Goal: Task Accomplishment & Management: Manage account settings

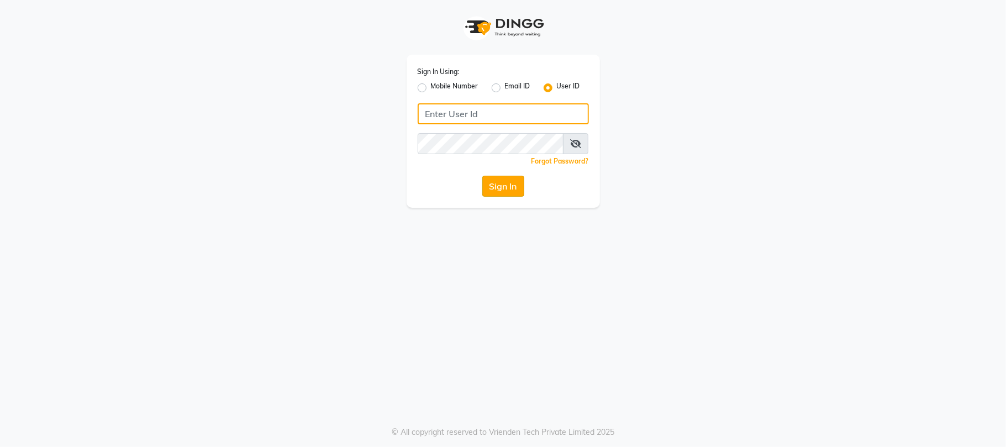
type input "sn"
click at [504, 180] on button "Sign In" at bounding box center [503, 186] width 42 height 21
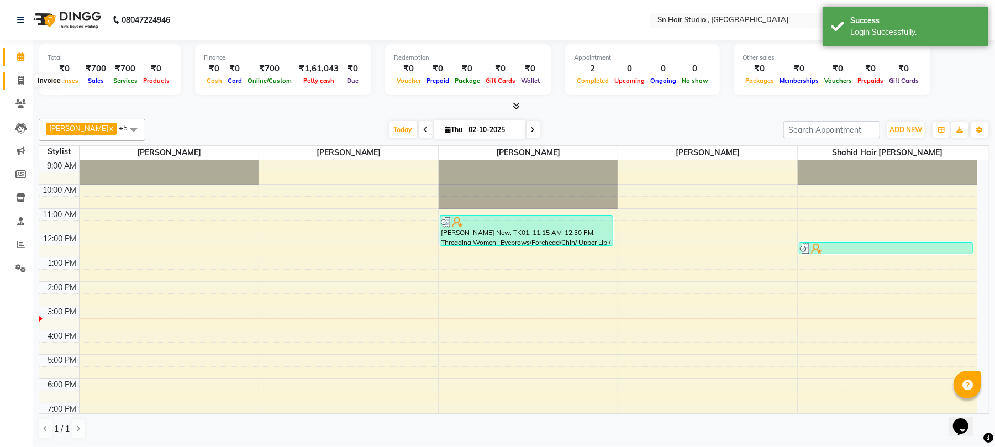
click at [21, 81] on icon at bounding box center [21, 80] width 6 height 8
select select "6415"
select select "service"
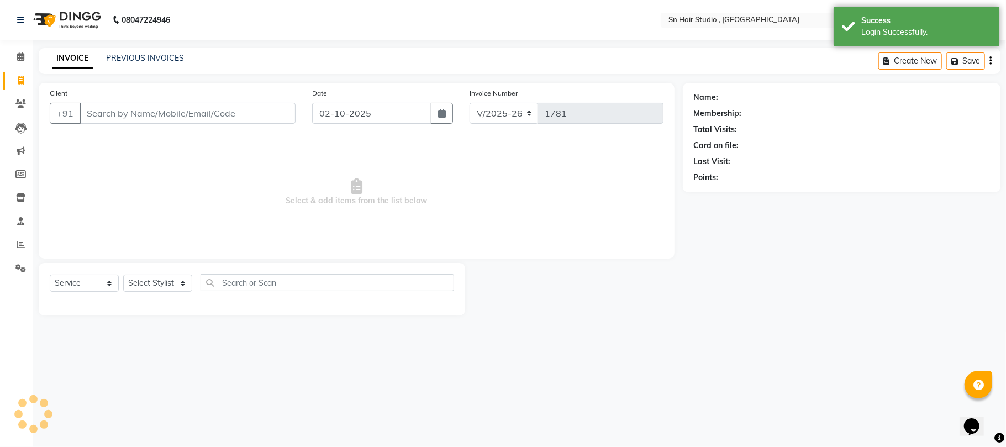
click at [124, 107] on input "Client" at bounding box center [188, 113] width 216 height 21
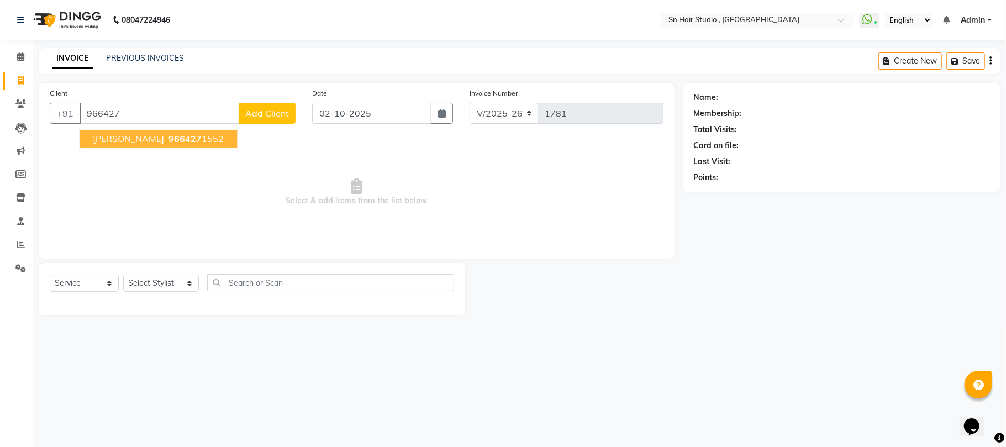
click at [126, 138] on span "[PERSON_NAME]" at bounding box center [128, 138] width 71 height 11
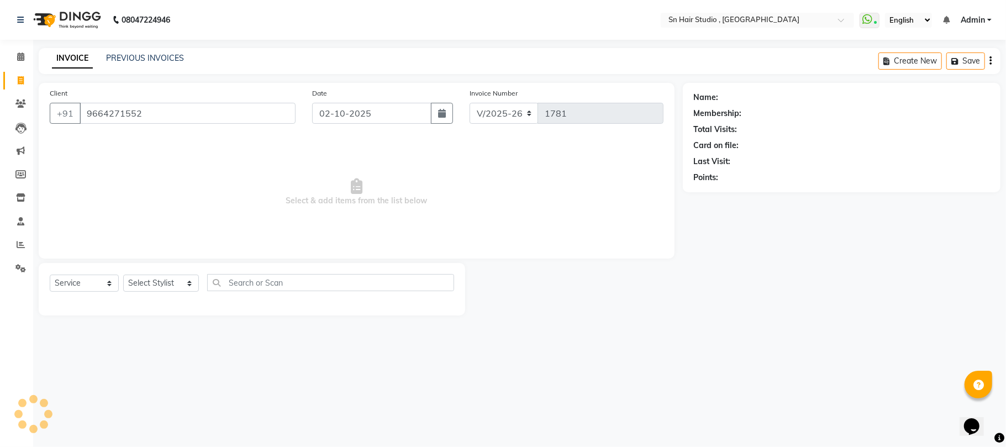
type input "9664271552"
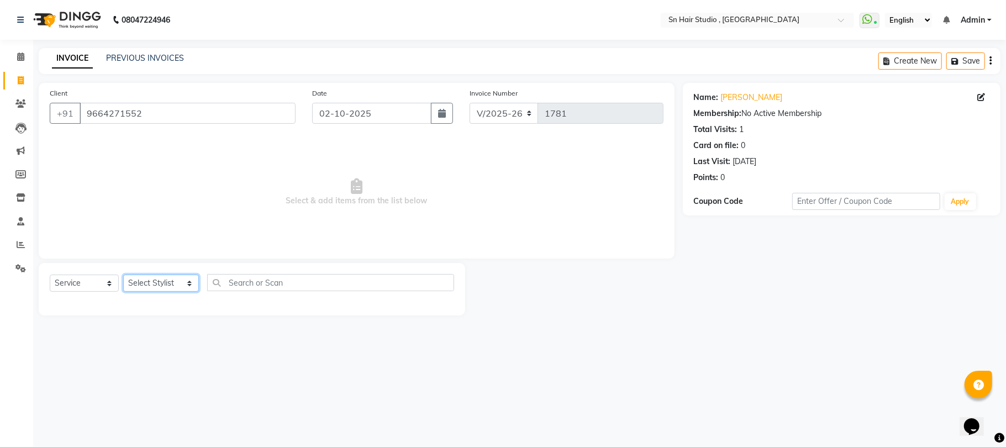
click at [168, 283] on select "Select Stylist [PERSON_NAME] [PERSON_NAME] [PERSON_NAME] hair [PERSON_NAME]" at bounding box center [161, 283] width 76 height 17
select select "52392"
click at [123, 275] on select "Select Stylist [PERSON_NAME] [PERSON_NAME] [PERSON_NAME] hair [PERSON_NAME]" at bounding box center [161, 283] width 76 height 17
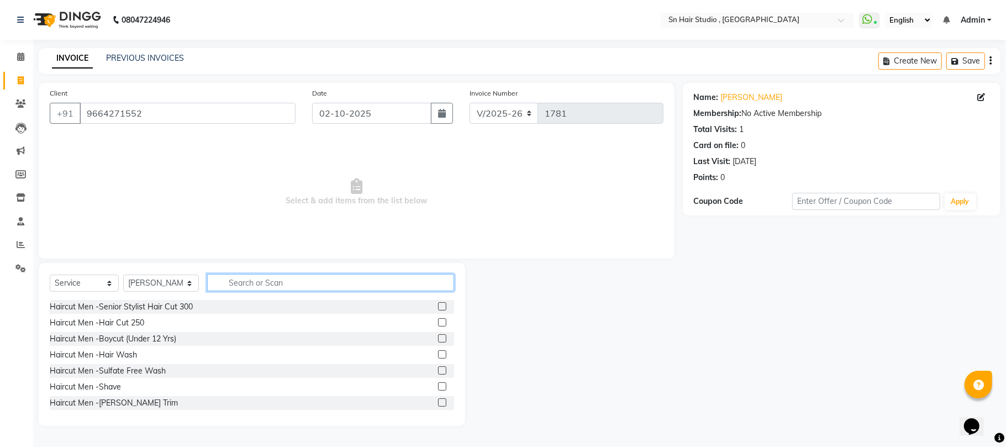
click at [243, 286] on input "text" at bounding box center [330, 282] width 247 height 17
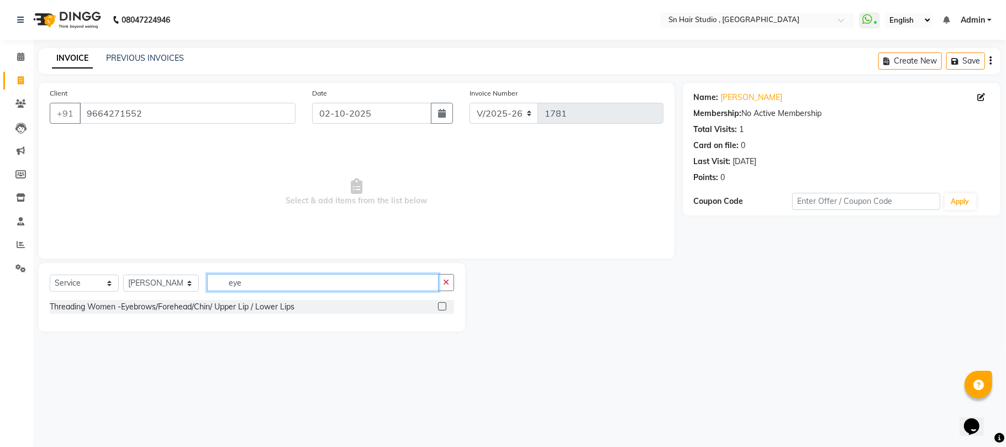
type input "eye"
click at [443, 306] on label at bounding box center [442, 306] width 8 height 8
click at [443, 306] on input "checkbox" at bounding box center [441, 306] width 7 height 7
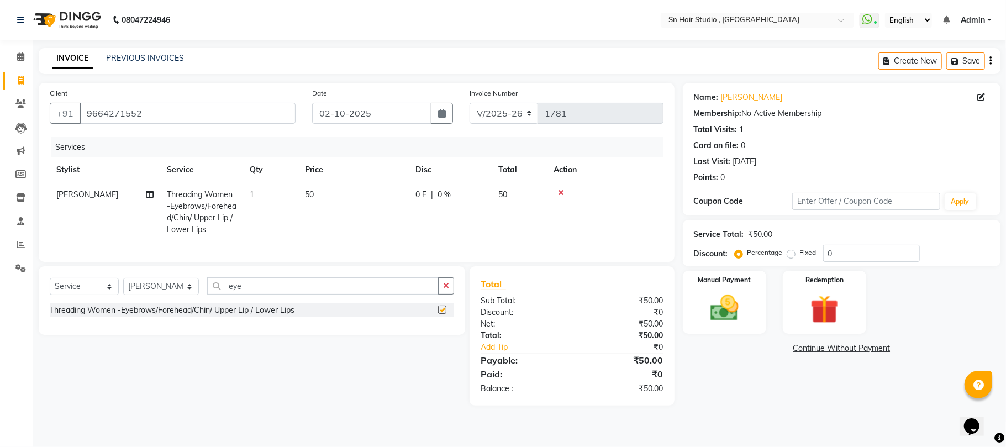
checkbox input "false"
click at [723, 321] on img at bounding box center [725, 308] width 48 height 34
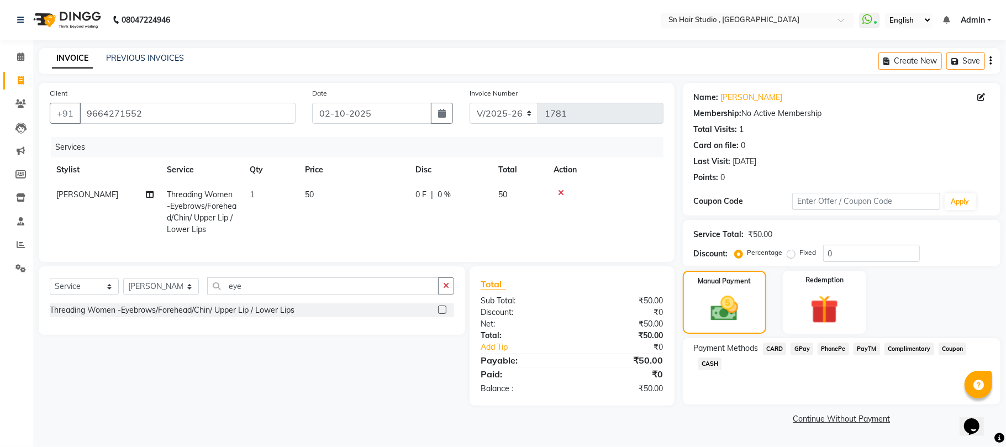
click at [713, 361] on span "CASH" at bounding box center [710, 363] width 24 height 13
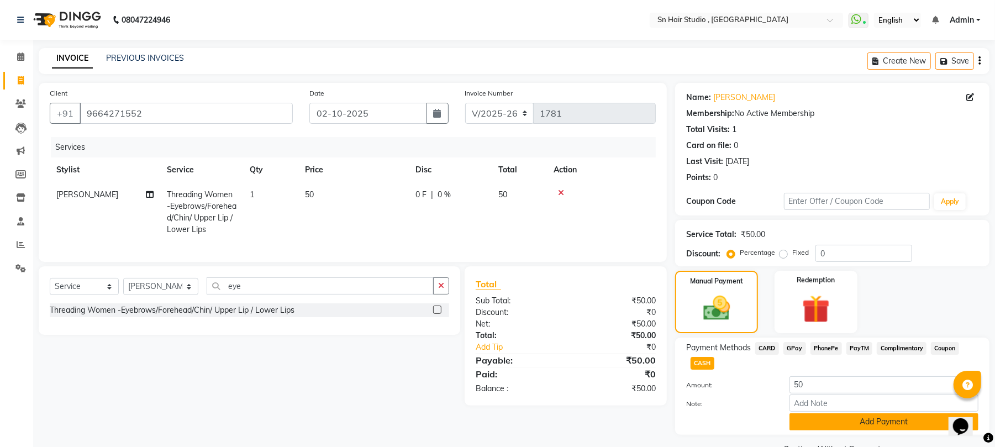
click at [827, 418] on button "Add Payment" at bounding box center [884, 421] width 189 height 17
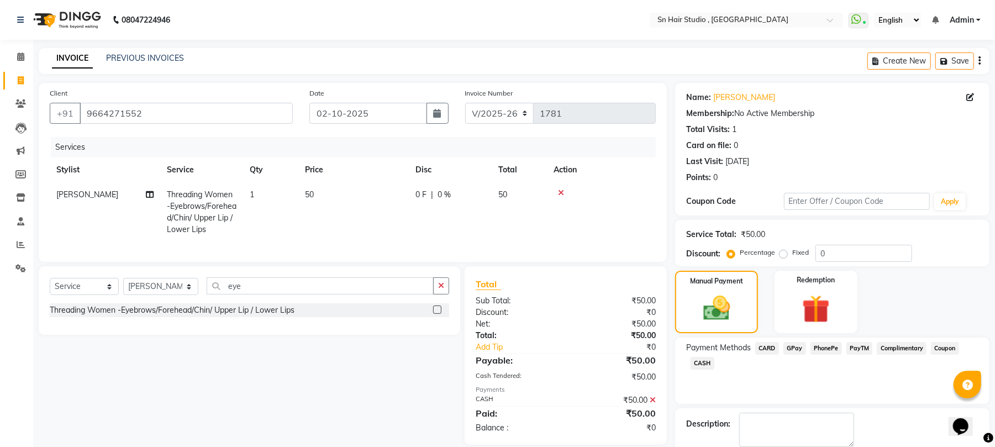
scroll to position [60, 0]
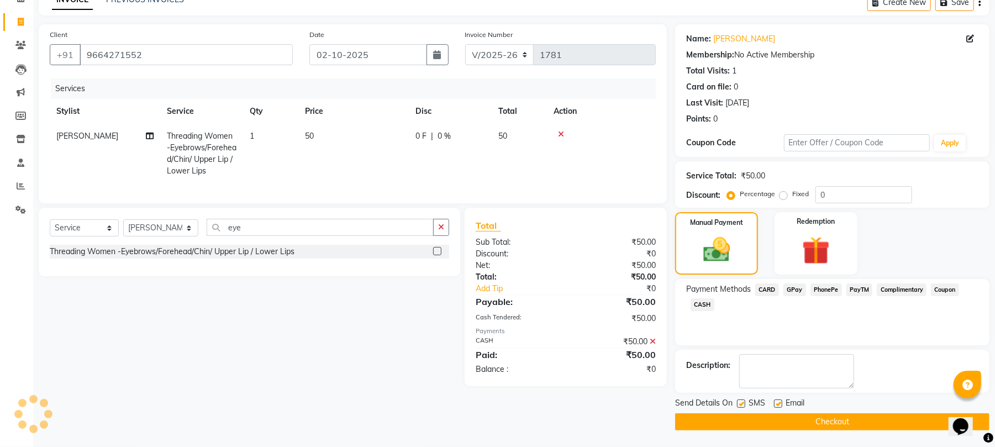
click at [916, 418] on button "Checkout" at bounding box center [832, 421] width 314 height 17
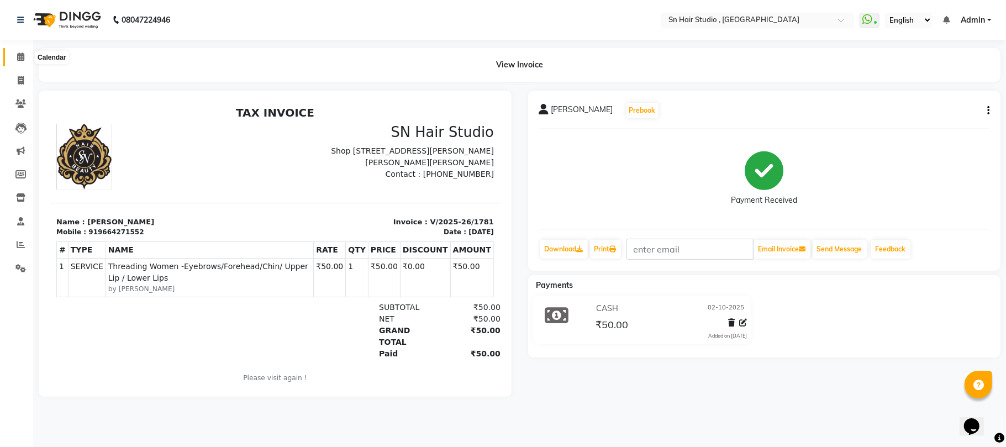
click at [18, 56] on icon at bounding box center [20, 56] width 7 height 8
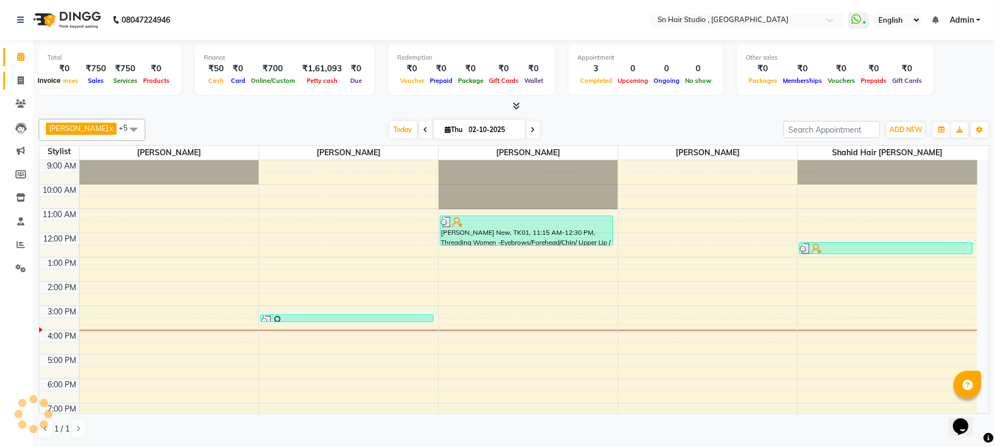
click at [19, 82] on icon at bounding box center [21, 80] width 6 height 8
select select "service"
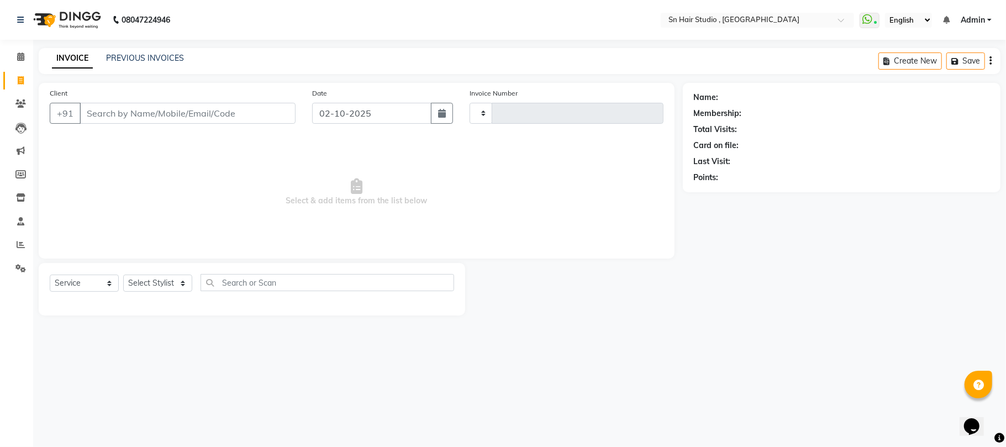
type input "1782"
select select "6415"
click at [157, 281] on select "Select Stylist [PERSON_NAME] [PERSON_NAME] [PERSON_NAME] hair [PERSON_NAME]" at bounding box center [161, 283] width 76 height 17
click at [157, 282] on select "Select Stylist [PERSON_NAME] [PERSON_NAME] [PERSON_NAME] hair [PERSON_NAME]" at bounding box center [161, 283] width 76 height 17
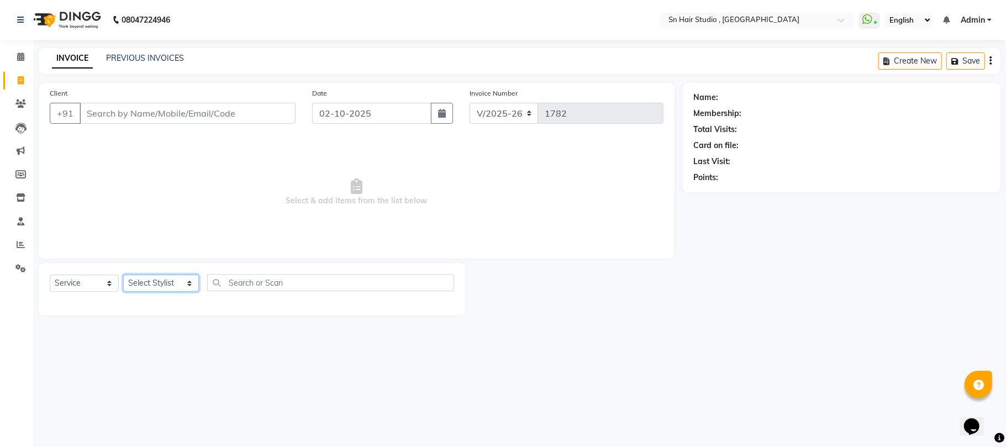
select select "52392"
click at [123, 275] on select "Select Stylist [PERSON_NAME] [PERSON_NAME] [PERSON_NAME] hair [PERSON_NAME]" at bounding box center [161, 283] width 76 height 17
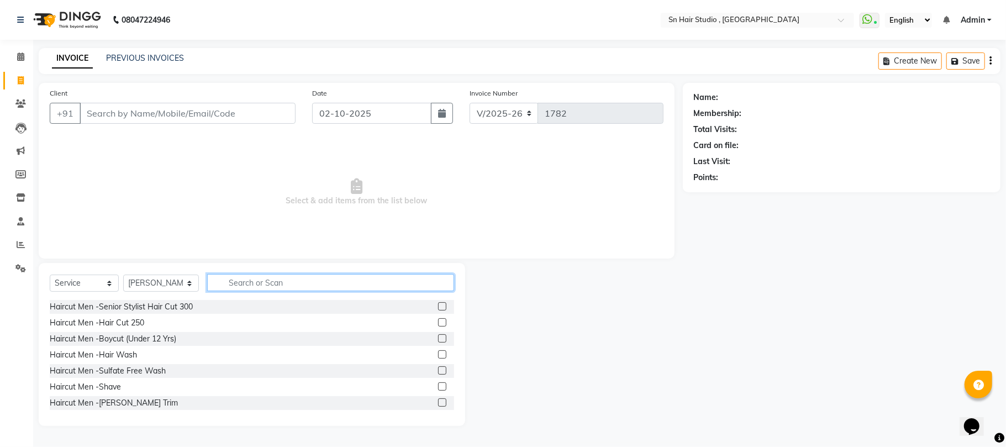
click at [262, 287] on input "text" at bounding box center [330, 282] width 247 height 17
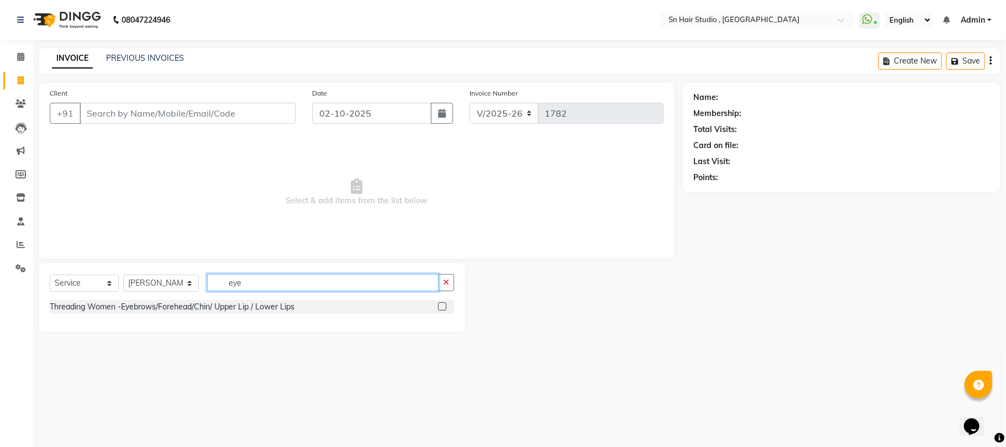
type input "eye"
click at [441, 306] on label at bounding box center [442, 306] width 8 height 8
click at [441, 306] on input "checkbox" at bounding box center [441, 306] width 7 height 7
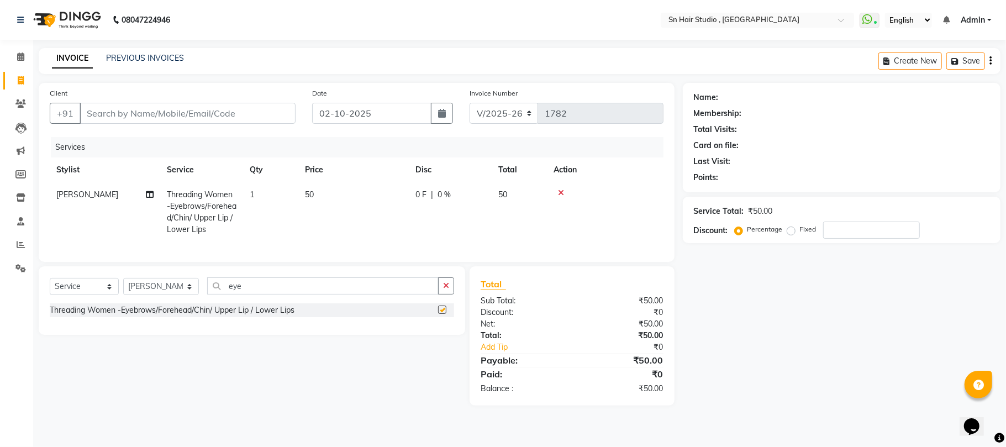
checkbox input "false"
click at [241, 120] on input "Client" at bounding box center [188, 113] width 216 height 21
click at [253, 117] on input "Client" at bounding box center [188, 113] width 216 height 21
click at [378, 290] on input "eye" at bounding box center [323, 285] width 232 height 17
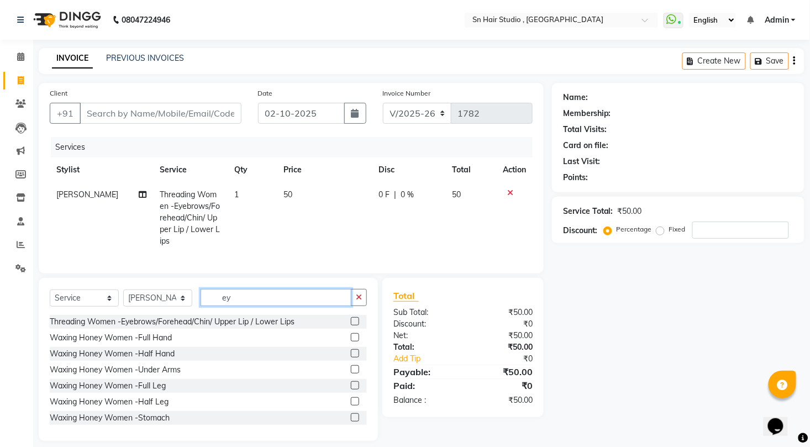
click at [317, 306] on input "ey" at bounding box center [276, 297] width 151 height 17
type input "e"
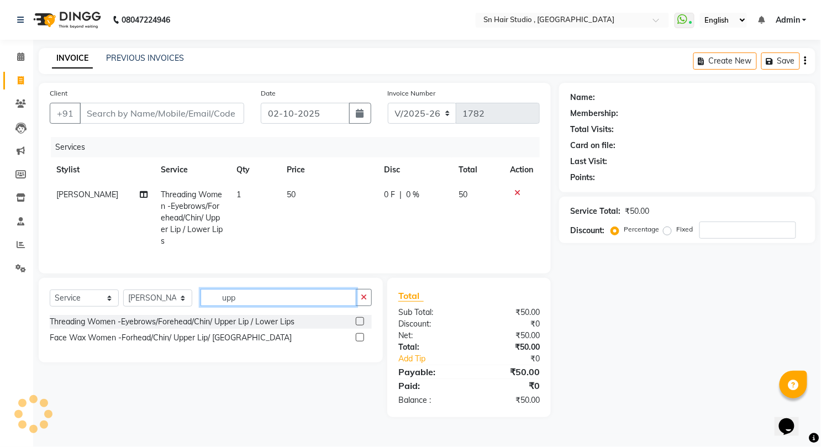
type input "upp"
click at [361, 341] on label at bounding box center [360, 337] width 8 height 8
click at [361, 341] on input "checkbox" at bounding box center [359, 337] width 7 height 7
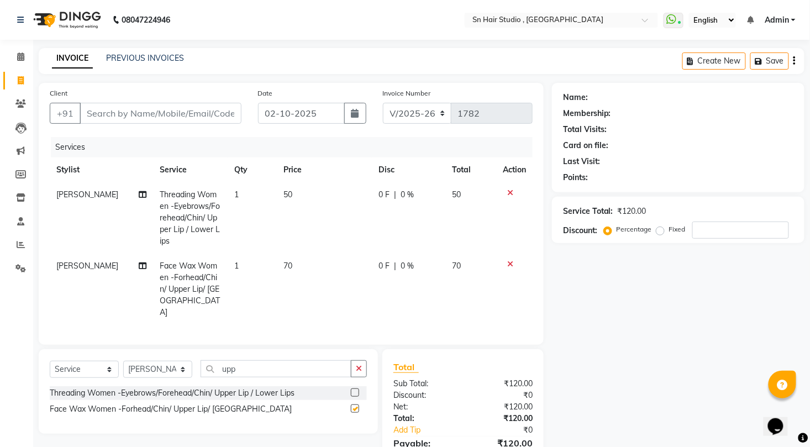
checkbox input "false"
click at [310, 367] on input "upp" at bounding box center [276, 368] width 151 height 17
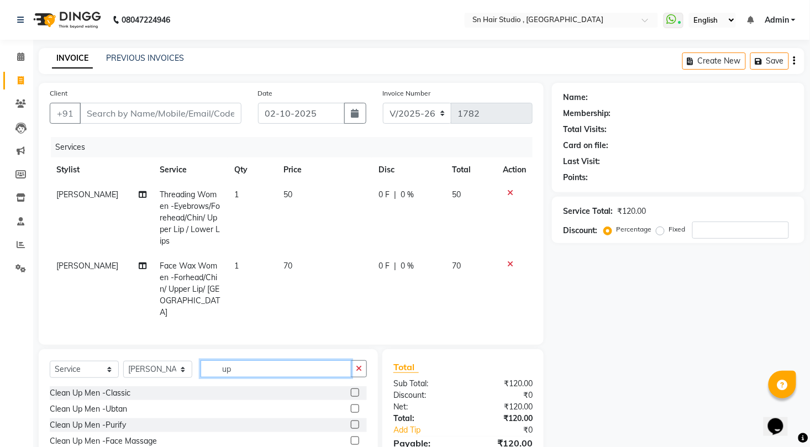
type input "u"
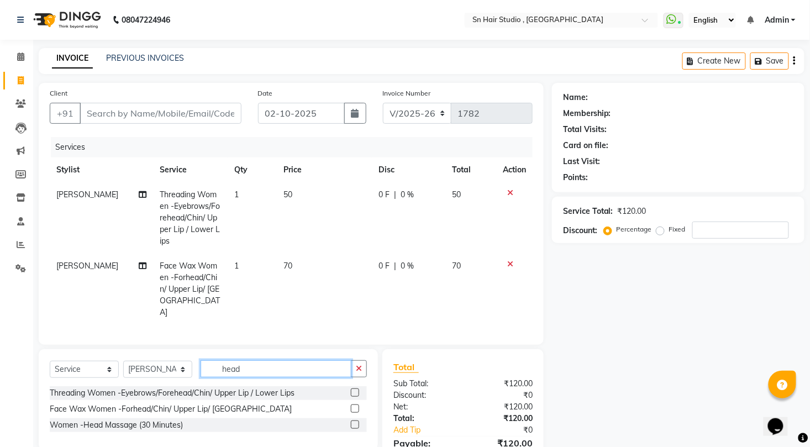
type input "head"
click at [356, 425] on label at bounding box center [355, 424] width 8 height 8
click at [356, 425] on input "checkbox" at bounding box center [354, 425] width 7 height 7
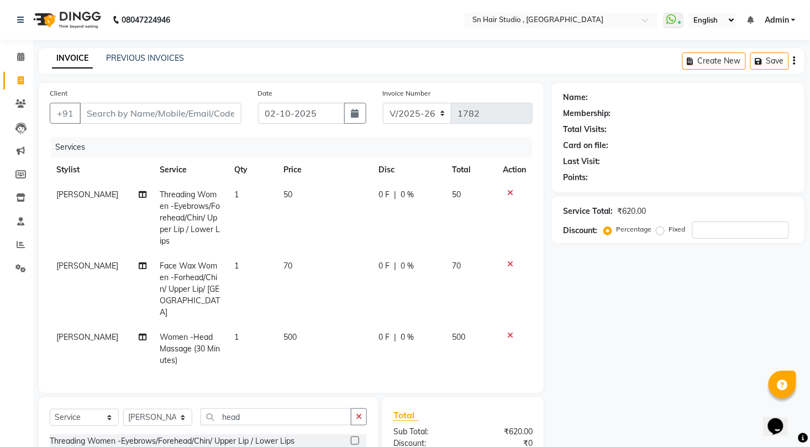
checkbox input "false"
click at [401, 325] on td "0 F | 0 %" at bounding box center [408, 349] width 73 height 48
select select "52392"
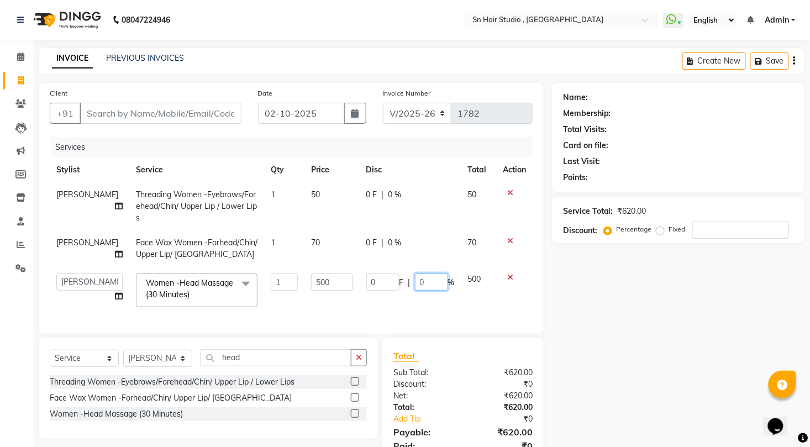
click at [432, 283] on input "0" at bounding box center [431, 281] width 33 height 17
type input "20"
click at [427, 302] on tbody "[PERSON_NAME] Threading Women -Eyebrows/Forehead/Chin/ Upper Lip / Lower Lips 1…" at bounding box center [291, 247] width 483 height 131
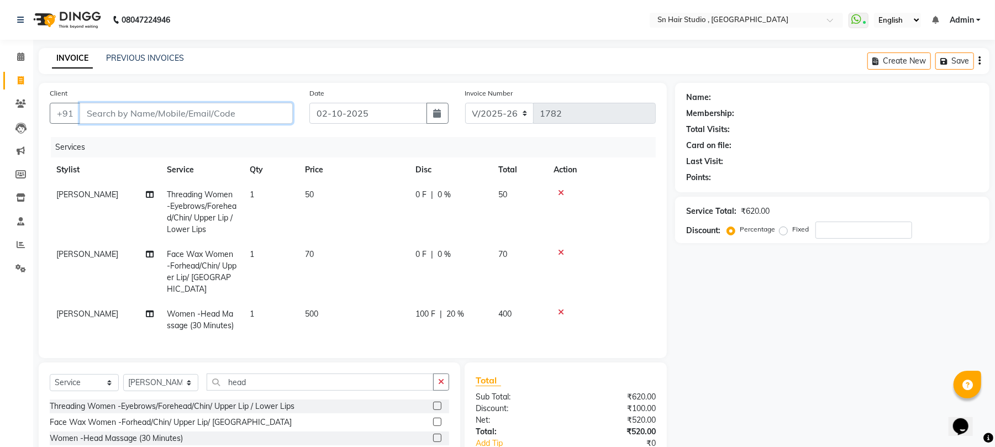
click at [166, 104] on input "Client" at bounding box center [186, 113] width 213 height 21
type input "d"
type input "0"
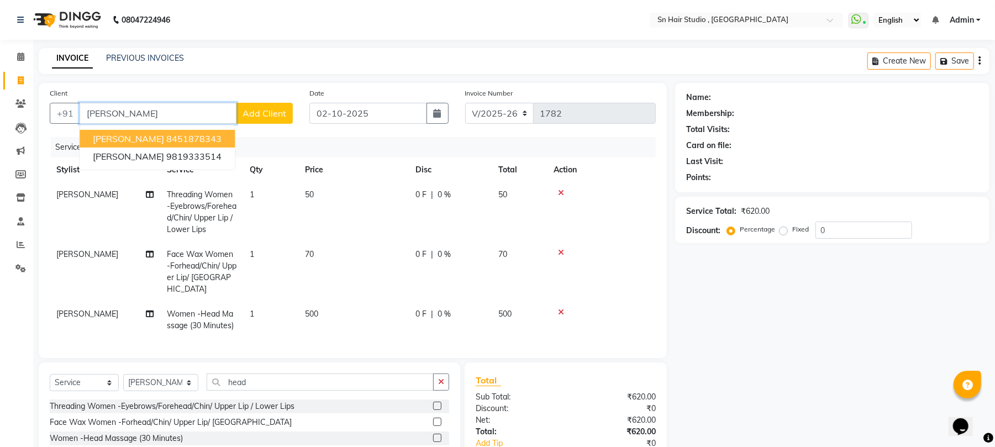
click at [152, 140] on span "[PERSON_NAME]" at bounding box center [128, 138] width 71 height 11
type input "8451878343"
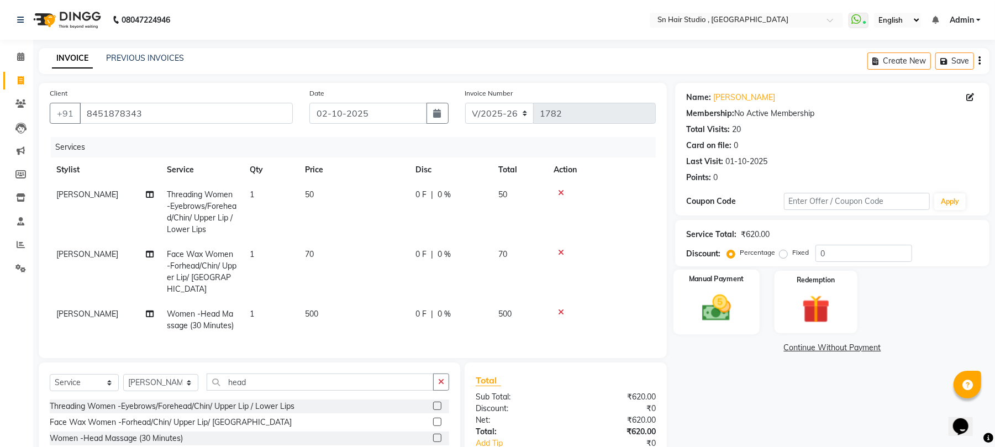
click at [730, 299] on img at bounding box center [717, 308] width 48 height 34
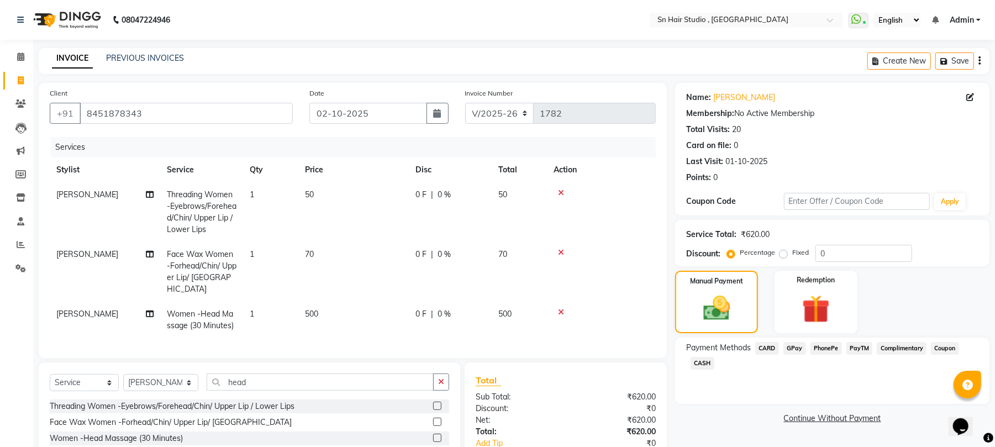
click at [443, 308] on span "0 %" at bounding box center [444, 314] width 13 height 12
select select "52392"
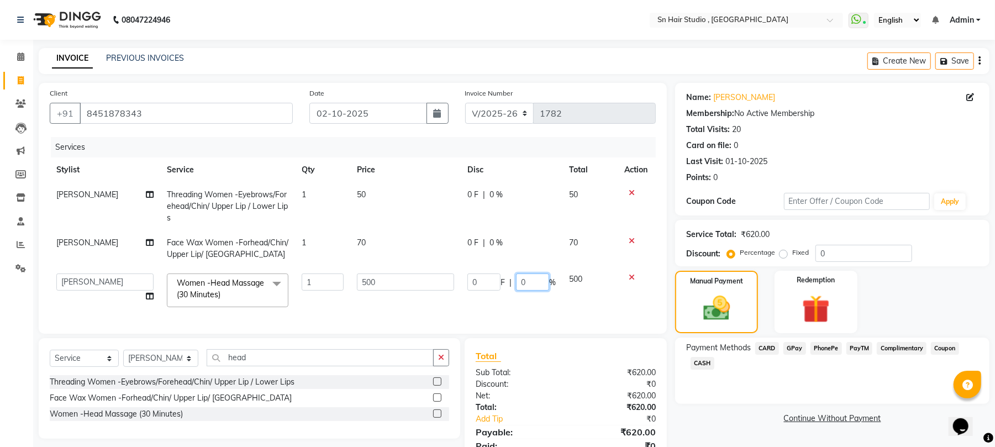
click at [533, 279] on input "0" at bounding box center [532, 281] width 33 height 17
type input "20"
click at [541, 306] on tr "[PERSON_NAME] [PERSON_NAME] [PERSON_NAME] hair [PERSON_NAME] Women -Head Massag…" at bounding box center [353, 290] width 606 height 47
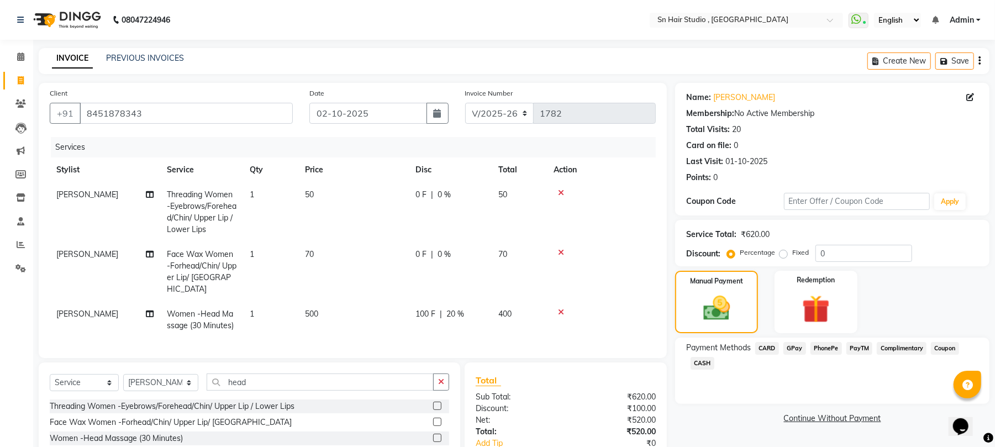
click at [633, 308] on div at bounding box center [602, 312] width 96 height 8
click at [792, 347] on span "GPay" at bounding box center [794, 348] width 23 height 13
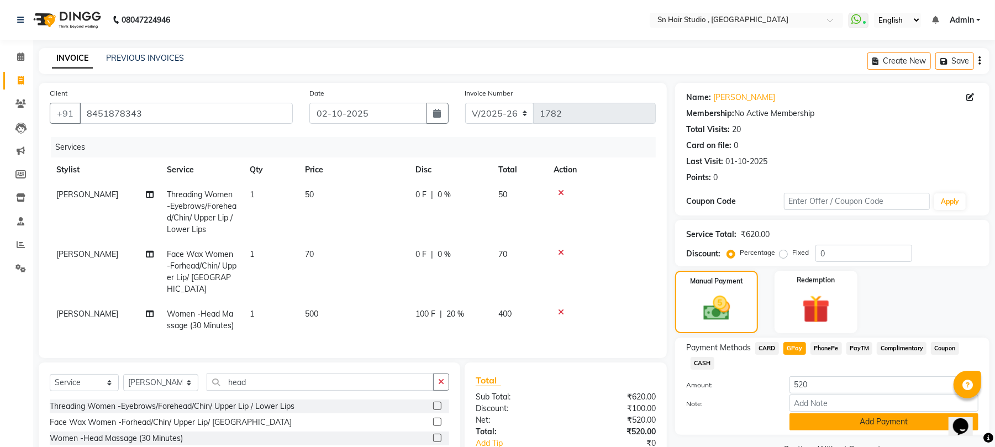
click at [827, 419] on button "Add Payment" at bounding box center [884, 421] width 189 height 17
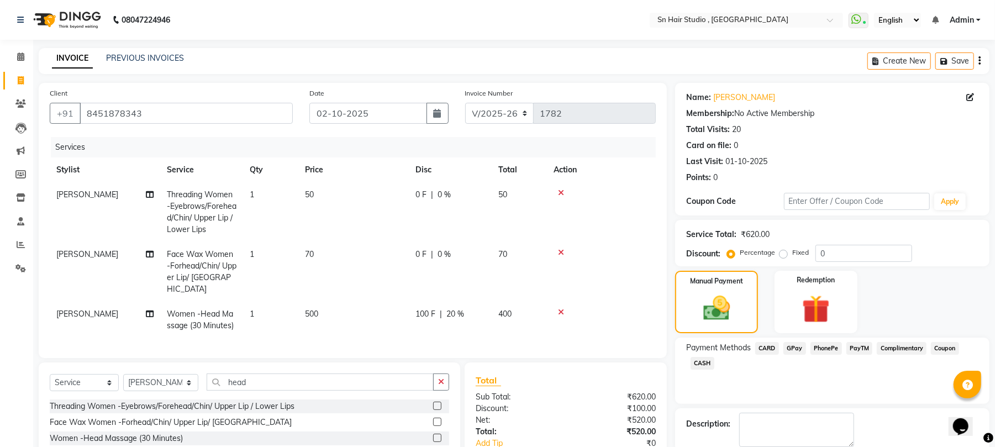
scroll to position [94, 0]
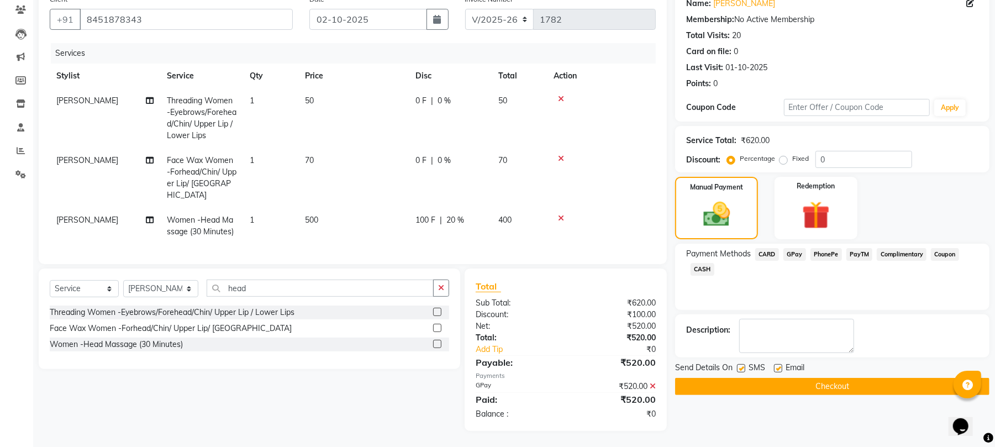
click at [71, 215] on span "[PERSON_NAME]" at bounding box center [87, 220] width 62 height 10
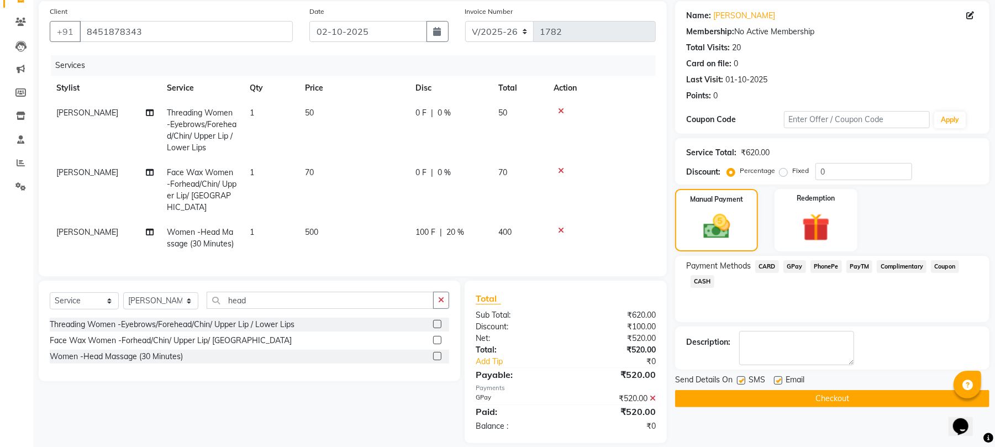
select select "52392"
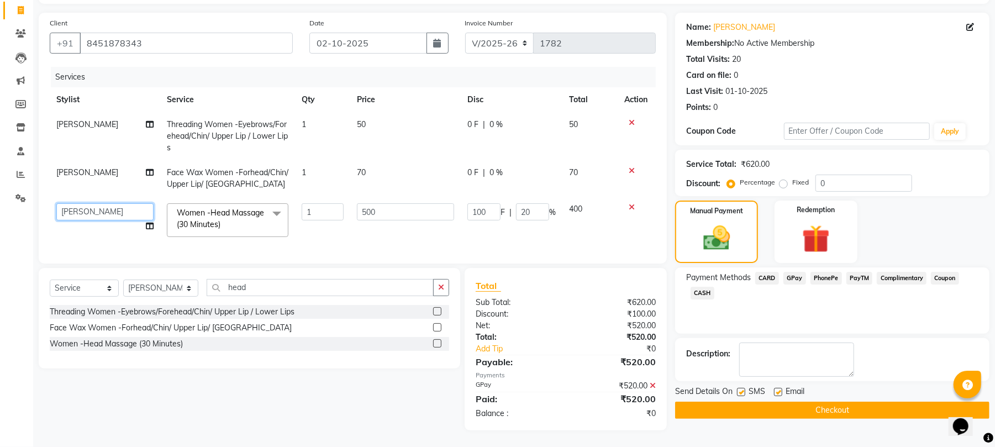
click at [76, 203] on select "[PERSON_NAME] [PERSON_NAME] [PERSON_NAME] hair [PERSON_NAME]" at bounding box center [104, 211] width 97 height 17
select select "67678"
click at [714, 402] on button "Checkout" at bounding box center [832, 410] width 314 height 17
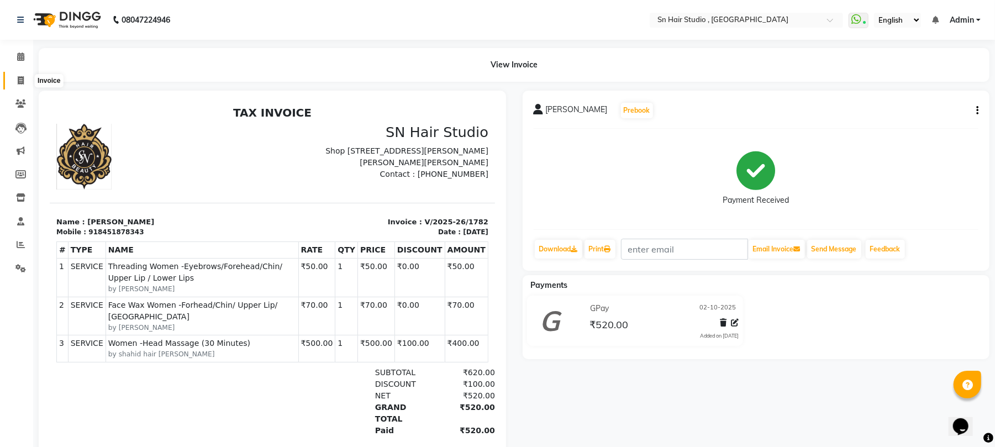
click at [20, 76] on icon at bounding box center [21, 80] width 6 height 8
select select "service"
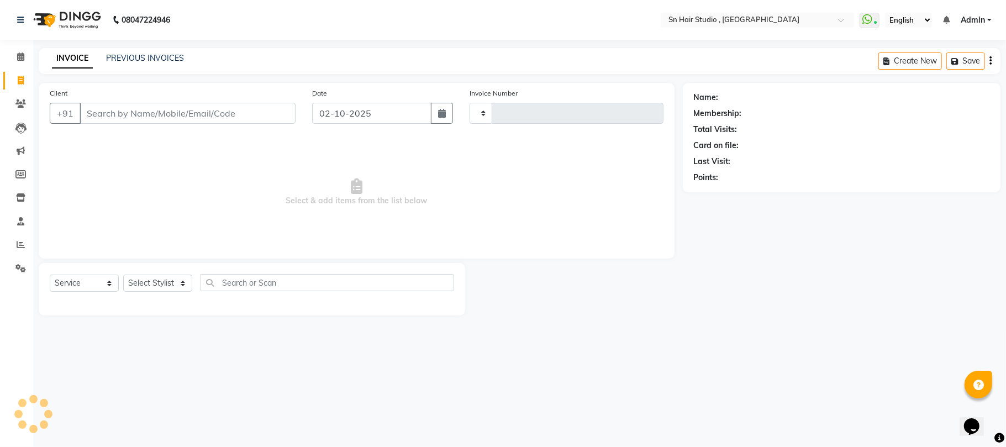
type input "1783"
select select "6415"
click at [104, 115] on input "Client" at bounding box center [188, 113] width 216 height 21
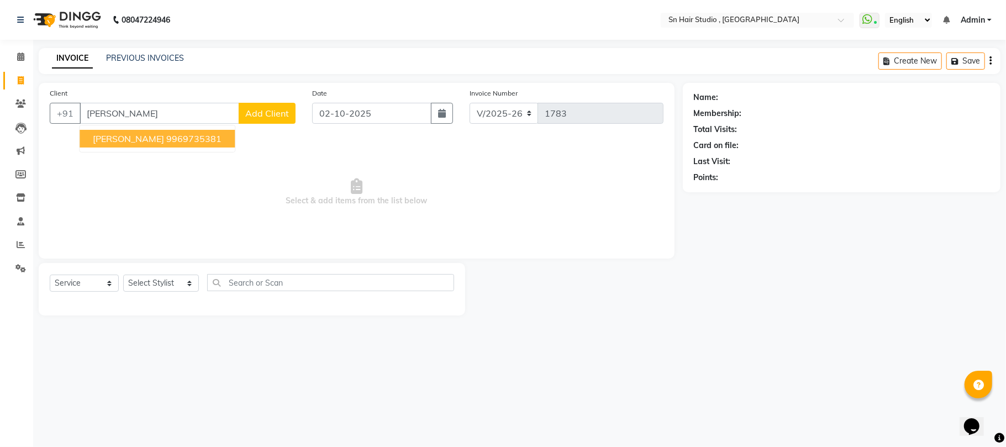
click at [124, 134] on span "[PERSON_NAME]" at bounding box center [128, 138] width 71 height 11
type input "9969735381"
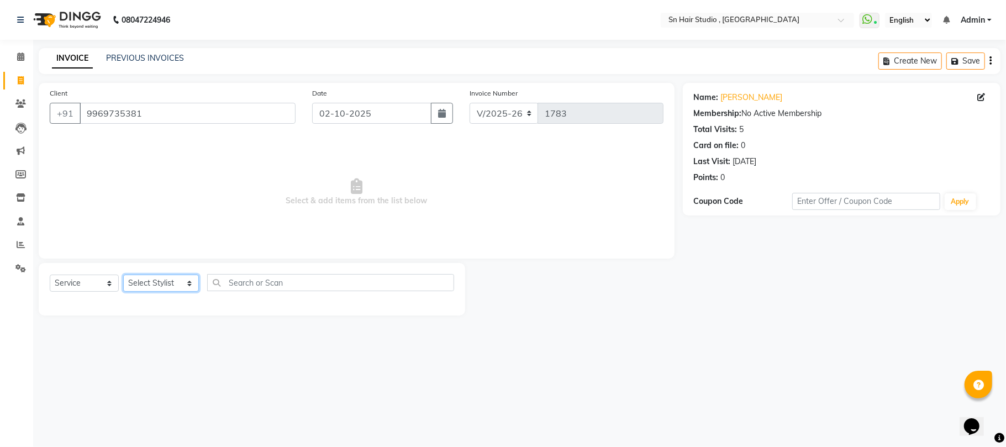
click at [176, 285] on select "Select Stylist [PERSON_NAME] [PERSON_NAME] [PERSON_NAME] hair [PERSON_NAME]" at bounding box center [161, 283] width 76 height 17
select select "58014"
click at [123, 275] on select "Select Stylist [PERSON_NAME] [PERSON_NAME] [PERSON_NAME] hair [PERSON_NAME]" at bounding box center [161, 283] width 76 height 17
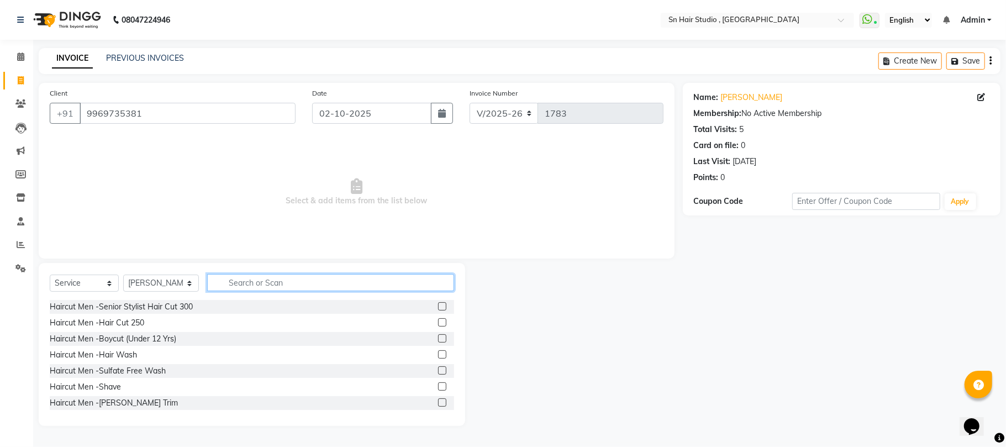
click at [255, 288] on input "text" at bounding box center [330, 282] width 247 height 17
type input "ey"
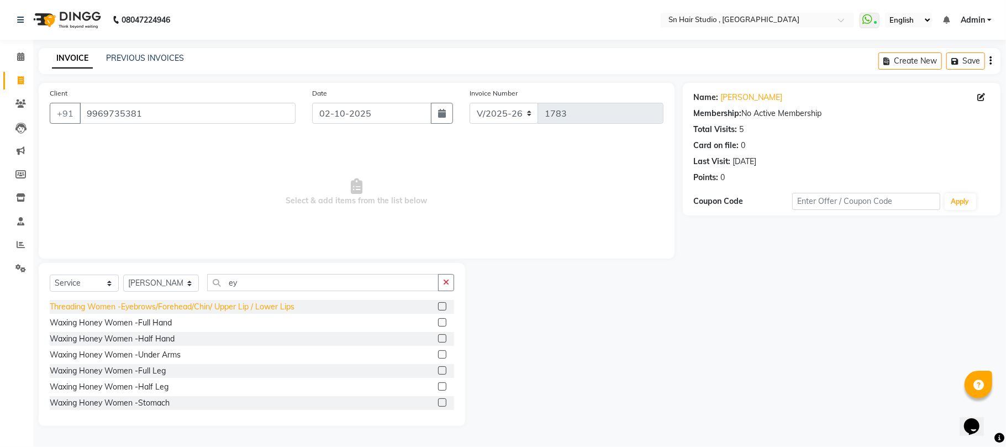
click at [261, 306] on div "Threading Women -Eyebrows/Forehead/Chin/ Upper Lip / Lower Lips" at bounding box center [172, 307] width 245 height 12
checkbox input "false"
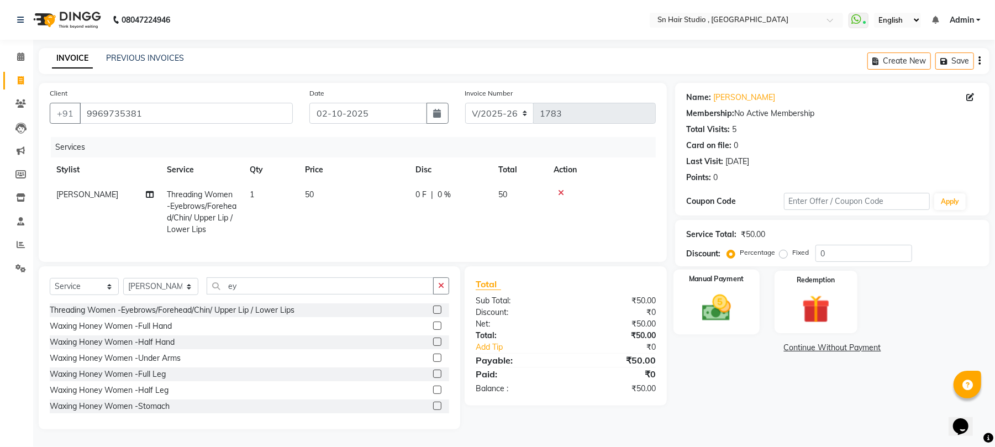
click at [728, 297] on img at bounding box center [717, 308] width 48 height 34
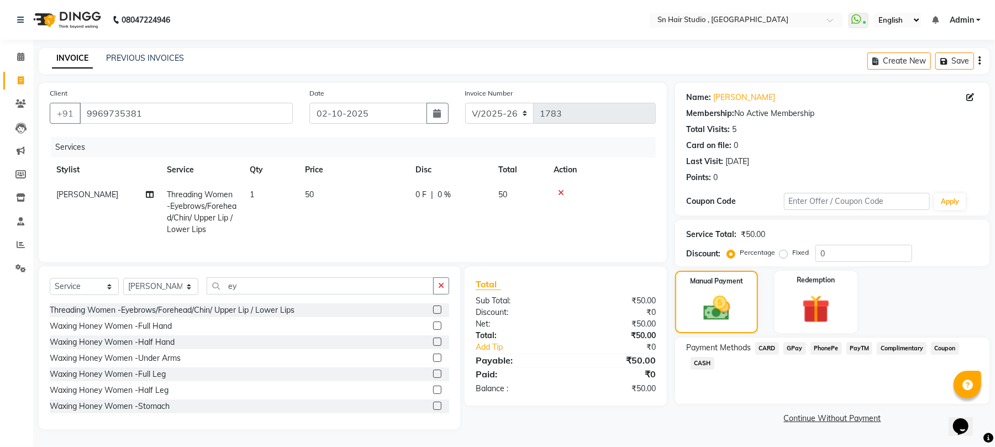
click at [706, 362] on span "CASH" at bounding box center [703, 363] width 24 height 13
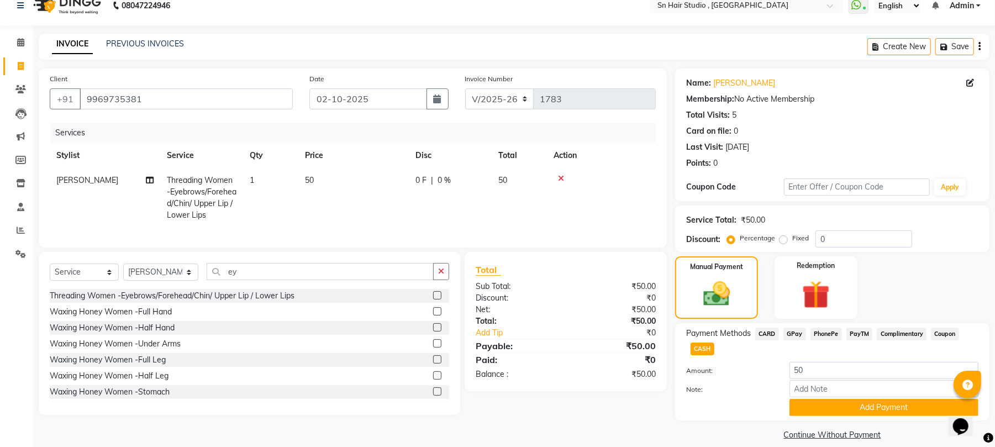
scroll to position [27, 0]
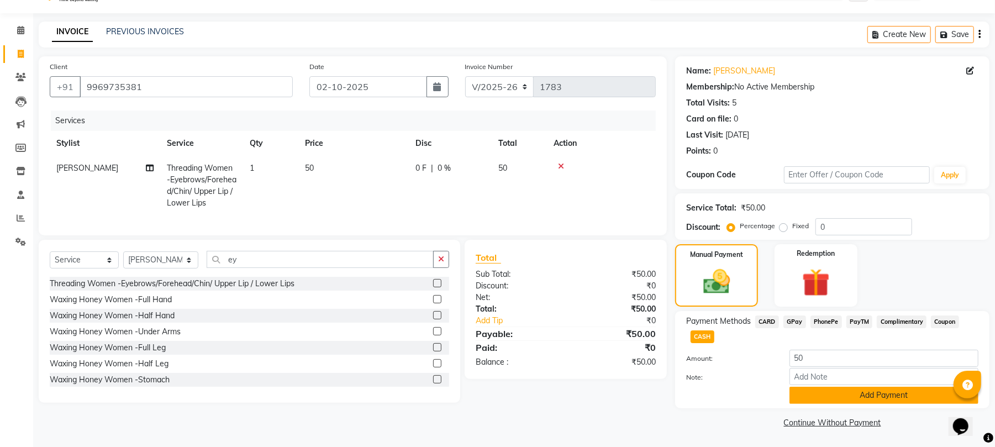
click at [839, 400] on button "Add Payment" at bounding box center [884, 395] width 189 height 17
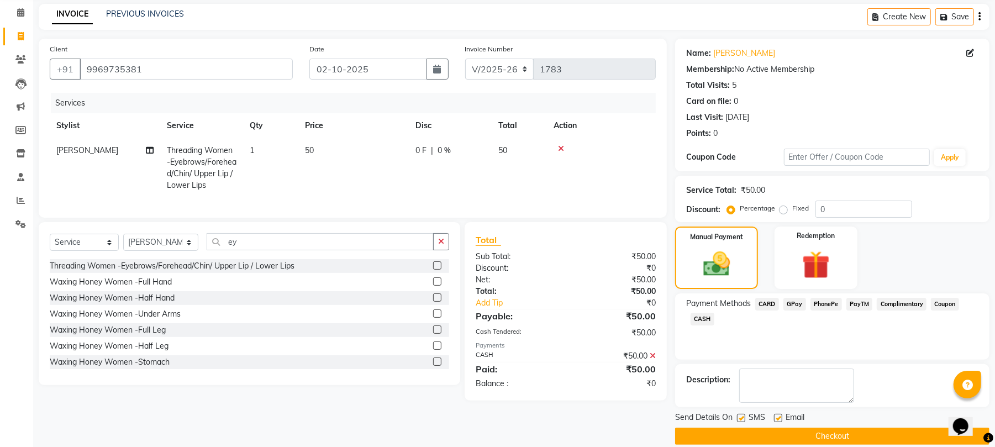
scroll to position [60, 0]
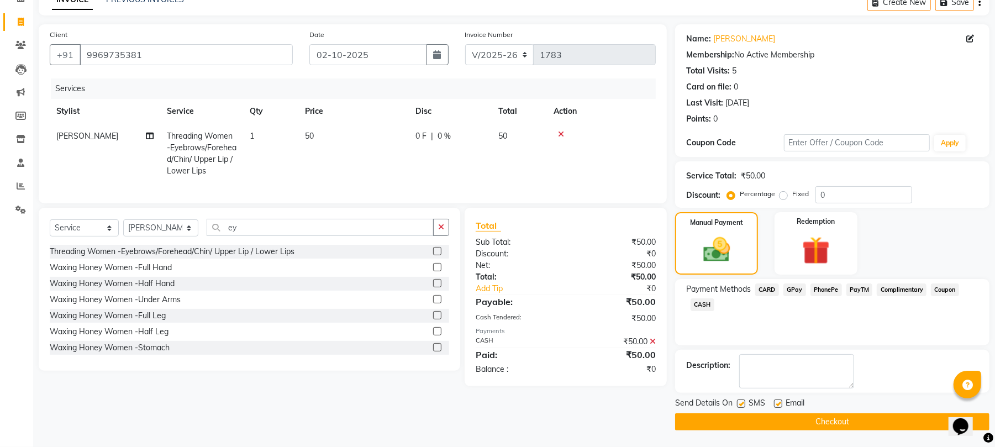
click at [887, 416] on button "Checkout" at bounding box center [832, 421] width 314 height 17
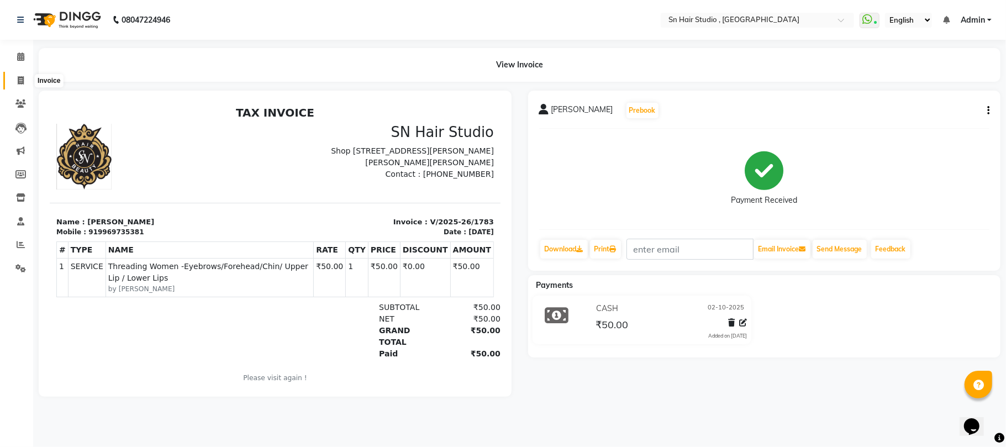
click at [18, 76] on icon at bounding box center [21, 80] width 6 height 8
select select "6415"
select select "service"
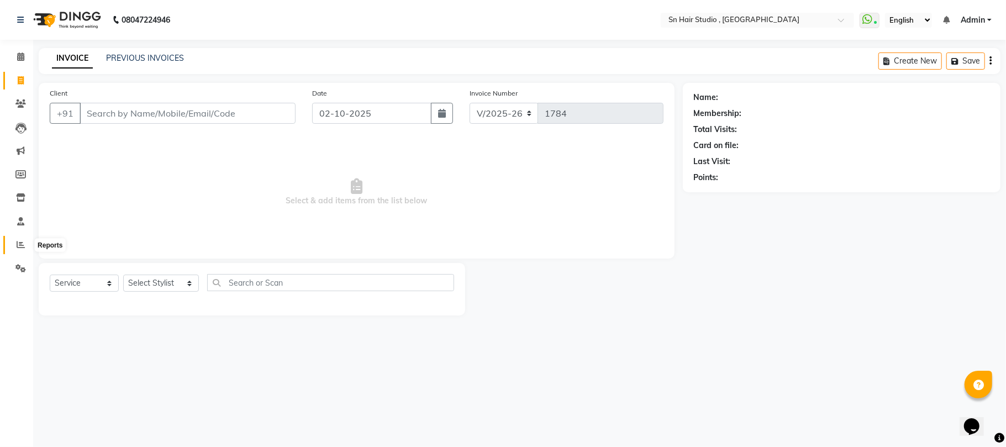
click at [17, 241] on icon at bounding box center [21, 244] width 8 height 8
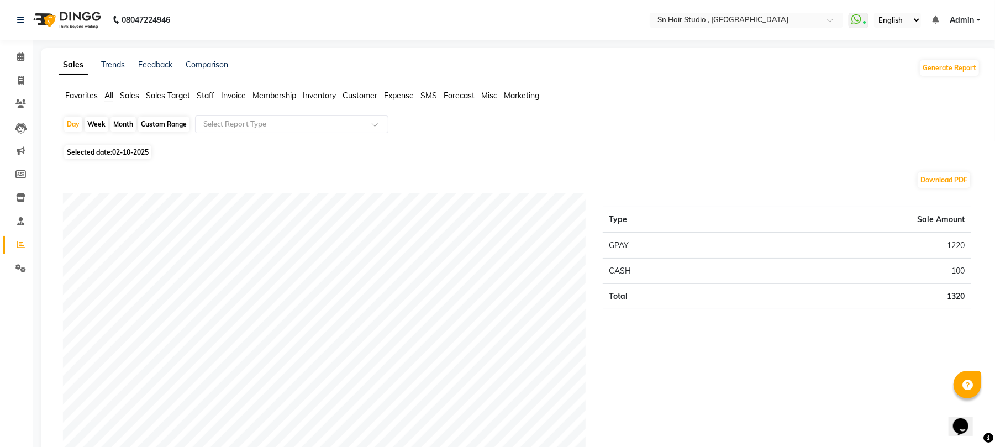
click at [202, 97] on span "Staff" at bounding box center [206, 96] width 18 height 10
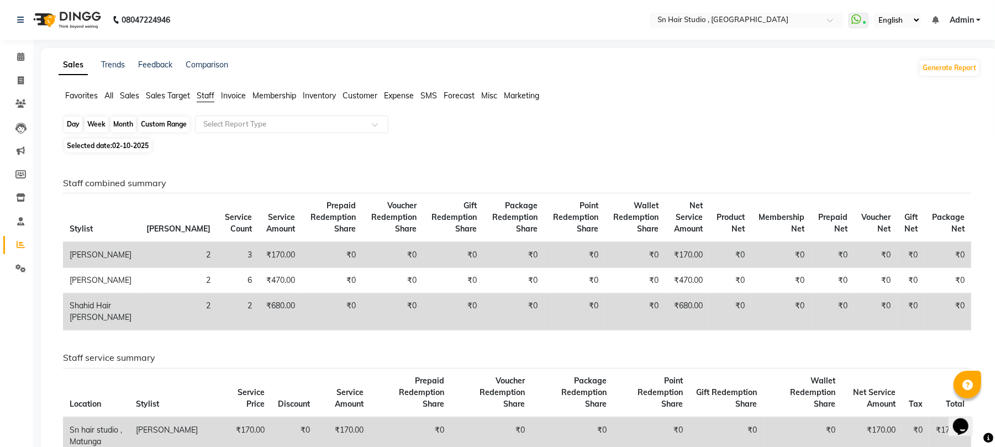
click at [73, 122] on div "Day" at bounding box center [73, 124] width 18 height 15
select select "10"
select select "2025"
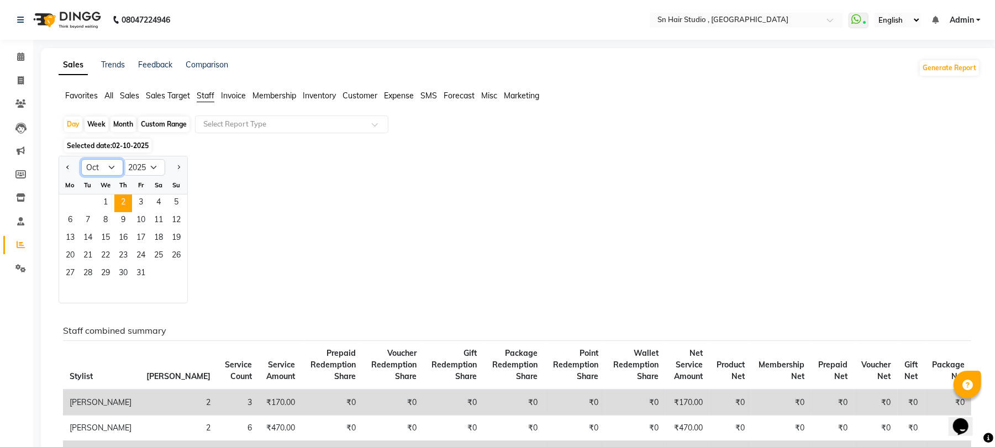
click at [113, 164] on select "Jan Feb Mar Apr May Jun [DATE] Aug Sep Oct Nov Dec" at bounding box center [102, 167] width 42 height 17
select select "9"
click at [81, 160] on select "Jan Feb Mar Apr May Jun [DATE] Aug Sep Oct Nov Dec" at bounding box center [102, 167] width 42 height 17
click at [71, 270] on span "29" at bounding box center [70, 274] width 18 height 18
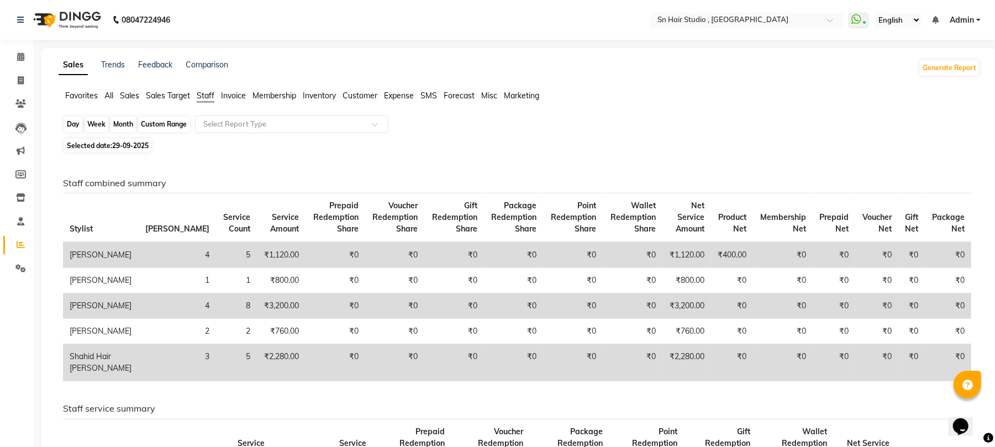
click at [72, 122] on div "Day" at bounding box center [73, 124] width 18 height 15
select select "9"
select select "2025"
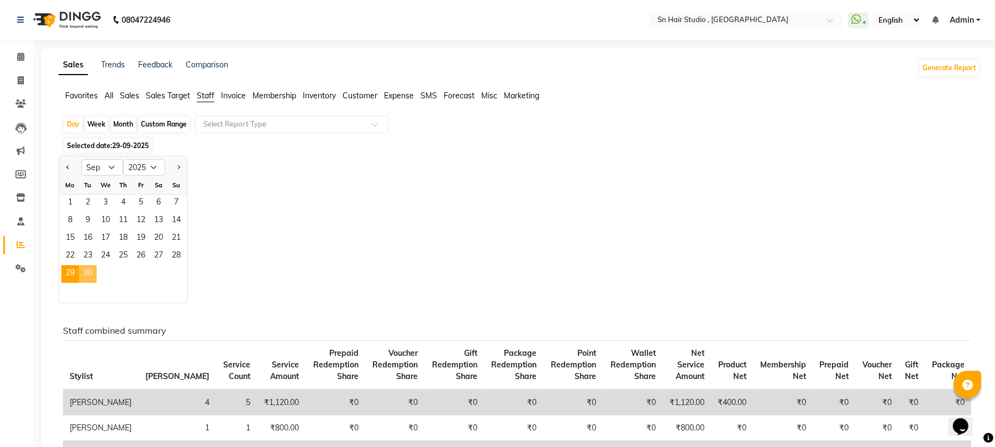
click at [89, 272] on span "30" at bounding box center [88, 274] width 18 height 18
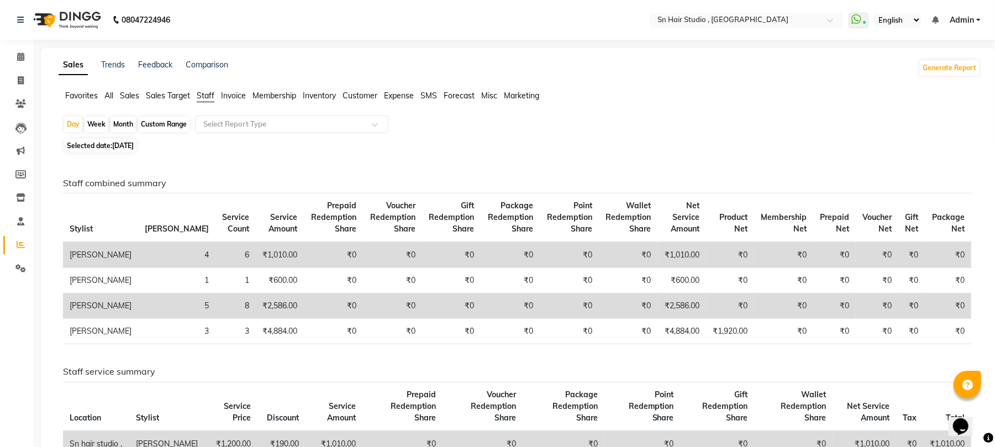
click at [89, 272] on td "[PERSON_NAME]" at bounding box center [100, 280] width 75 height 25
click at [72, 123] on div "Day" at bounding box center [73, 124] width 18 height 15
select select "9"
select select "2025"
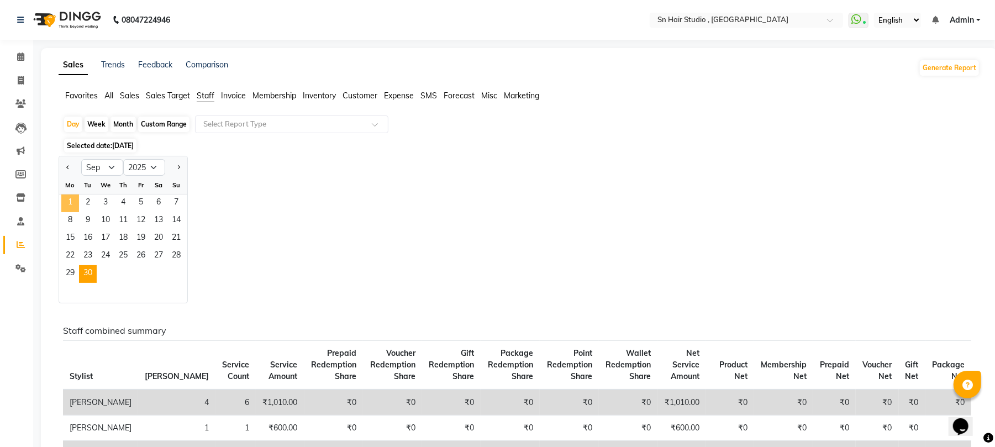
click at [73, 202] on span "1" at bounding box center [70, 203] width 18 height 18
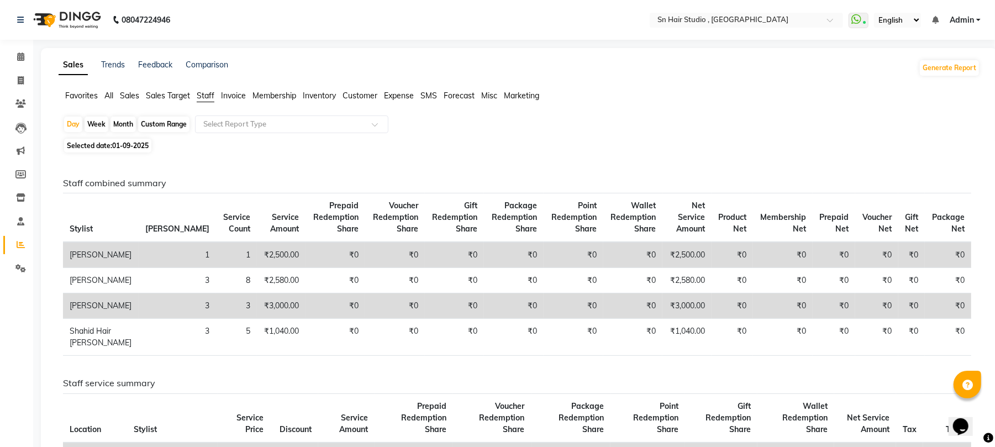
click at [120, 119] on div "Month" at bounding box center [123, 124] width 25 height 15
select select "9"
select select "2025"
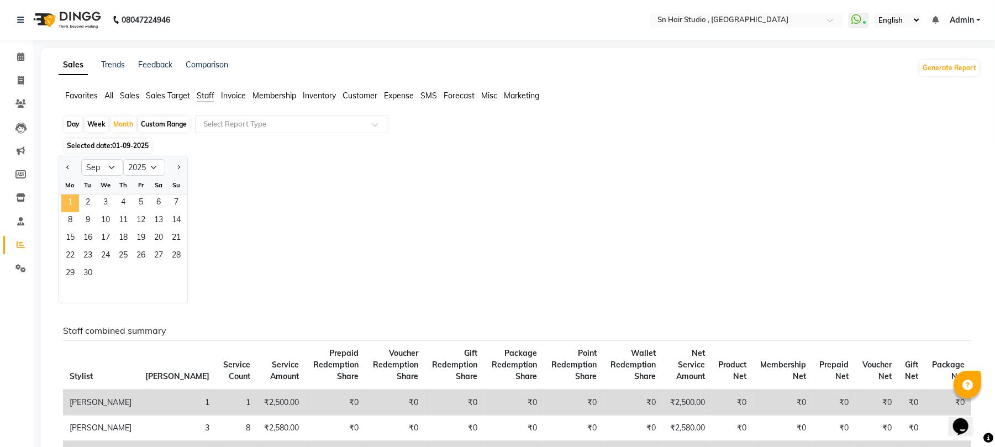
click at [69, 203] on span "1" at bounding box center [70, 203] width 18 height 18
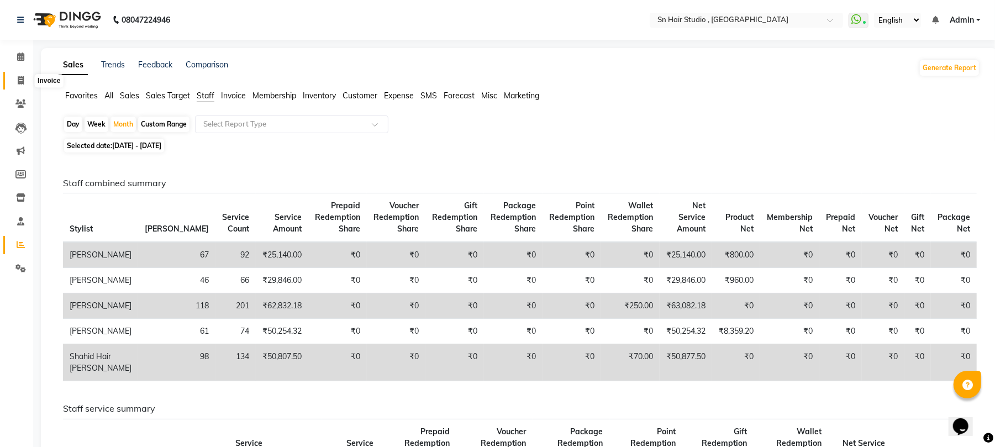
click at [16, 80] on span at bounding box center [20, 81] width 19 height 13
select select "service"
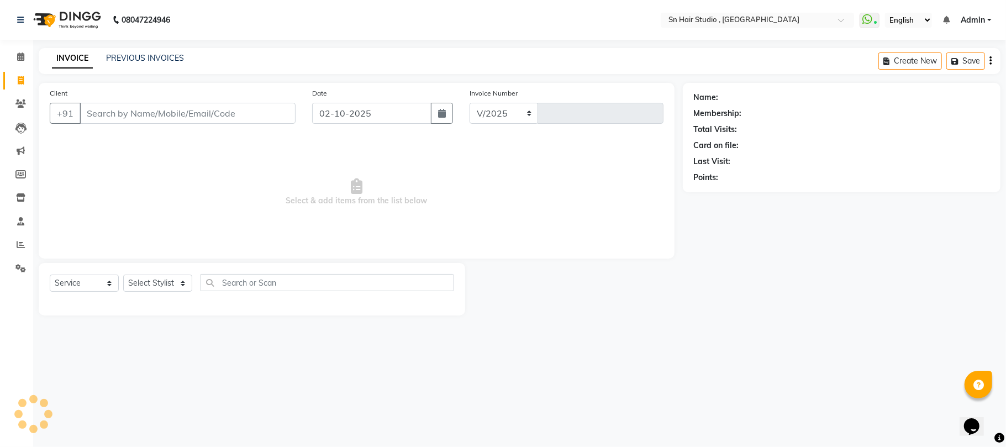
select select "6415"
type input "1784"
click at [131, 115] on input "Client" at bounding box center [188, 113] width 216 height 21
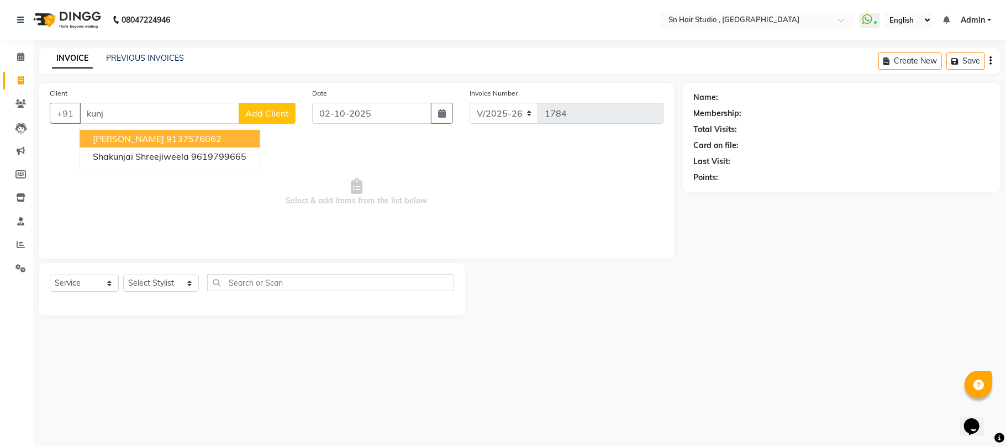
click at [128, 134] on span "[PERSON_NAME]" at bounding box center [128, 138] width 71 height 11
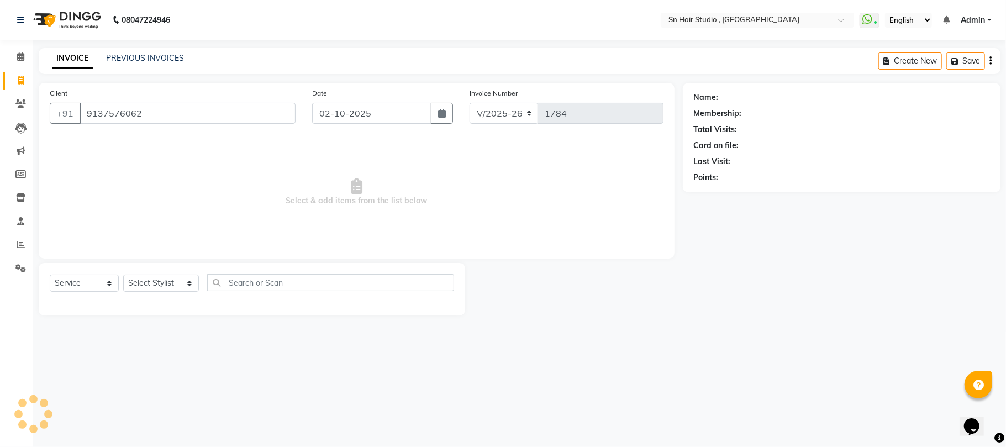
type input "9137576062"
select select "1: Object"
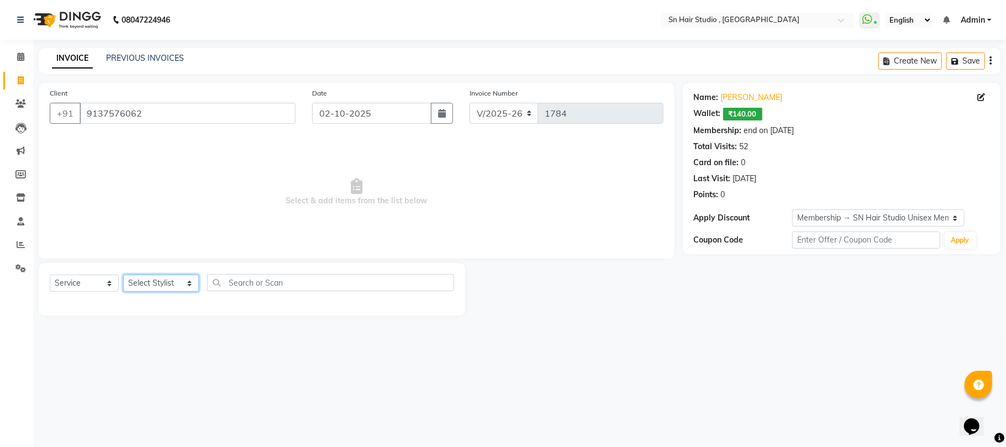
click at [164, 277] on select "Select Stylist [PERSON_NAME] [PERSON_NAME] [PERSON_NAME] hair [PERSON_NAME]" at bounding box center [161, 283] width 76 height 17
select select "58014"
click at [123, 275] on select "Select Stylist [PERSON_NAME] [PERSON_NAME] [PERSON_NAME] hair [PERSON_NAME]" at bounding box center [161, 283] width 76 height 17
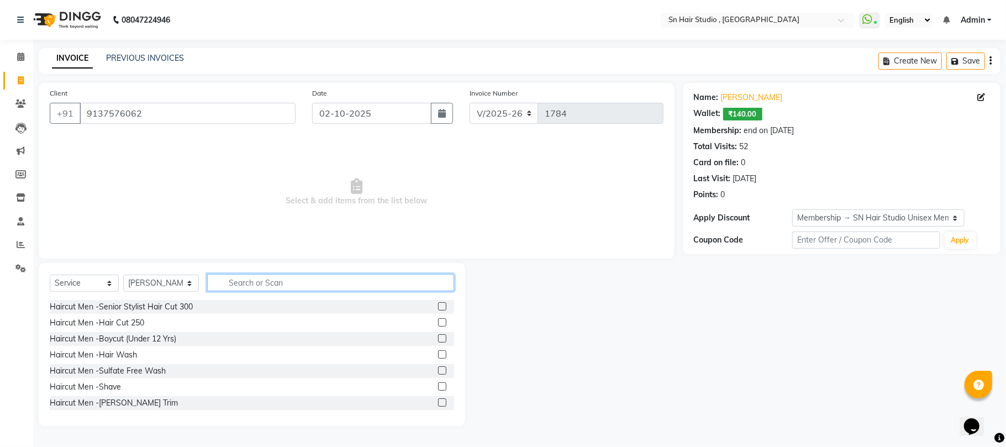
click at [238, 280] on input "text" at bounding box center [330, 282] width 247 height 17
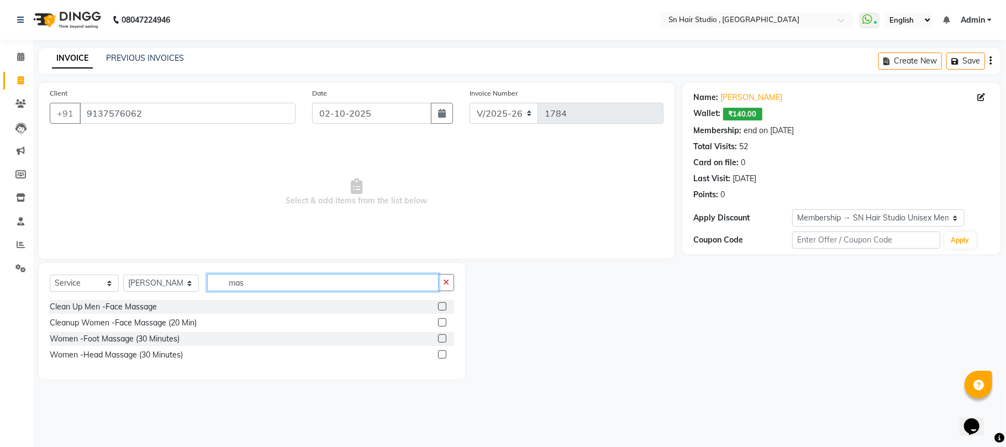
type input "mas"
click at [442, 338] on label at bounding box center [442, 338] width 8 height 8
click at [442, 338] on input "checkbox" at bounding box center [441, 338] width 7 height 7
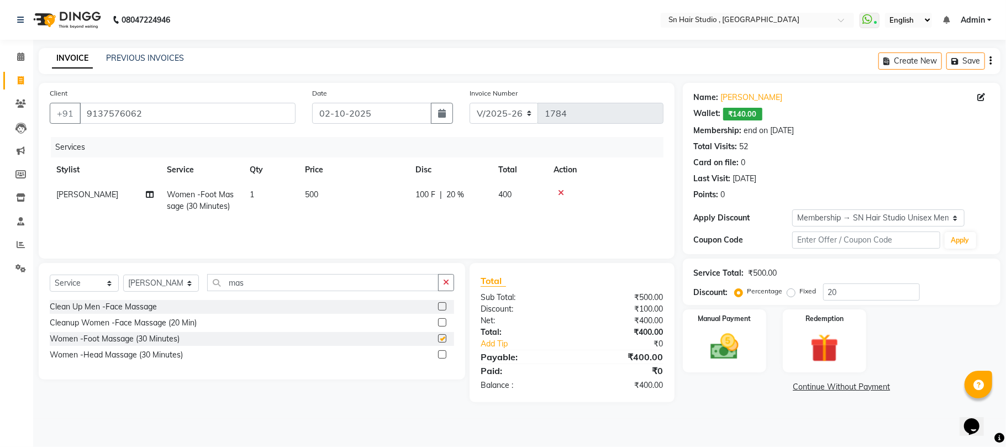
checkbox input "false"
click at [253, 282] on input "mas" at bounding box center [323, 282] width 232 height 17
type input "m"
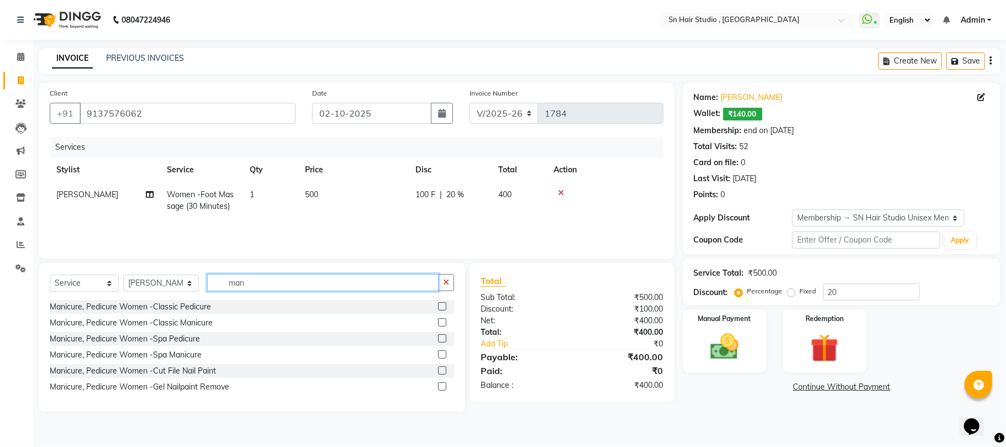
type input "man"
click at [442, 321] on label at bounding box center [442, 322] width 8 height 8
click at [442, 321] on input "checkbox" at bounding box center [441, 322] width 7 height 7
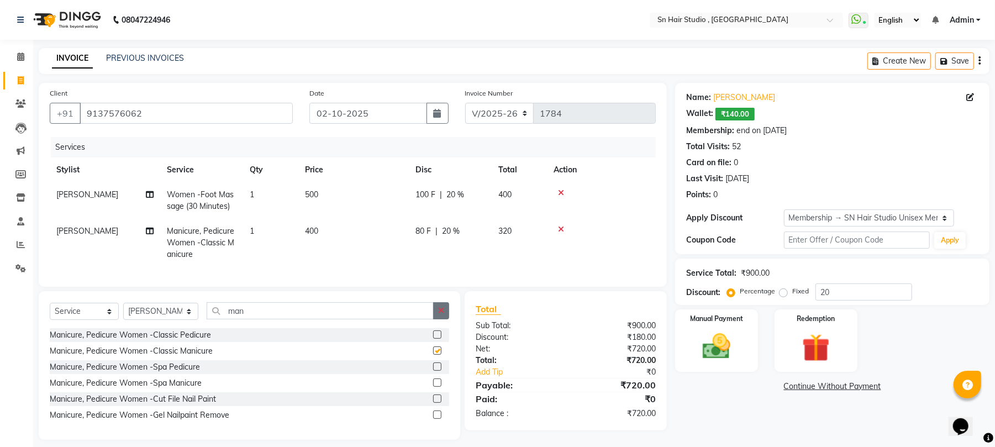
checkbox input "false"
click at [286, 319] on input "man" at bounding box center [320, 310] width 227 height 17
type input "m"
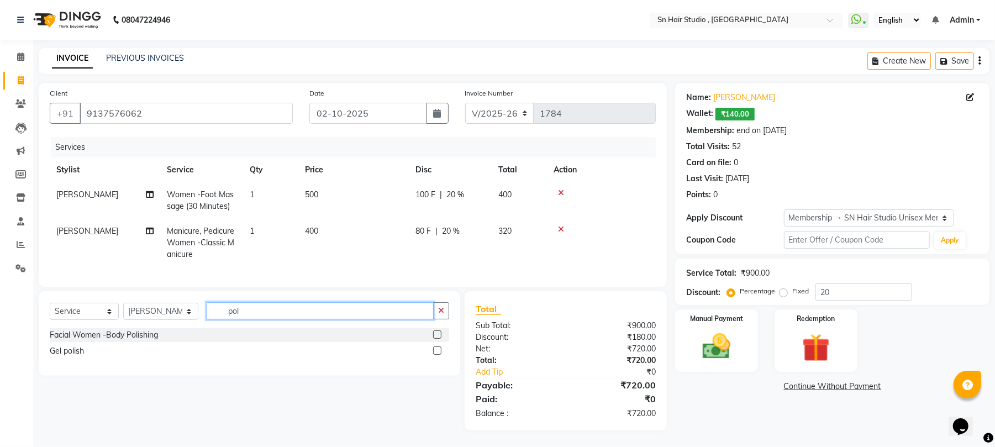
click at [361, 319] on input "pol" at bounding box center [320, 310] width 227 height 17
type input "p"
type input "cut fi"
click at [436, 339] on label at bounding box center [437, 334] width 8 height 8
click at [436, 339] on input "checkbox" at bounding box center [436, 335] width 7 height 7
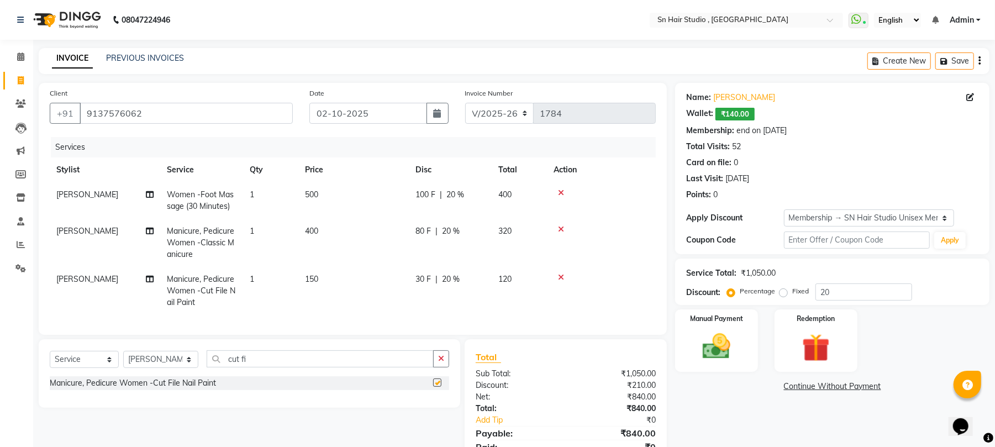
checkbox input "false"
click at [314, 274] on span "150" at bounding box center [311, 279] width 13 height 10
select select "58014"
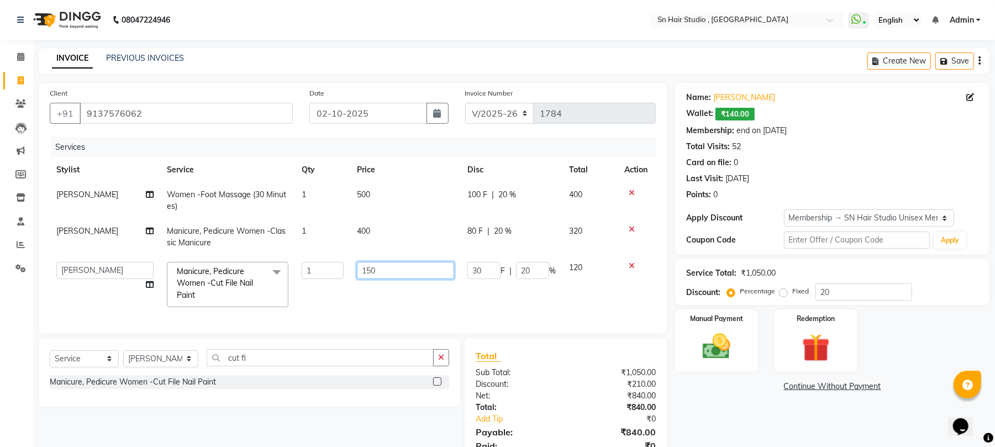
click at [382, 266] on input "150" at bounding box center [405, 270] width 97 height 17
type input "100"
click at [382, 304] on td "100" at bounding box center [405, 284] width 111 height 59
select select "58014"
click at [294, 362] on input "cut fi" at bounding box center [320, 357] width 227 height 17
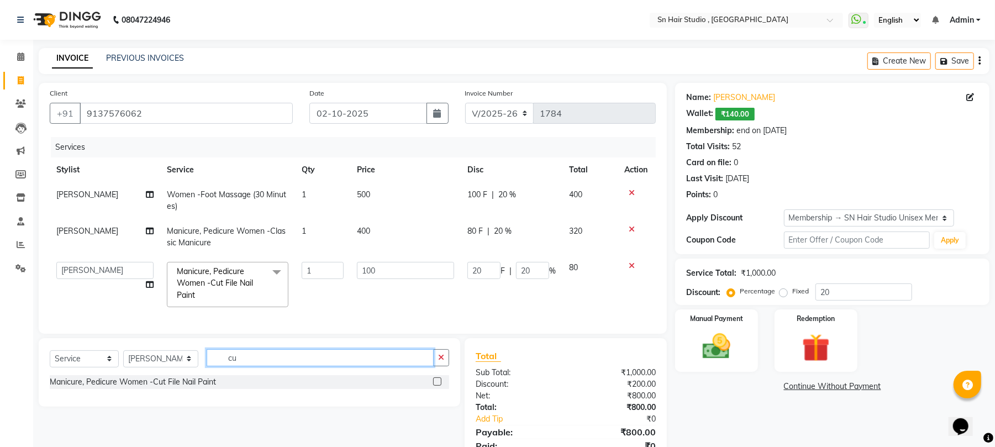
type input "c"
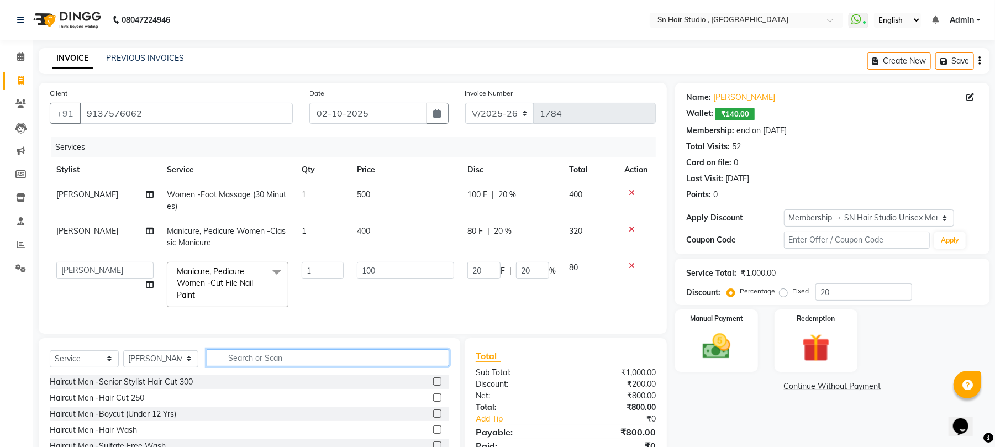
click at [294, 362] on input "text" at bounding box center [328, 357] width 243 height 17
type input "ey"
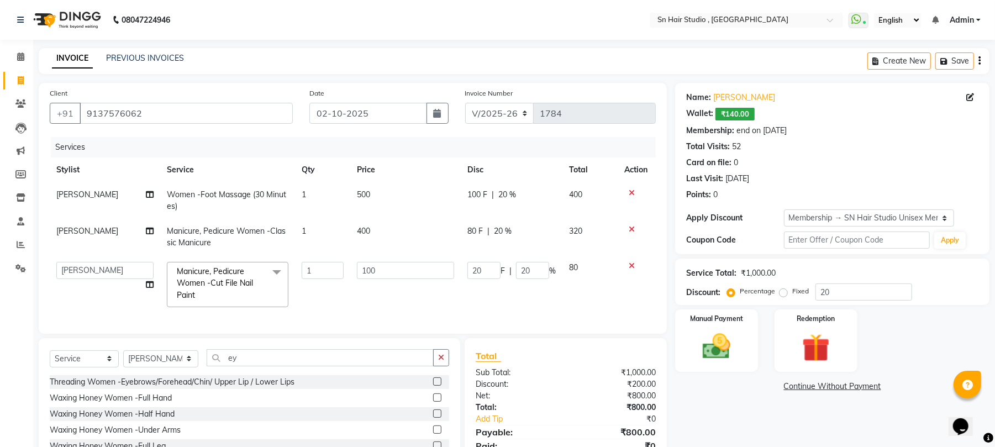
click at [310, 389] on div "Threading Women -Eyebrows/Forehead/Chin/ Upper Lip / Lower Lips" at bounding box center [249, 382] width 399 height 14
click at [433, 386] on label at bounding box center [437, 381] width 8 height 8
click at [433, 386] on input "checkbox" at bounding box center [436, 381] width 7 height 7
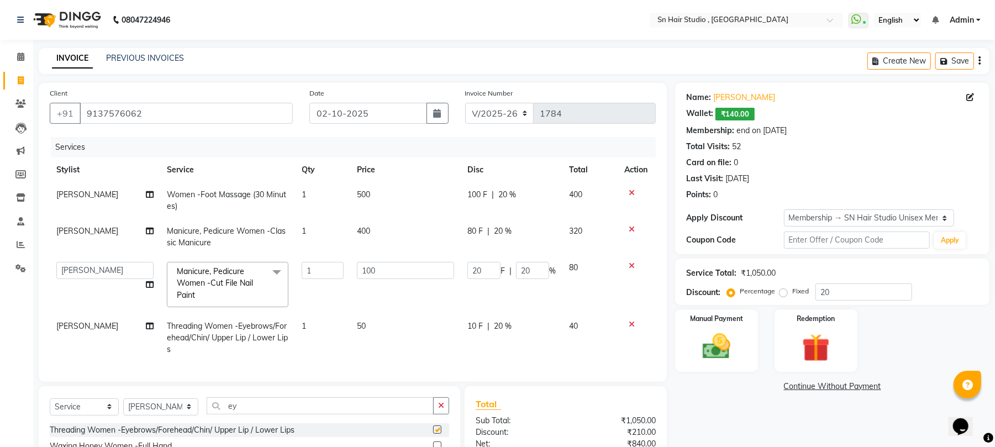
checkbox input "false"
click at [380, 321] on td "50" at bounding box center [405, 338] width 111 height 48
select select "58014"
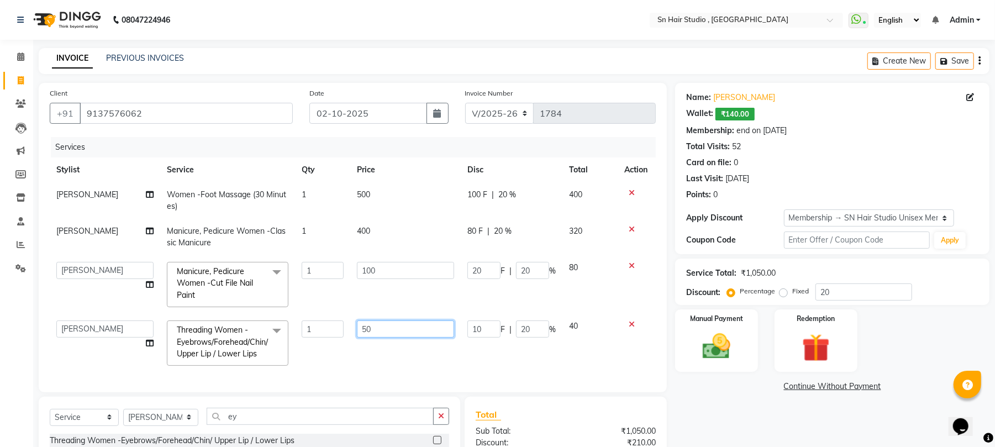
click at [390, 333] on input "50" at bounding box center [405, 328] width 97 height 17
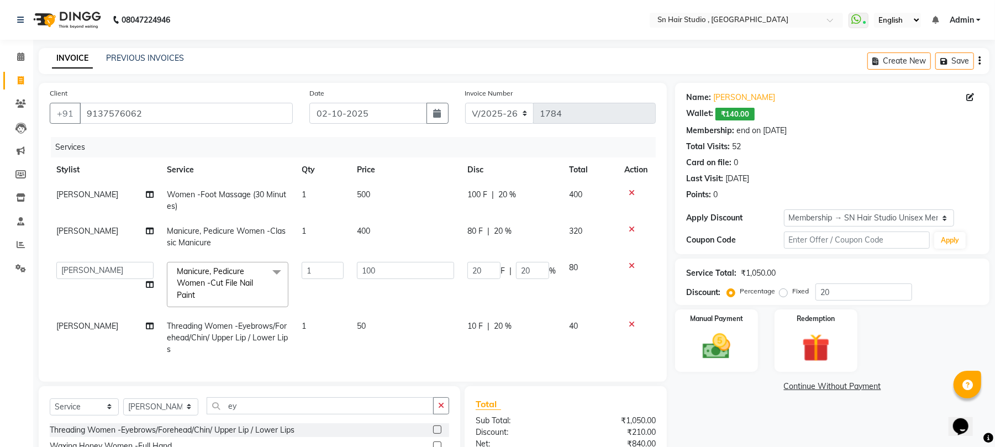
click at [478, 323] on span "10 F" at bounding box center [474, 326] width 15 height 12
select select "58014"
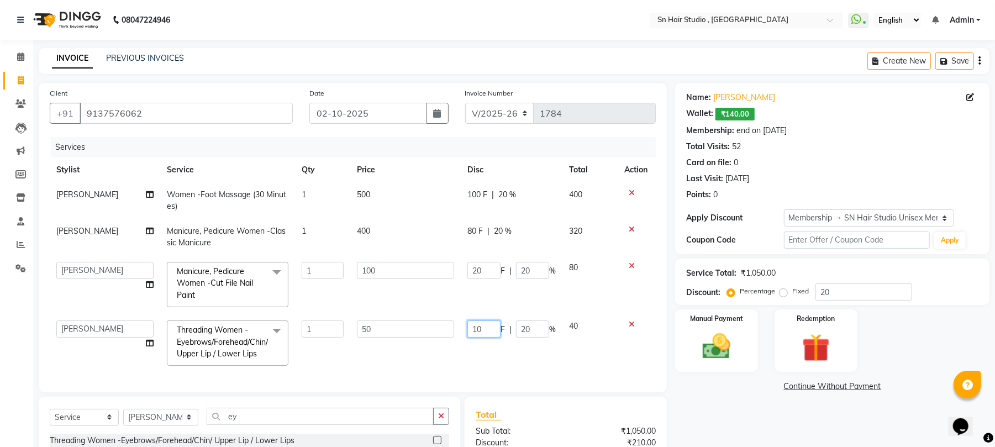
click at [485, 326] on input "10" at bounding box center [483, 328] width 33 height 17
type input "1"
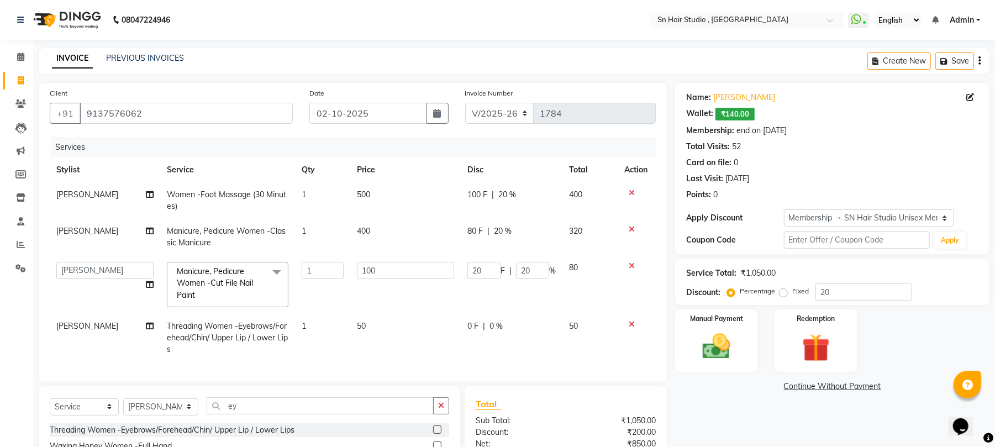
click at [494, 345] on td "0 F | 0 %" at bounding box center [512, 338] width 102 height 48
select select "58014"
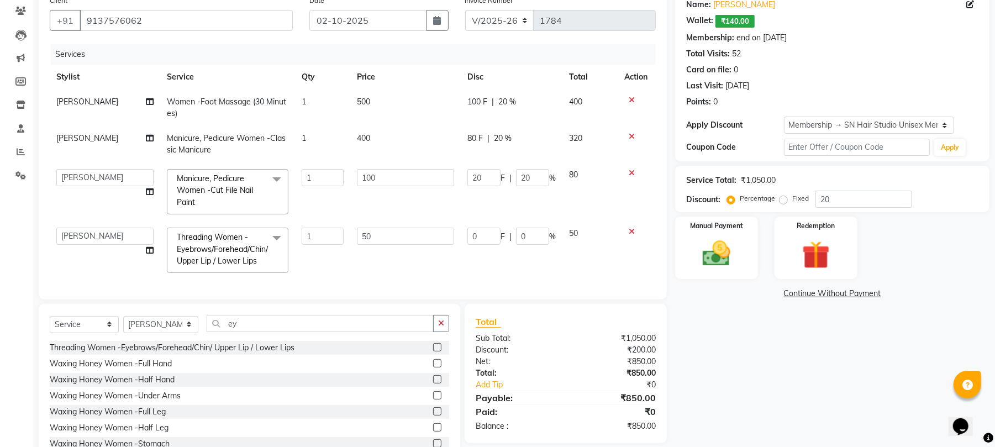
scroll to position [141, 0]
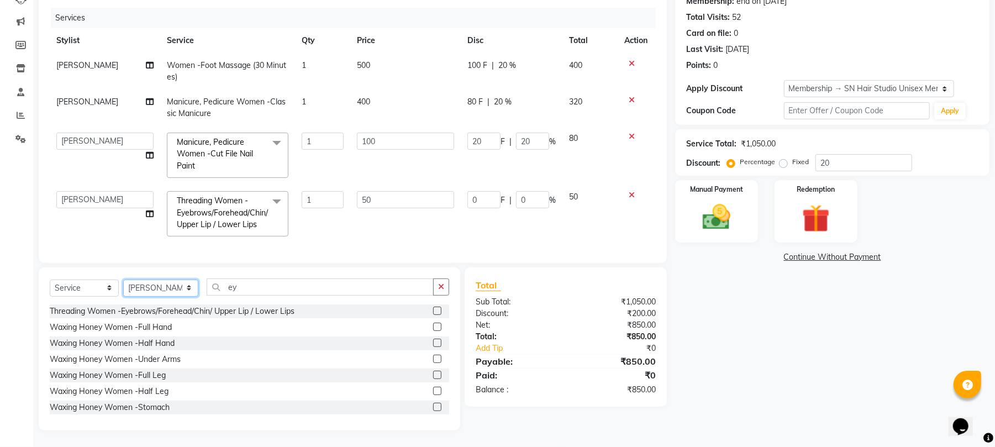
click at [182, 290] on select "Select Stylist [PERSON_NAME] [PERSON_NAME] [PERSON_NAME] hair [PERSON_NAME]" at bounding box center [160, 288] width 75 height 17
select select "67678"
click at [123, 280] on select "Select Stylist [PERSON_NAME] [PERSON_NAME] [PERSON_NAME] hair [PERSON_NAME]" at bounding box center [160, 288] width 75 height 17
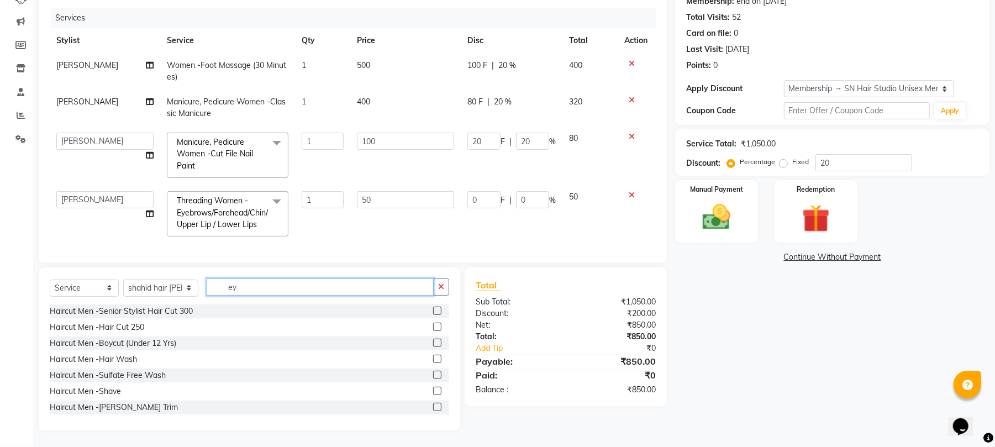
click at [233, 283] on input "ey" at bounding box center [320, 286] width 227 height 17
type input "e"
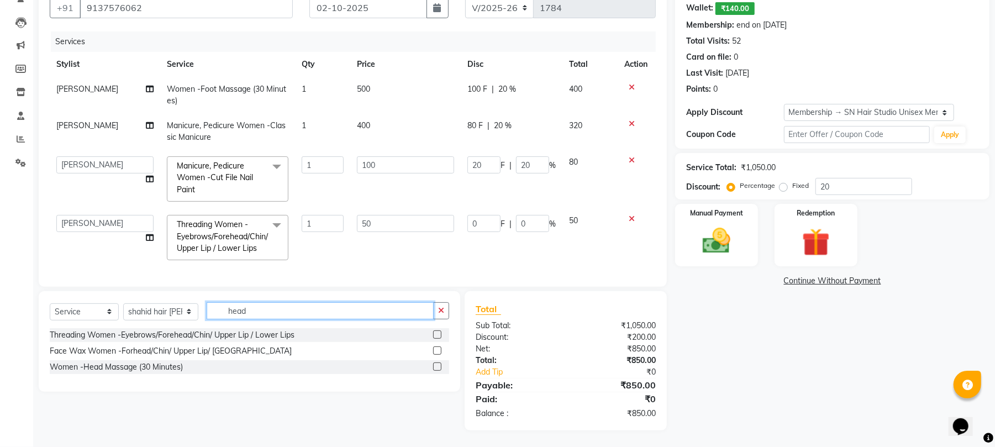
scroll to position [118, 0]
type input "head"
click at [438, 365] on label at bounding box center [437, 366] width 8 height 8
click at [438, 365] on input "checkbox" at bounding box center [436, 367] width 7 height 7
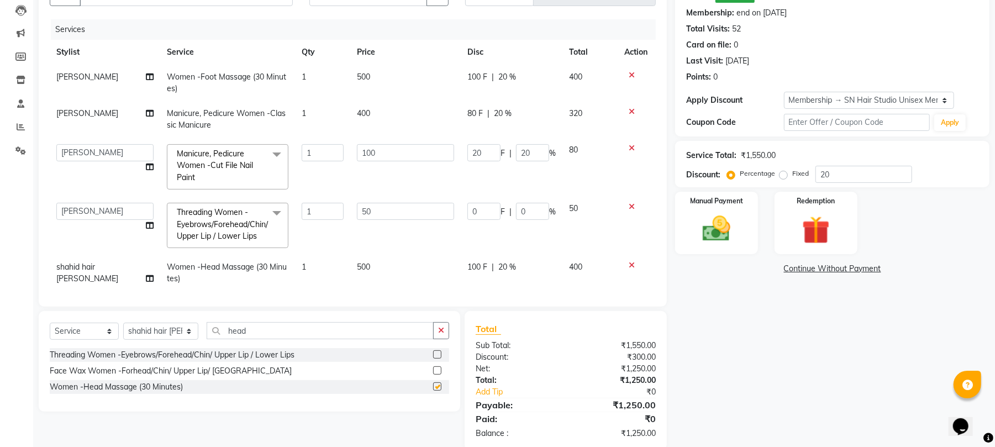
checkbox input "false"
click at [295, 329] on input "head" at bounding box center [320, 330] width 227 height 17
type input "h"
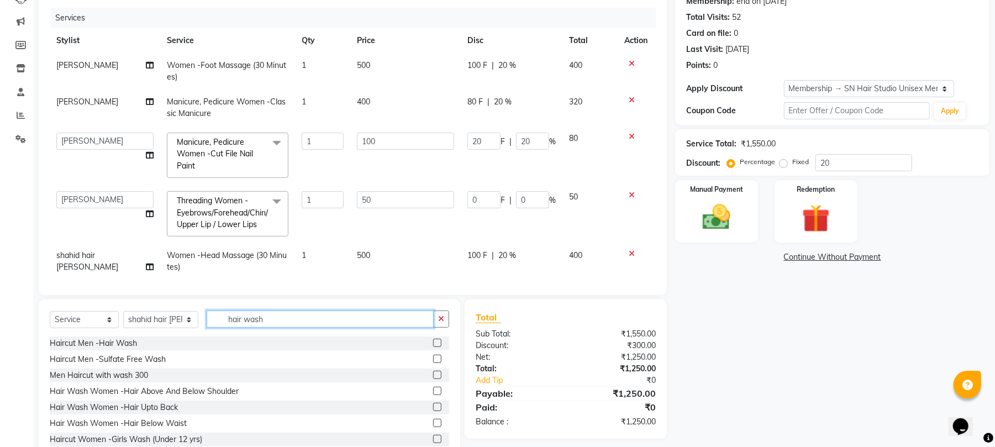
scroll to position [161, 0]
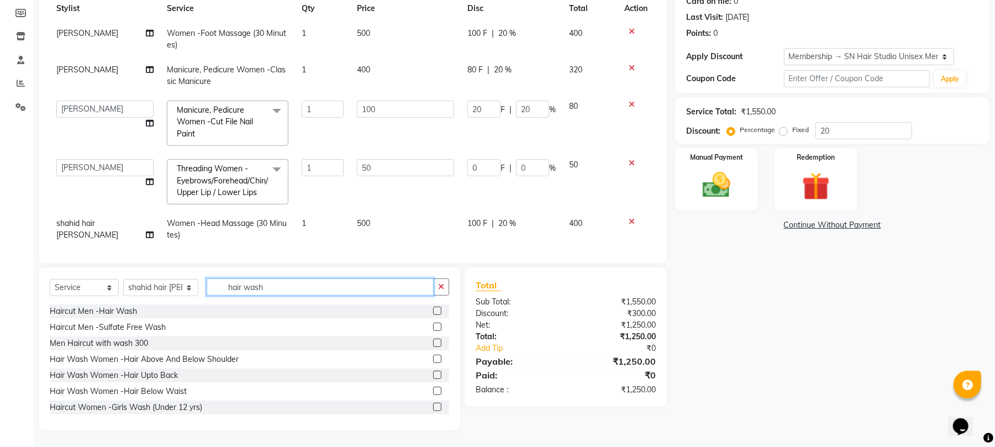
type input "hair wash"
click at [433, 358] on label at bounding box center [437, 359] width 8 height 8
click at [433, 358] on input "checkbox" at bounding box center [436, 359] width 7 height 7
checkbox input "false"
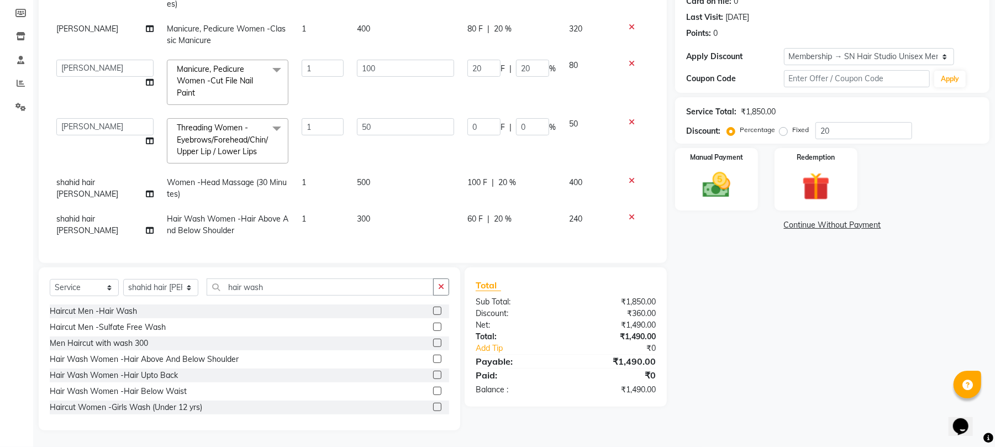
scroll to position [53, 0]
click at [629, 213] on icon at bounding box center [632, 217] width 6 height 8
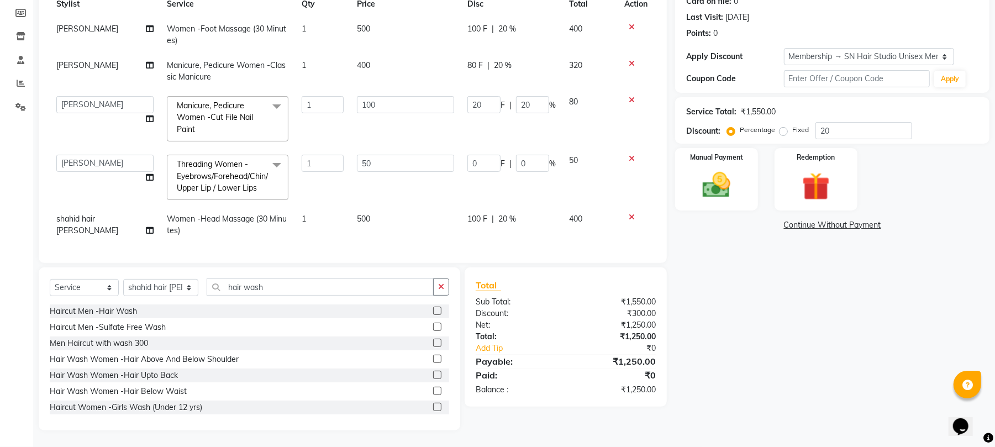
scroll to position [16, 0]
click at [433, 374] on label at bounding box center [437, 375] width 8 height 8
click at [433, 374] on input "checkbox" at bounding box center [436, 375] width 7 height 7
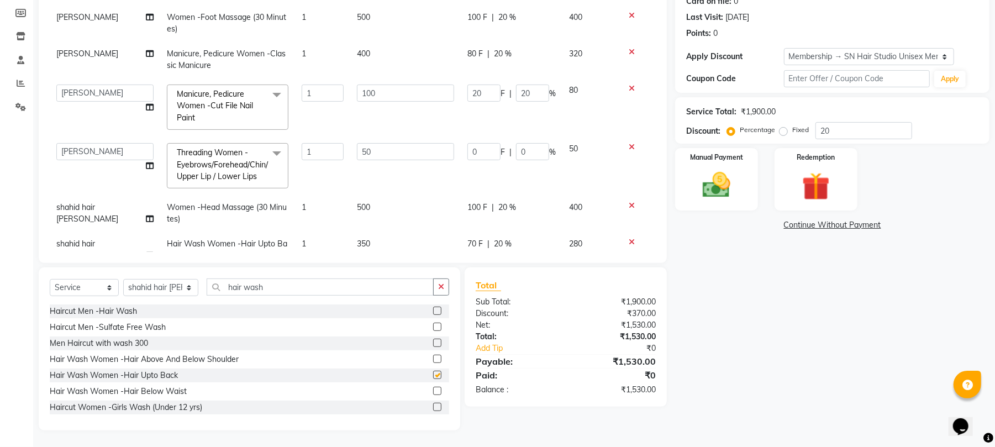
scroll to position [53, 0]
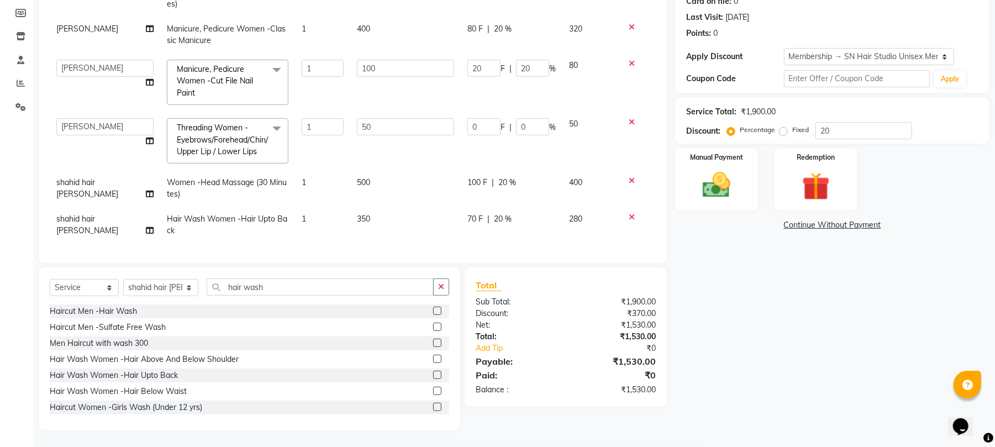
checkbox input "false"
click at [182, 287] on select "Select Stylist [PERSON_NAME] [PERSON_NAME] [PERSON_NAME] hair [PERSON_NAME]" at bounding box center [160, 287] width 75 height 17
select select "52392"
click at [123, 279] on select "Select Stylist [PERSON_NAME] [PERSON_NAME] [PERSON_NAME] hair [PERSON_NAME]" at bounding box center [160, 287] width 75 height 17
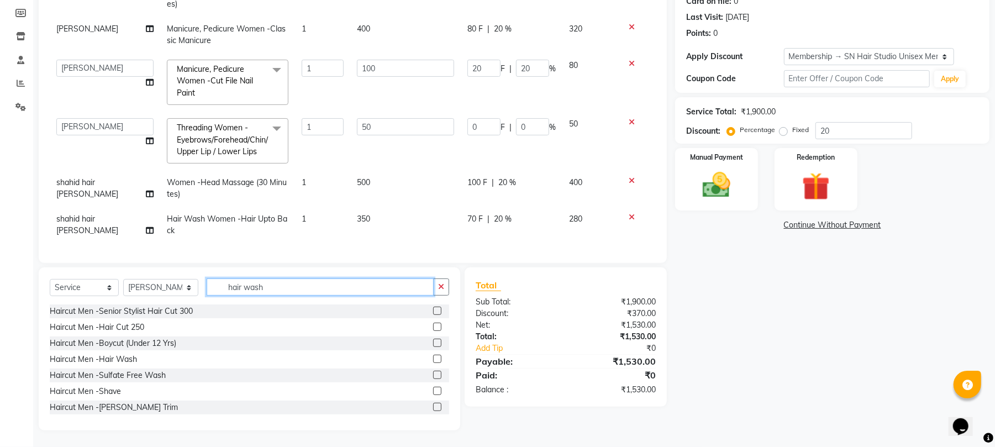
click at [271, 283] on input "hair wash" at bounding box center [320, 286] width 227 height 17
type input "h"
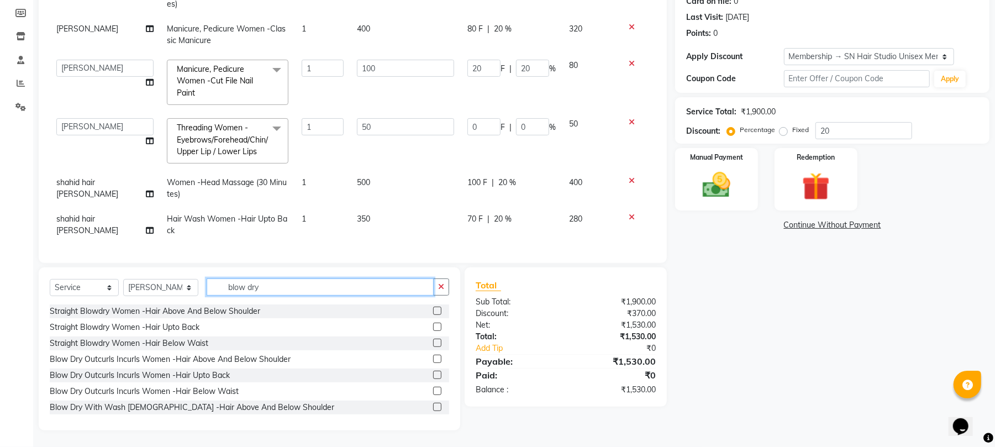
type input "blow dry"
click at [433, 325] on label at bounding box center [437, 327] width 8 height 8
click at [433, 325] on input "checkbox" at bounding box center [436, 327] width 7 height 7
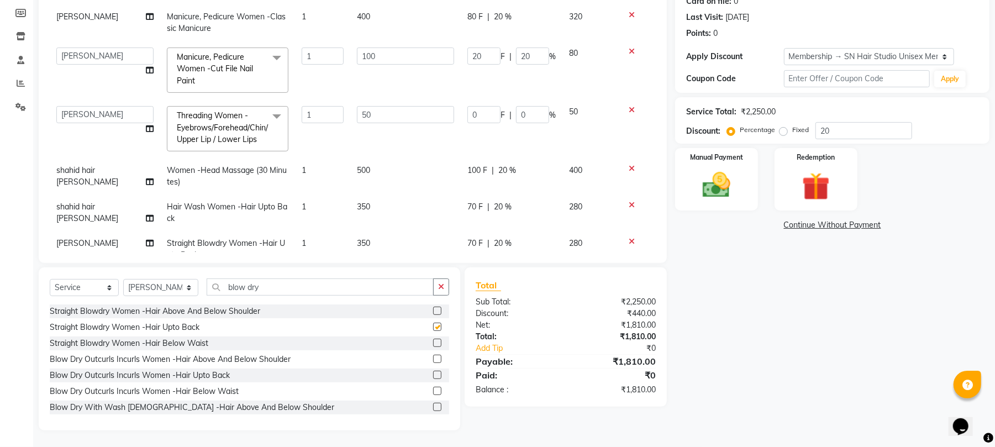
checkbox input "false"
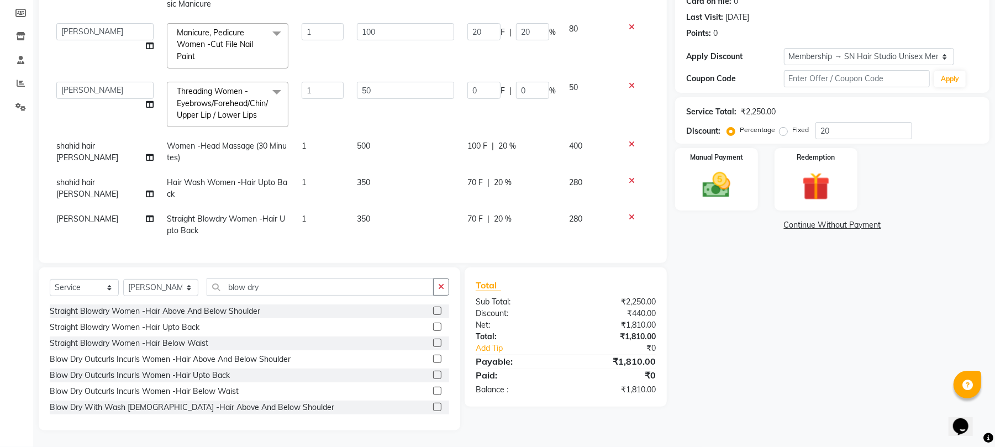
scroll to position [89, 0]
click at [433, 341] on label at bounding box center [437, 343] width 8 height 8
click at [433, 341] on input "checkbox" at bounding box center [436, 343] width 7 height 7
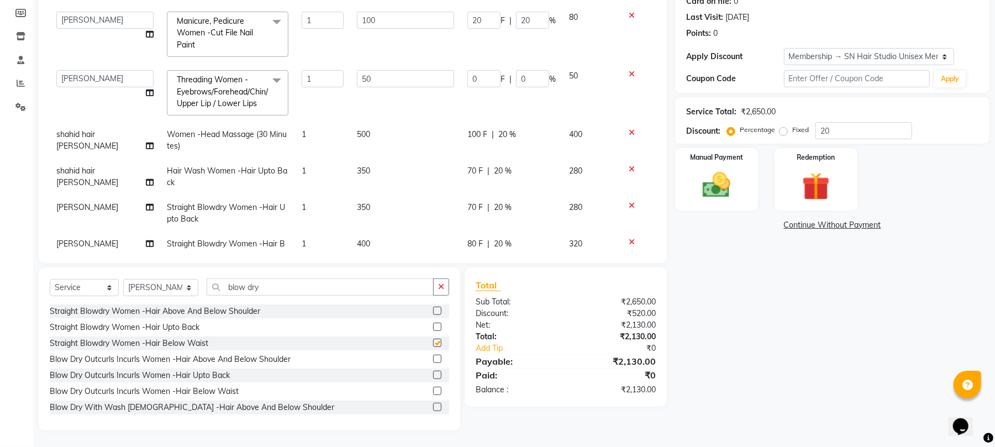
checkbox input "false"
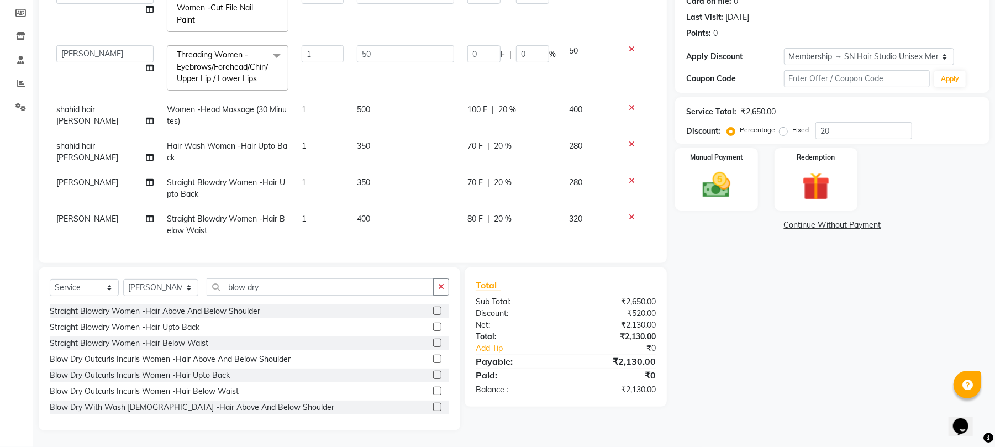
scroll to position [126, 0]
click at [629, 177] on icon at bounding box center [632, 181] width 6 height 8
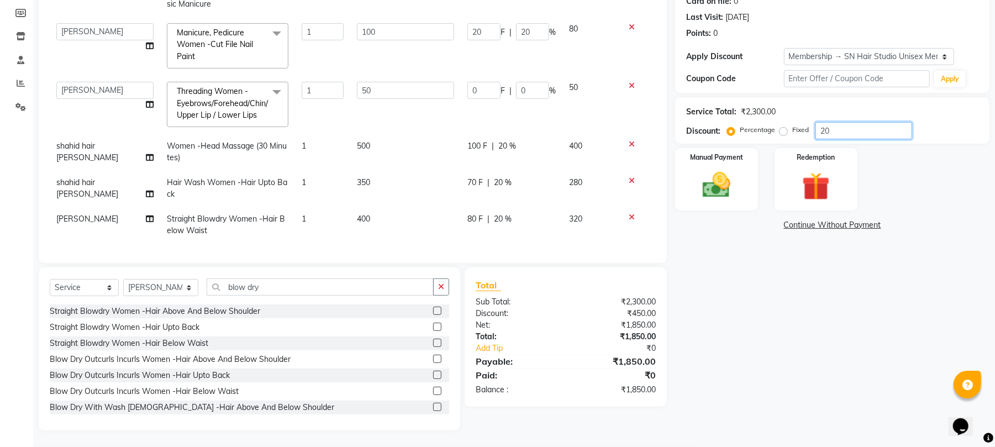
click at [833, 131] on input "20" at bounding box center [864, 130] width 97 height 17
type input "2"
type input "1"
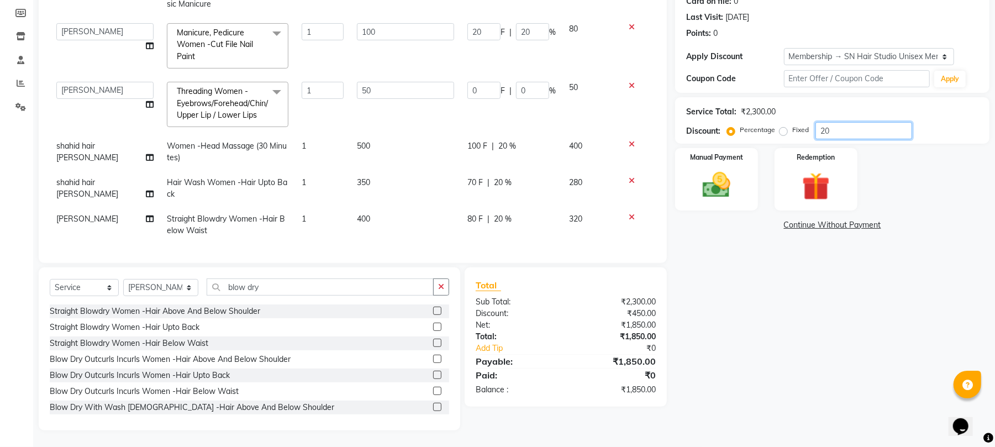
type input "2"
type input "25"
type input "12.5"
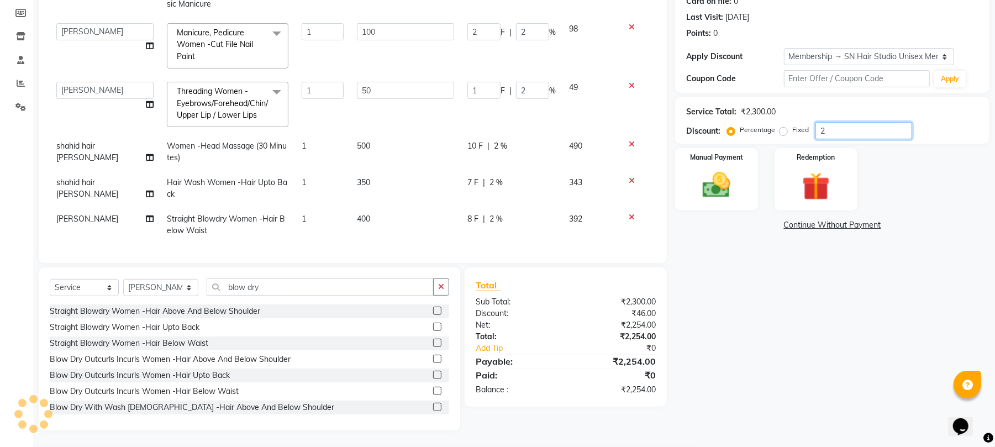
type input "25"
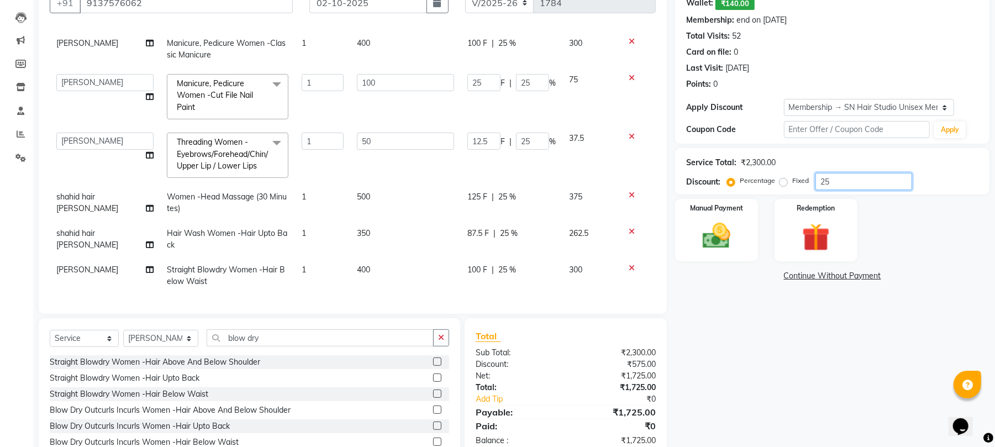
scroll to position [161, 0]
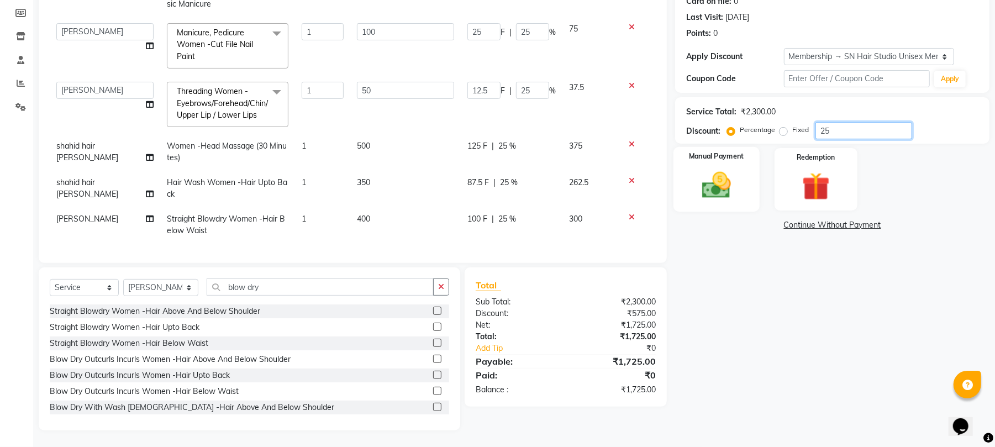
type input "25"
click at [705, 172] on img at bounding box center [717, 186] width 48 height 34
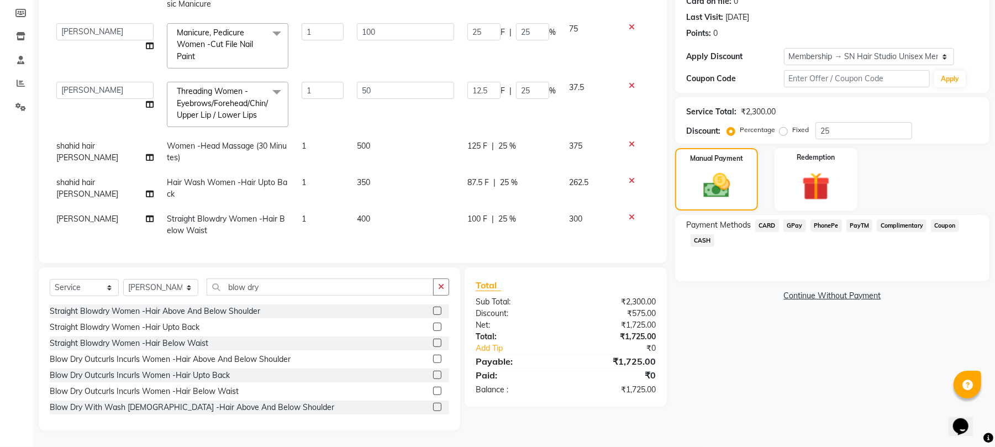
click at [797, 224] on span "GPay" at bounding box center [794, 225] width 23 height 13
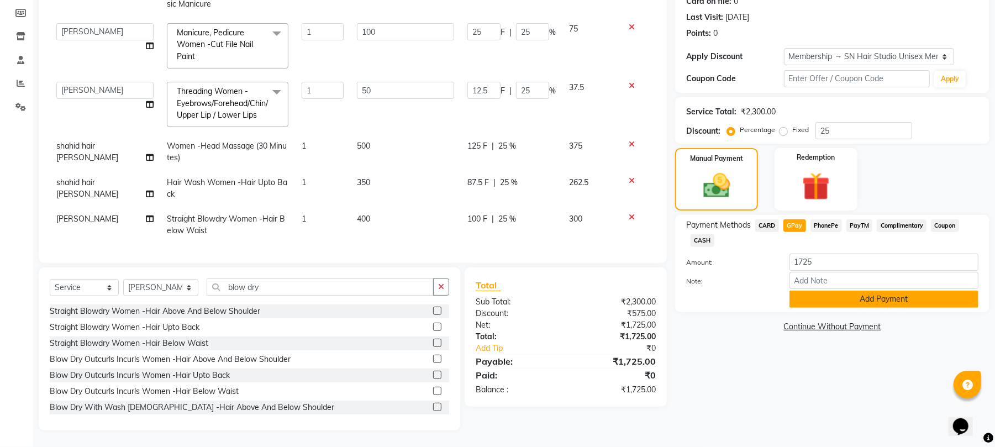
click at [810, 299] on button "Add Payment" at bounding box center [884, 299] width 189 height 17
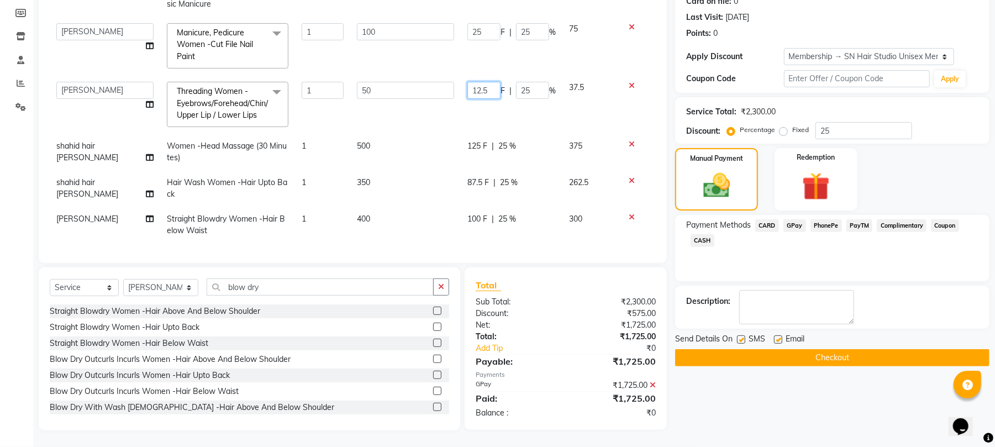
click at [484, 82] on input "12.5" at bounding box center [483, 90] width 33 height 17
type input "1"
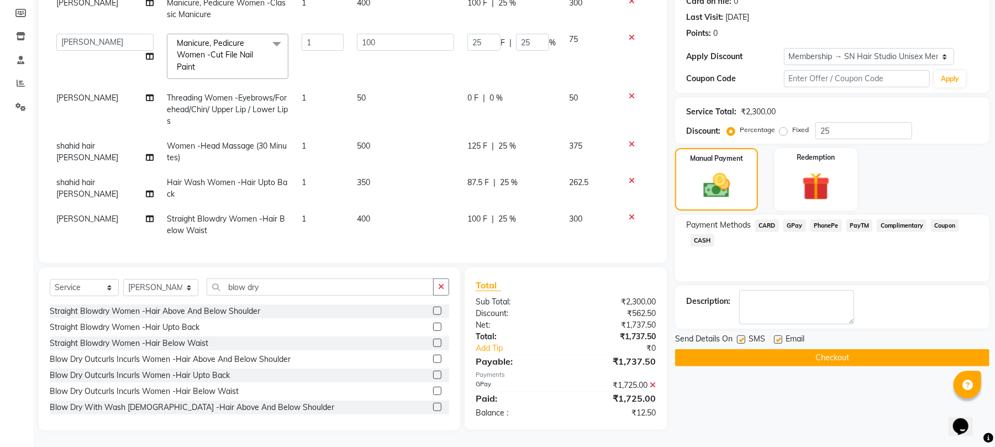
click at [432, 116] on td "50" at bounding box center [405, 110] width 111 height 48
select select "58014"
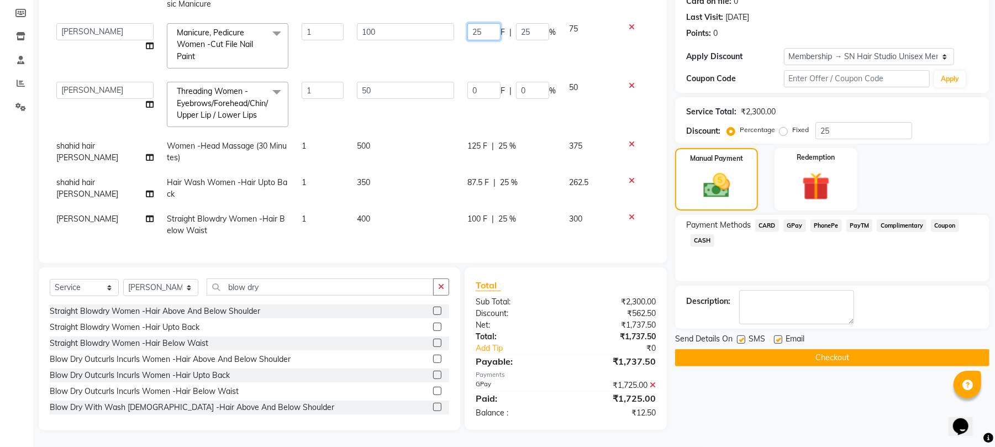
click at [477, 23] on input "25" at bounding box center [483, 31] width 33 height 17
type input "2"
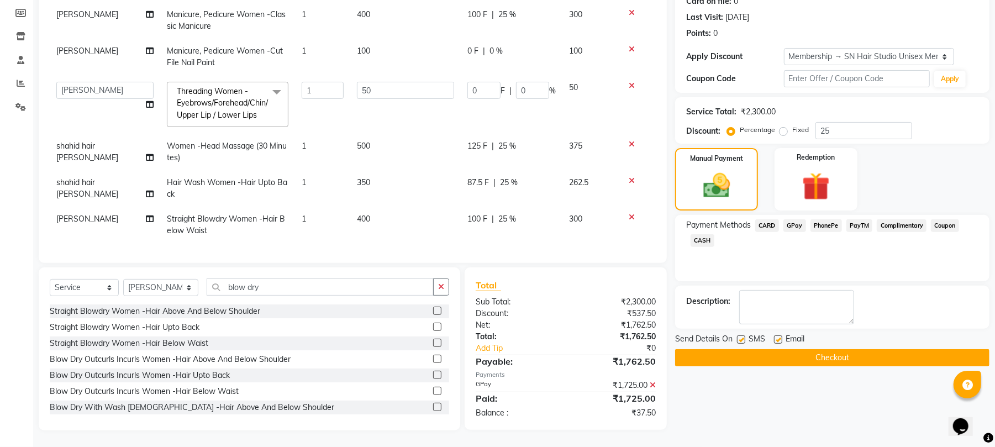
click at [504, 39] on td "0 F | 0 %" at bounding box center [512, 57] width 102 height 36
select select "58014"
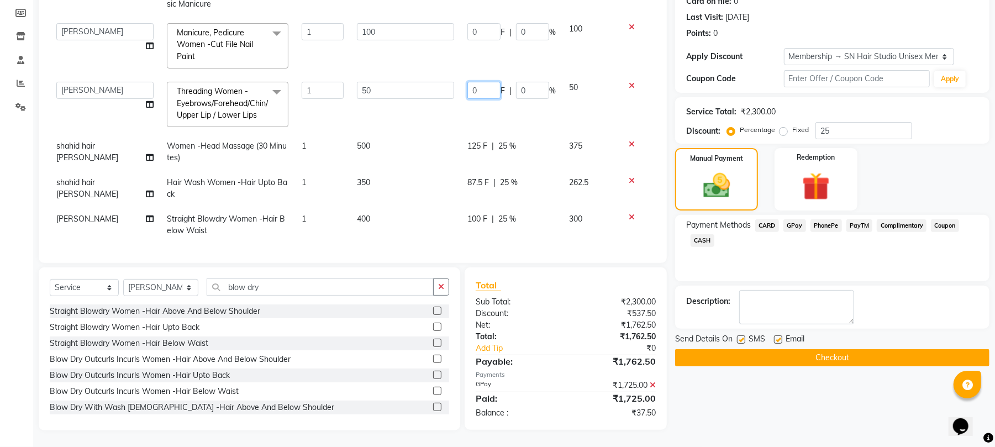
click at [480, 82] on input "0" at bounding box center [483, 90] width 33 height 17
type input "25"
click at [476, 17] on td "0 F | 0 %" at bounding box center [512, 46] width 102 height 59
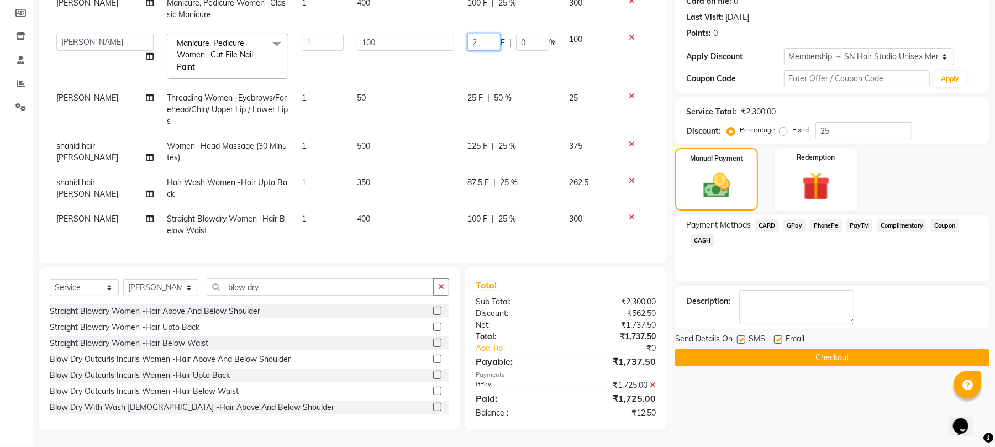
type input "25"
click at [707, 396] on div "Name: [PERSON_NAME] Wallet: ₹140.00 Membership: end on [DATE] Total Visits: 52 …" at bounding box center [836, 176] width 323 height 509
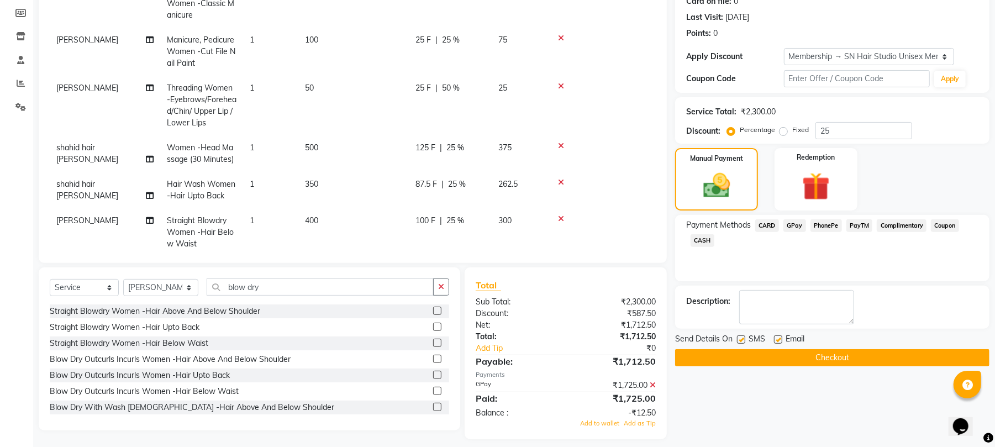
click at [793, 221] on span "GPay" at bounding box center [794, 225] width 23 height 13
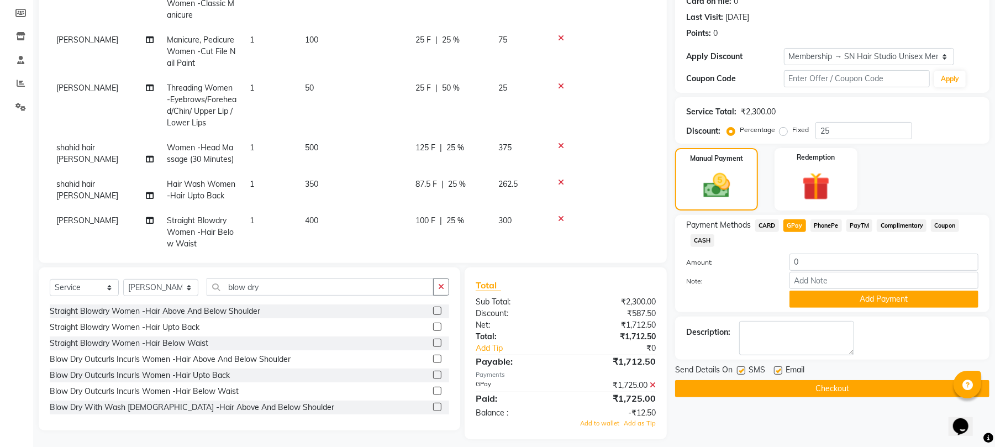
click at [711, 383] on button "Checkout" at bounding box center [832, 388] width 314 height 17
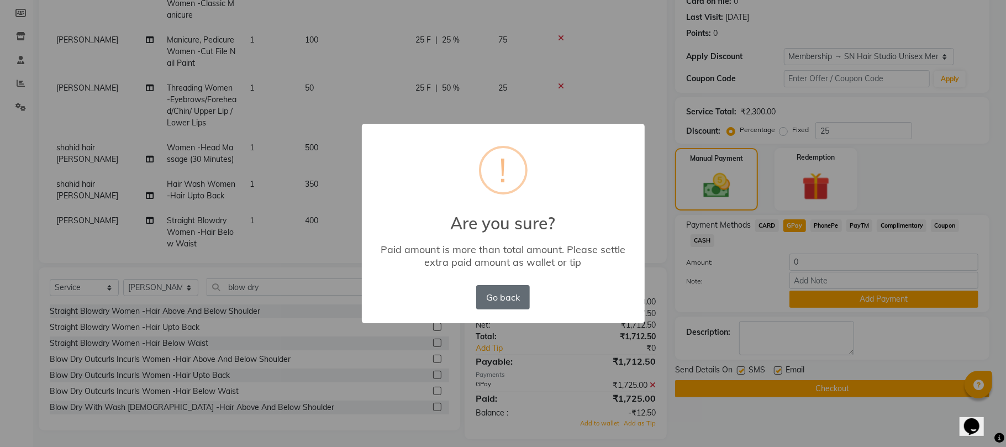
click at [505, 299] on button "Go back" at bounding box center [502, 297] width 53 height 24
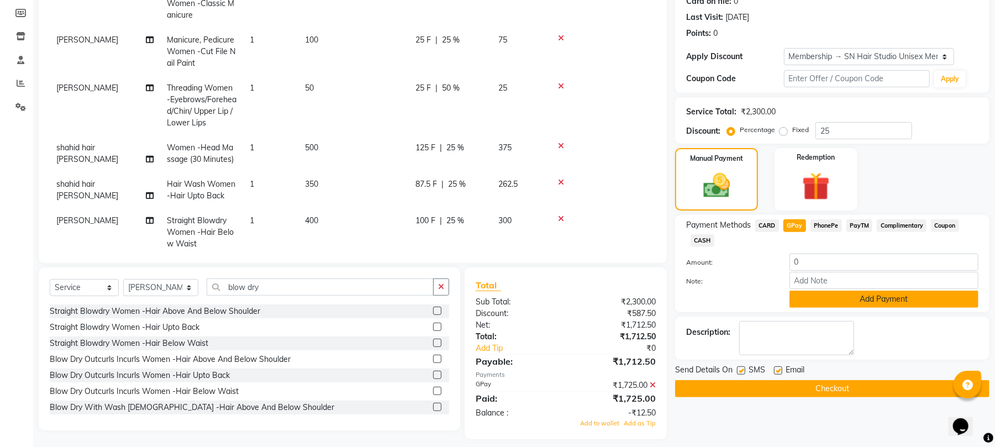
click at [833, 293] on button "Add Payment" at bounding box center [884, 299] width 189 height 17
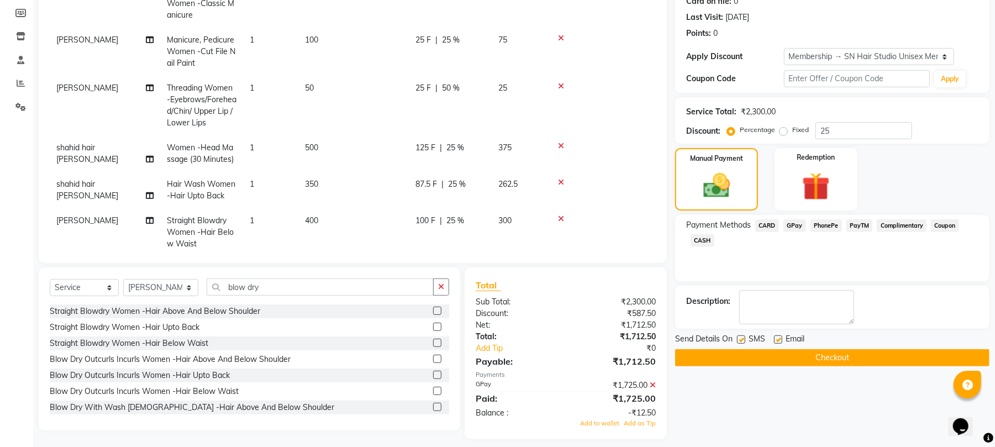
click at [729, 354] on button "Checkout" at bounding box center [832, 357] width 314 height 17
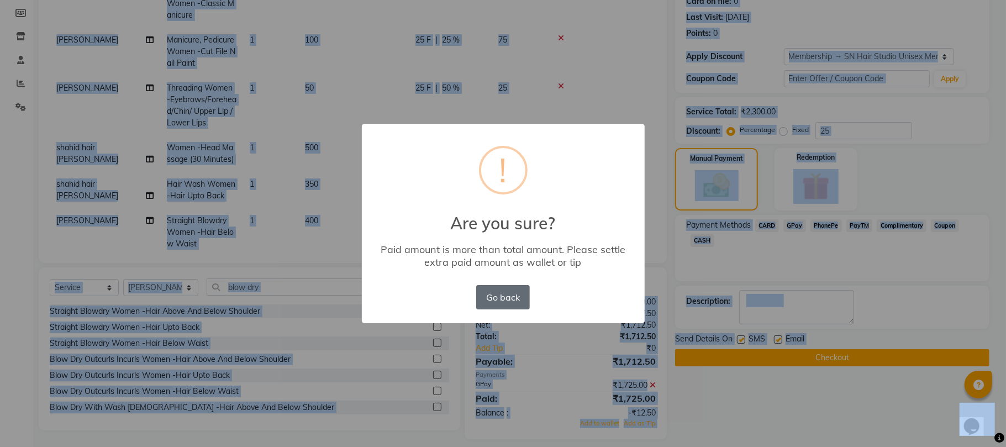
click at [509, 294] on button "Go back" at bounding box center [502, 297] width 53 height 24
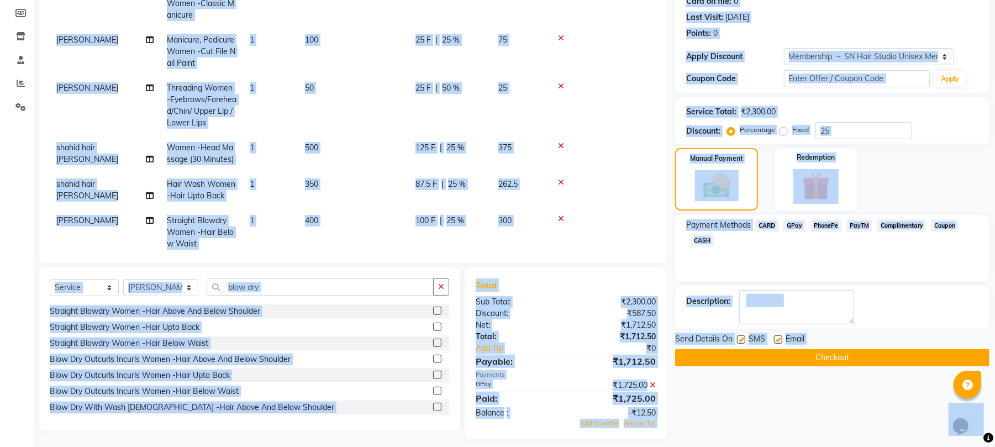
scroll to position [102, 0]
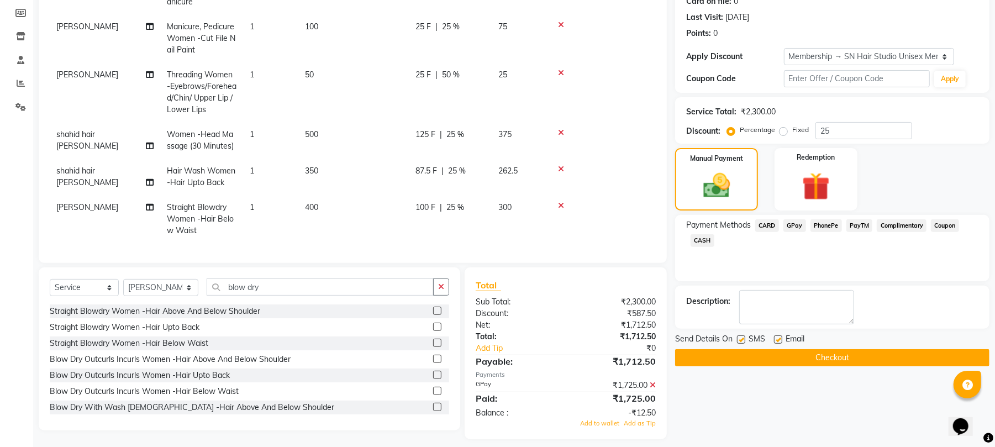
click at [653, 381] on icon at bounding box center [653, 385] width 6 height 8
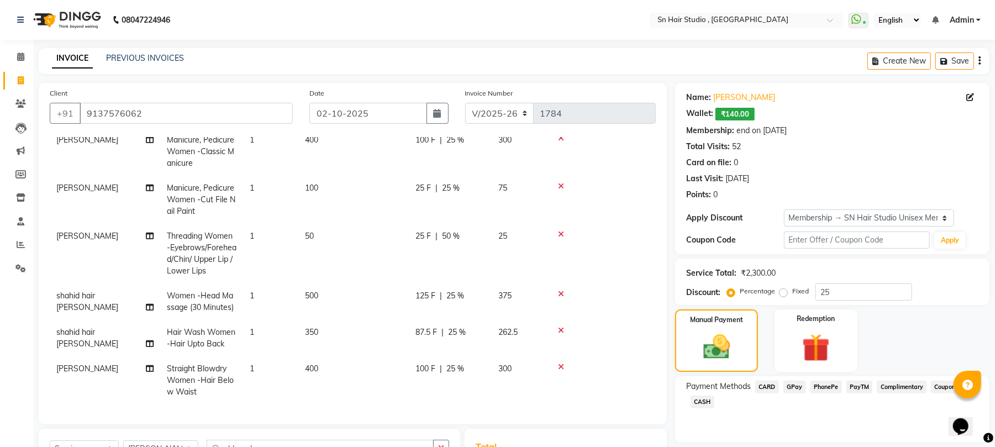
click at [793, 386] on span "GPay" at bounding box center [794, 387] width 23 height 13
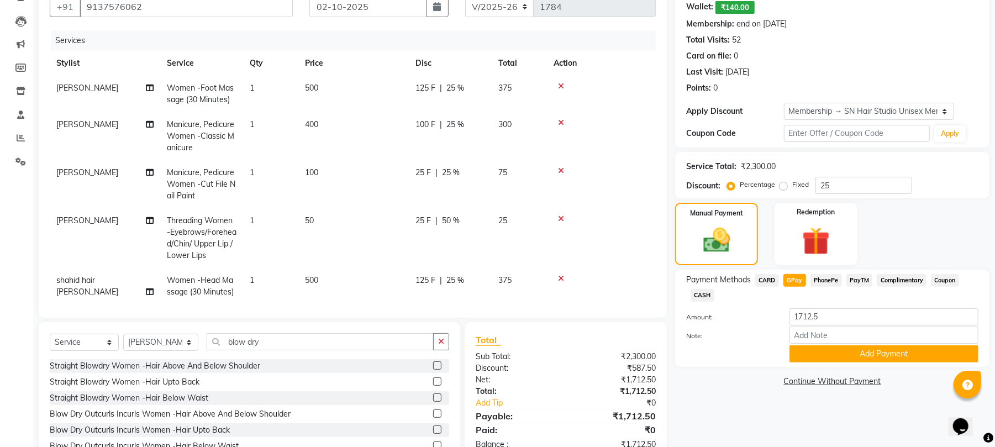
scroll to position [161, 0]
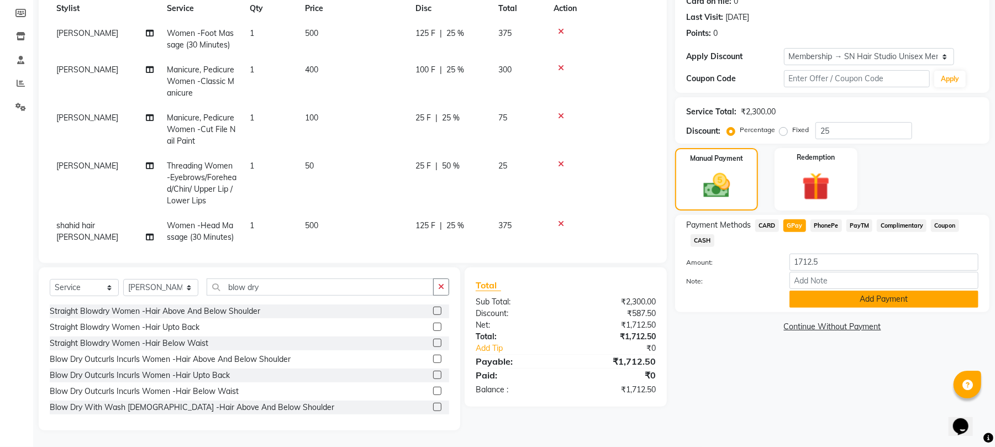
click at [869, 303] on button "Add Payment" at bounding box center [884, 299] width 189 height 17
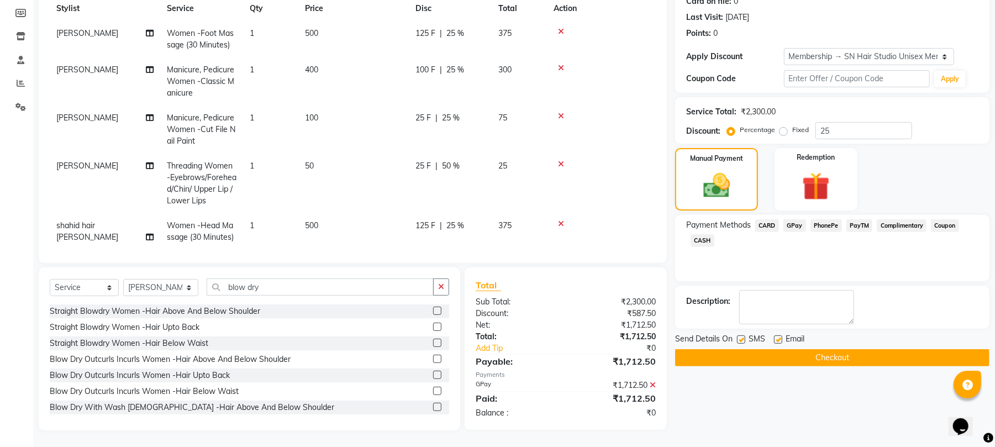
click at [818, 352] on button "Checkout" at bounding box center [832, 357] width 314 height 17
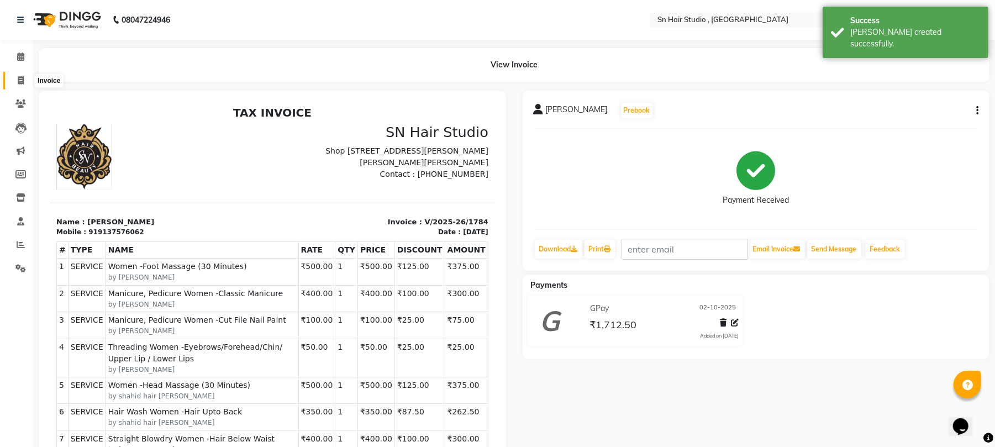
click at [14, 78] on span at bounding box center [20, 81] width 19 height 13
select select "service"
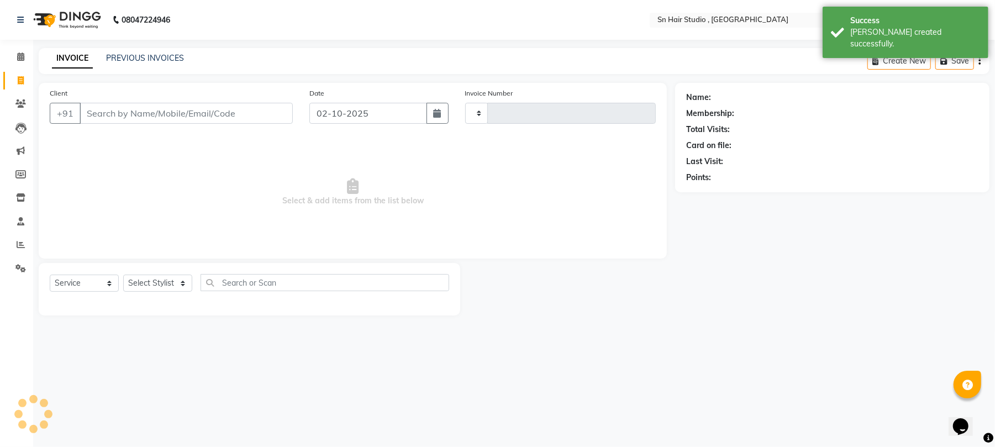
type input "1785"
select select "6415"
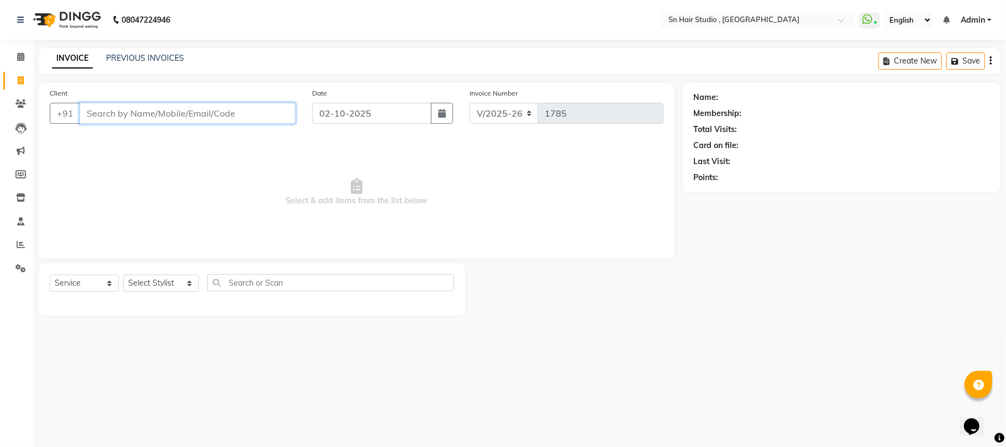
click at [131, 111] on input "Client" at bounding box center [188, 113] width 216 height 21
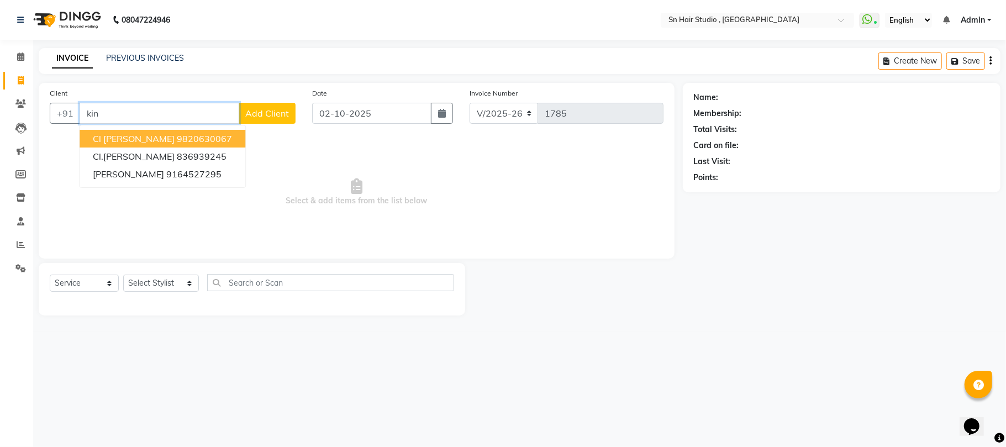
click at [119, 144] on button "Cl [PERSON_NAME] 9820630067" at bounding box center [163, 139] width 166 height 18
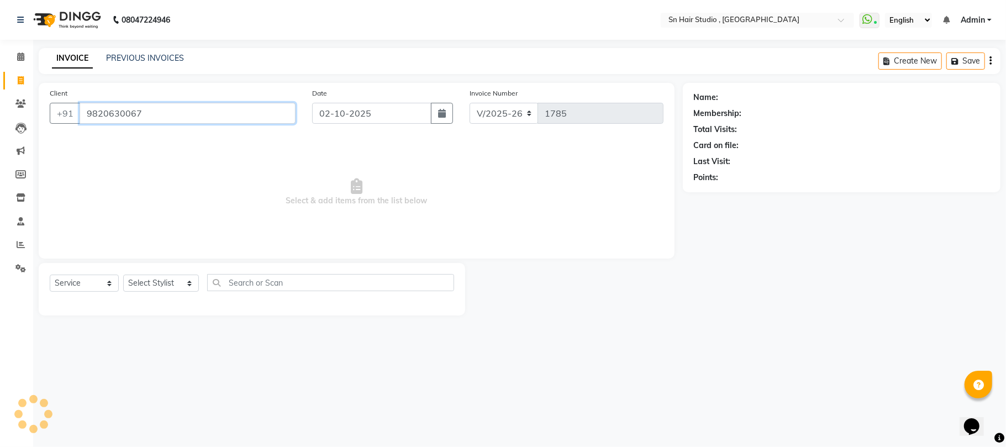
type input "9820630067"
select select "1: Object"
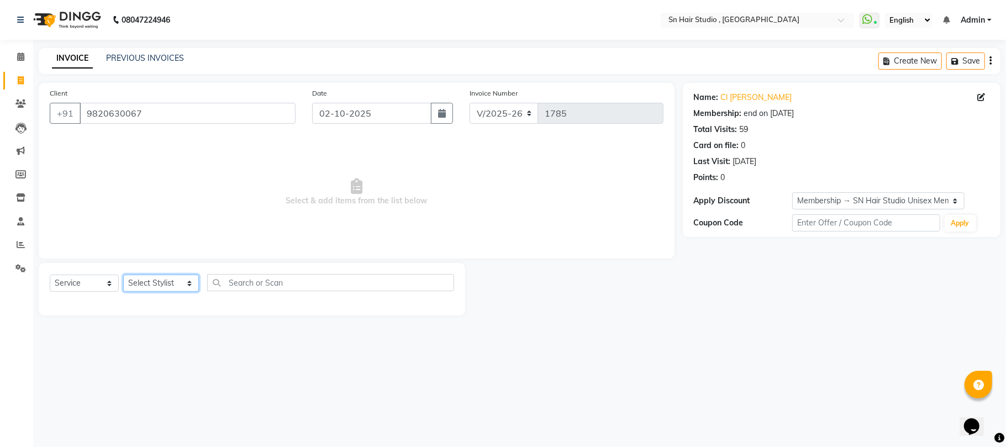
click at [147, 290] on select "Select Stylist [PERSON_NAME] [PERSON_NAME] [PERSON_NAME] hair [PERSON_NAME]" at bounding box center [161, 283] width 76 height 17
click at [123, 275] on select "Select Stylist [PERSON_NAME] [PERSON_NAME] [PERSON_NAME] hair [PERSON_NAME]" at bounding box center [161, 283] width 76 height 17
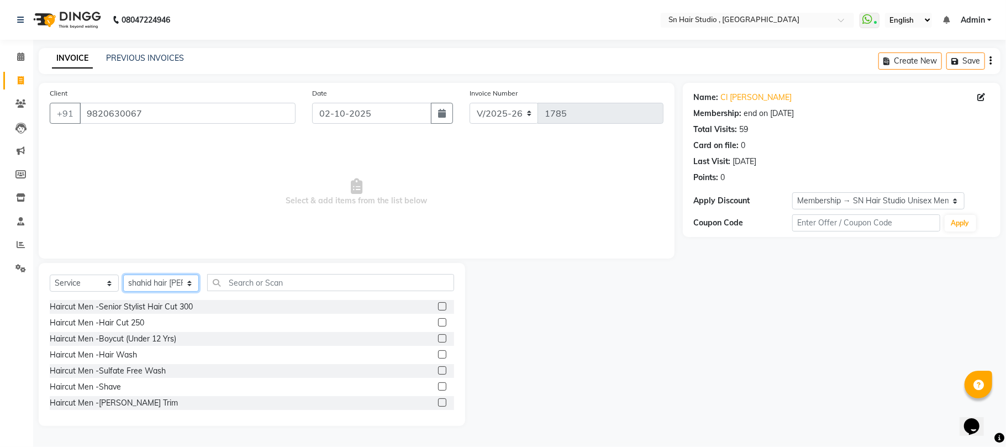
select select "65872"
click at [239, 284] on input "text" at bounding box center [330, 282] width 247 height 17
type input "hair"
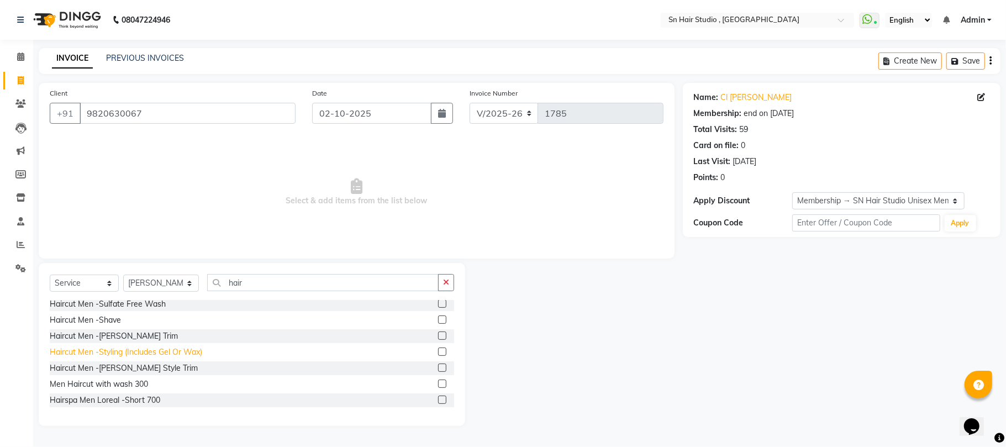
scroll to position [147, 0]
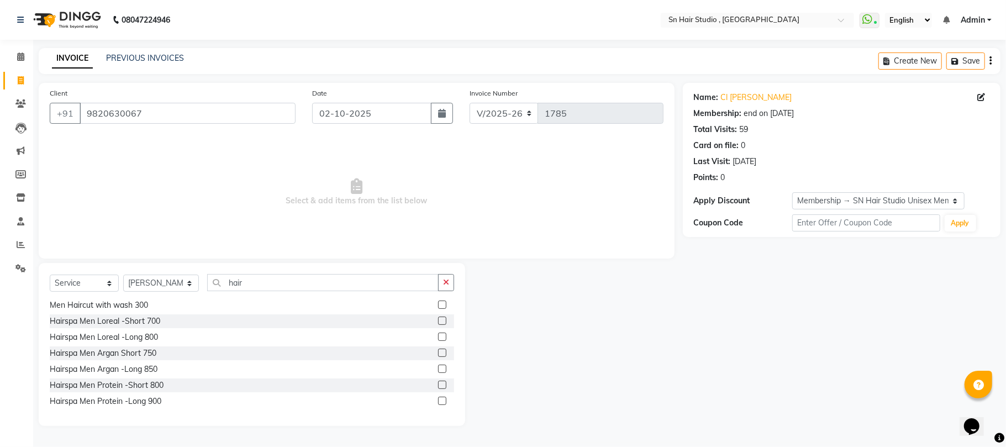
drag, startPoint x: 151, startPoint y: 333, endPoint x: 149, endPoint y: 339, distance: 6.5
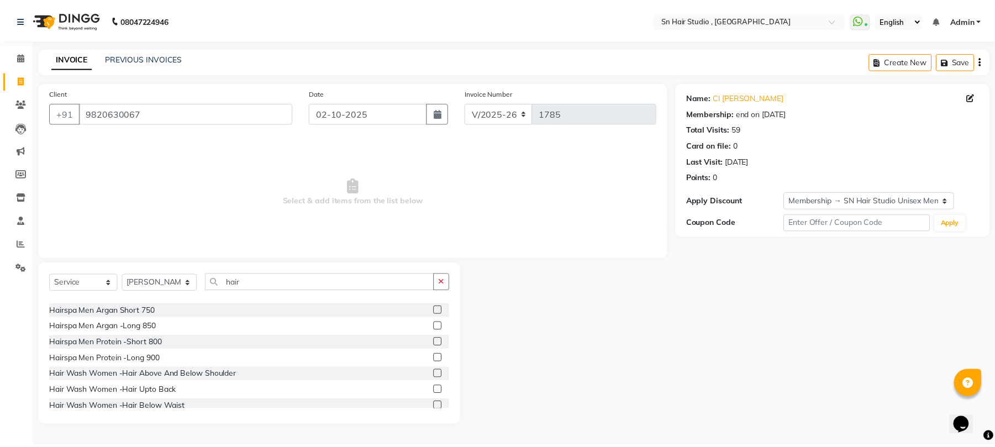
scroll to position [221, 0]
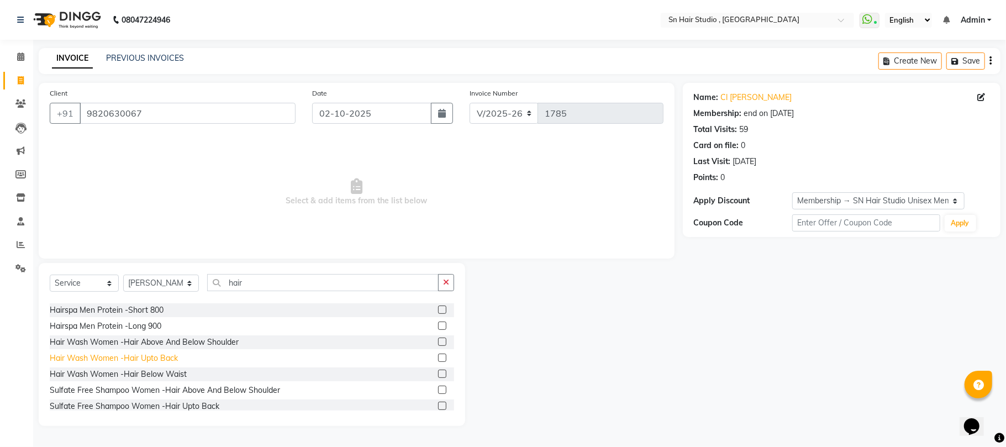
click at [125, 355] on div "Hair Wash Women -Hair Upto Back" at bounding box center [114, 359] width 128 height 12
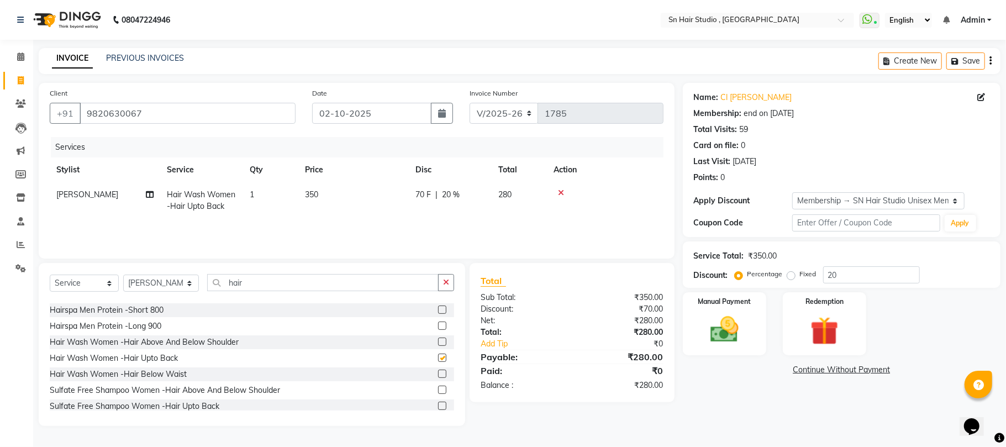
checkbox input "false"
drag, startPoint x: 844, startPoint y: 273, endPoint x: 779, endPoint y: 292, distance: 68.5
click at [845, 274] on input "20" at bounding box center [871, 274] width 97 height 17
type input "25"
click at [730, 319] on img at bounding box center [725, 330] width 48 height 34
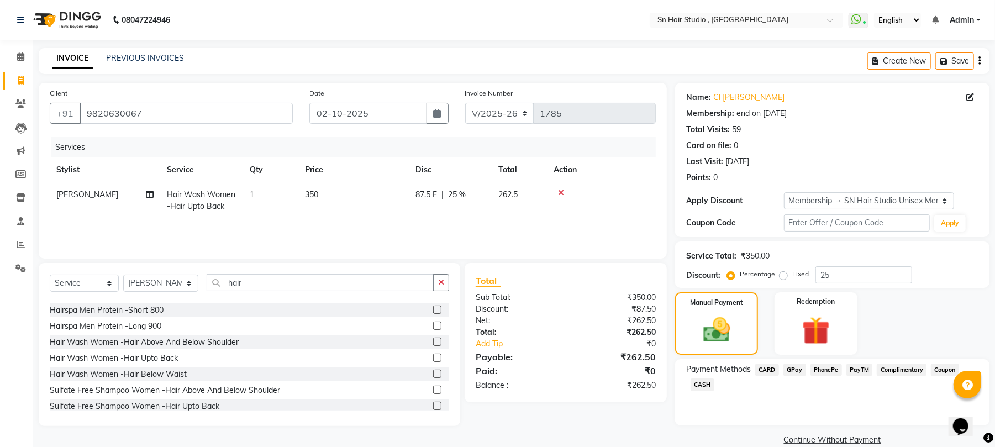
click at [704, 387] on span "CASH" at bounding box center [703, 384] width 24 height 13
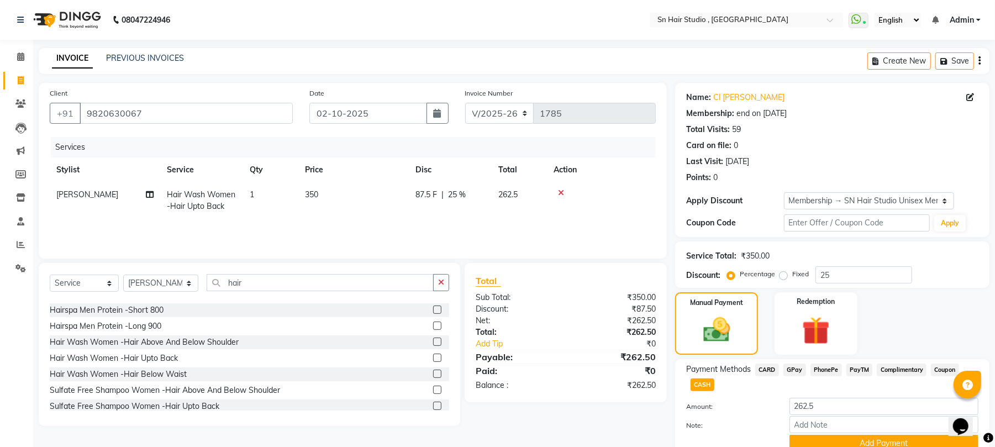
scroll to position [49, 0]
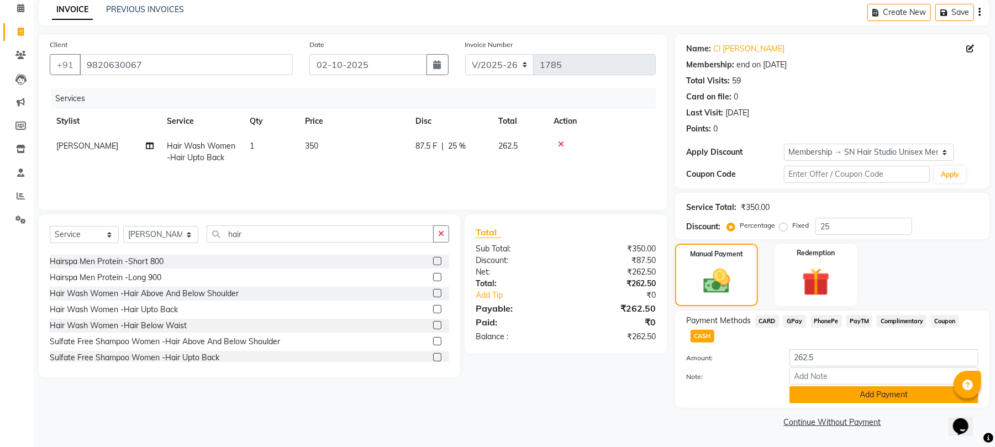
click at [886, 401] on button "Add Payment" at bounding box center [884, 394] width 189 height 17
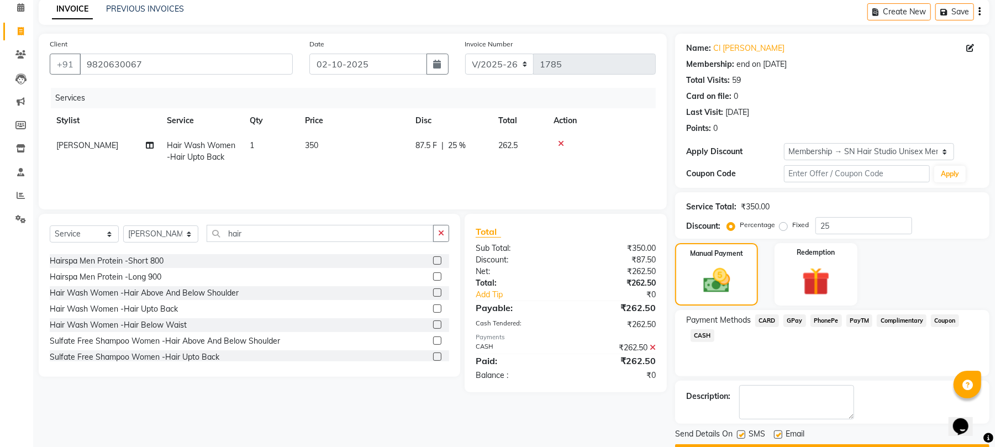
scroll to position [81, 0]
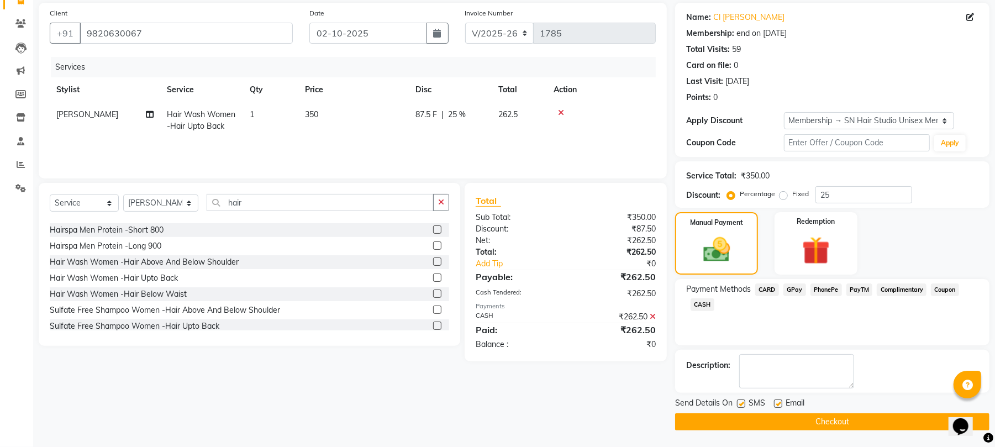
click at [853, 418] on button "Checkout" at bounding box center [832, 421] width 314 height 17
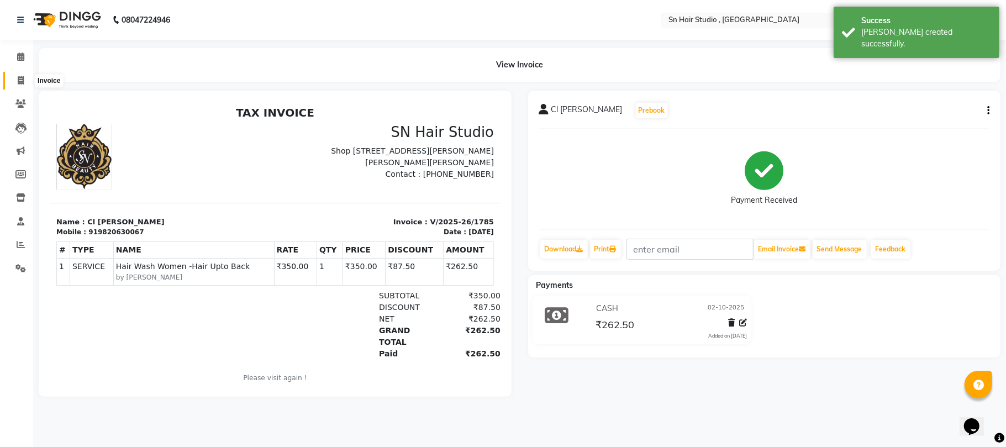
click at [20, 80] on icon at bounding box center [21, 80] width 6 height 8
select select "6415"
select select "service"
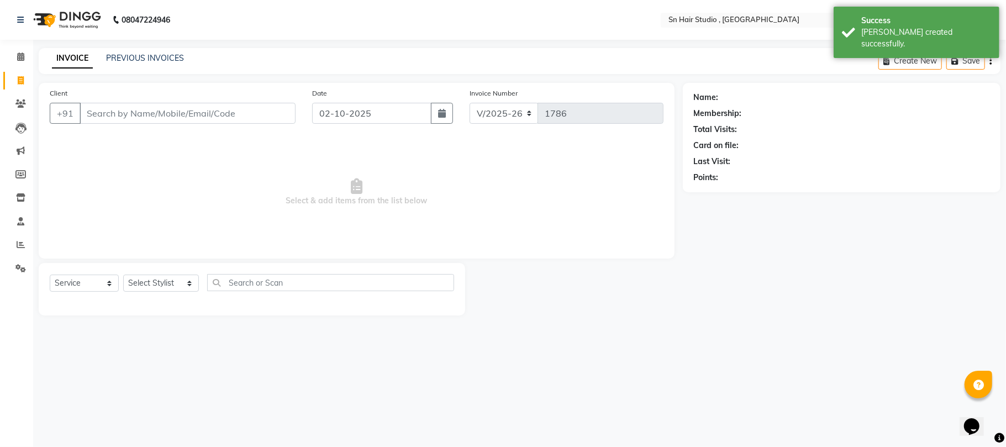
click at [98, 112] on input "Client" at bounding box center [188, 113] width 216 height 21
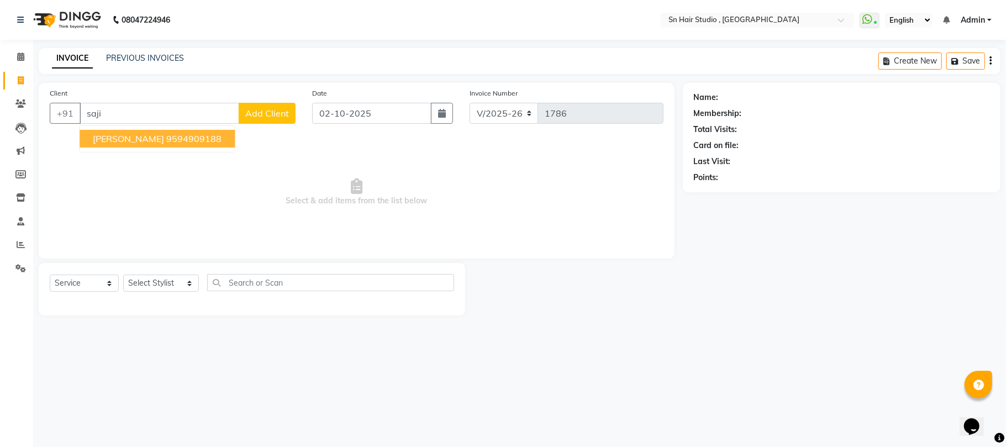
click at [108, 140] on span "[PERSON_NAME]" at bounding box center [128, 138] width 71 height 11
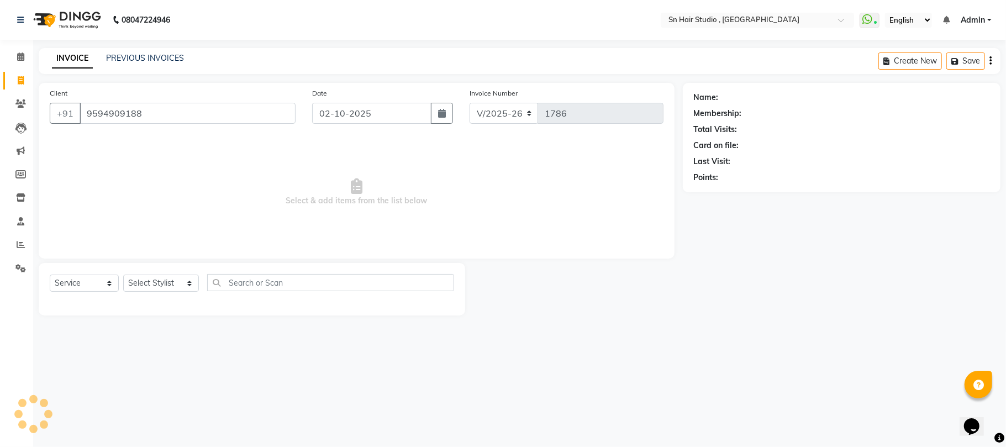
type input "9594909188"
select select "1: Object"
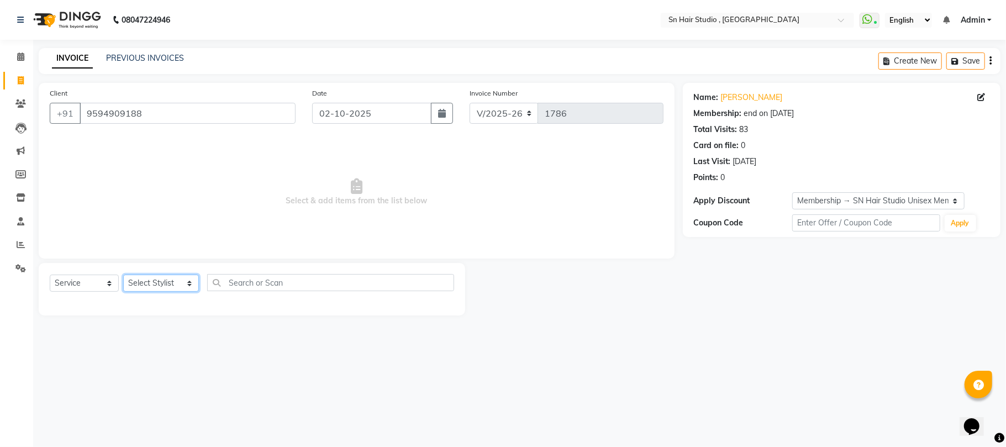
click at [151, 285] on select "Select Stylist [PERSON_NAME] [PERSON_NAME] [PERSON_NAME] hair [PERSON_NAME]" at bounding box center [161, 283] width 76 height 17
select select "67678"
click at [123, 275] on select "Select Stylist [PERSON_NAME] [PERSON_NAME] [PERSON_NAME] hair [PERSON_NAME]" at bounding box center [161, 283] width 76 height 17
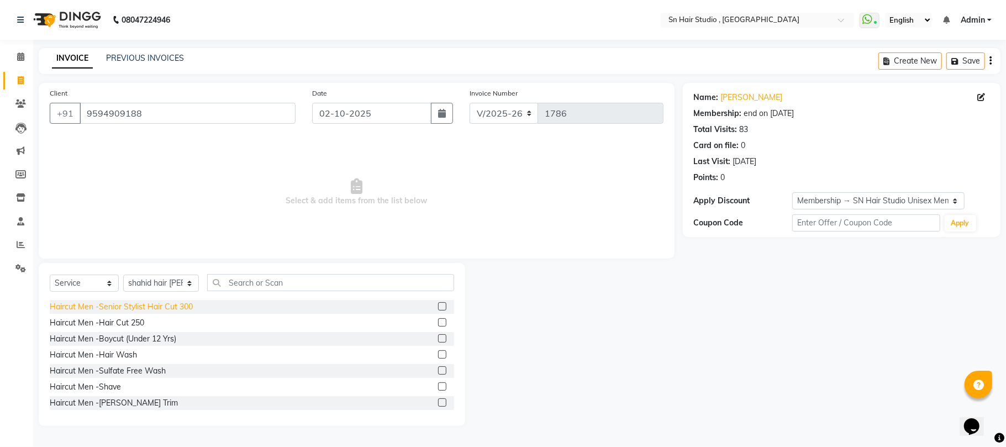
click at [170, 306] on div "Haircut Men -Senior Stylist Hair Cut 300" at bounding box center [121, 307] width 143 height 12
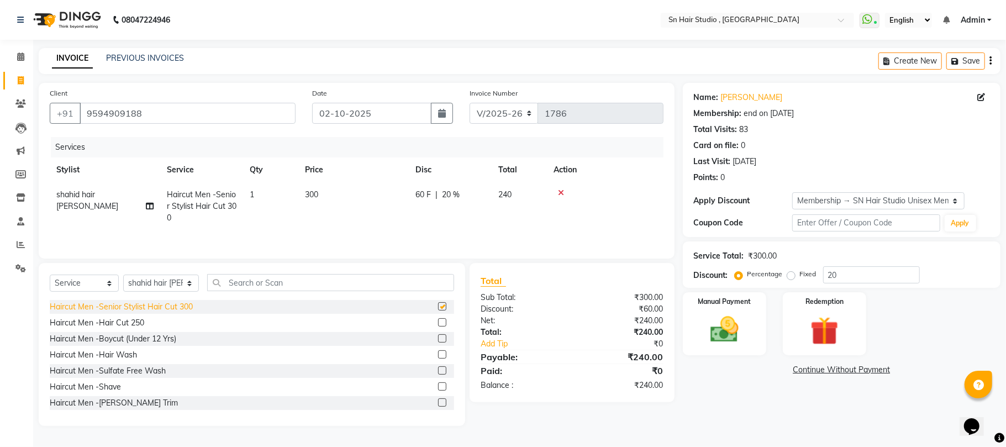
checkbox input "false"
click at [859, 277] on input "20" at bounding box center [871, 274] width 97 height 17
type input "2"
click at [744, 322] on img at bounding box center [725, 330] width 48 height 34
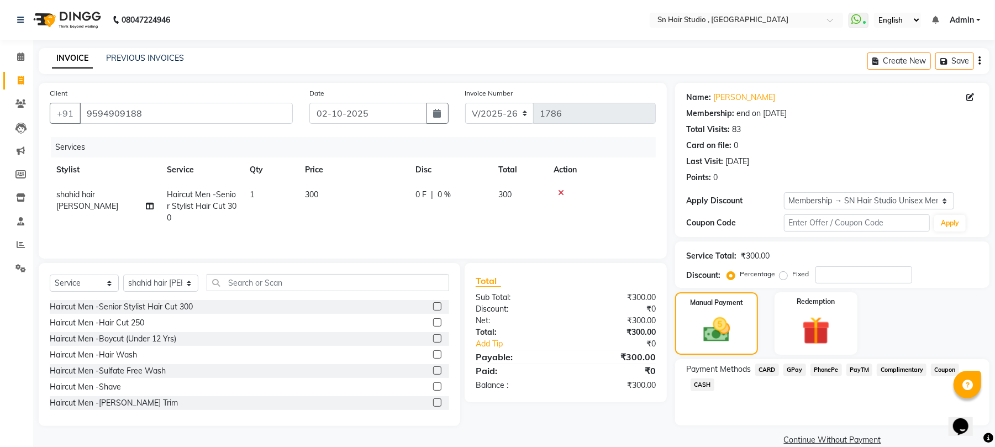
click at [703, 381] on span "CASH" at bounding box center [703, 384] width 24 height 13
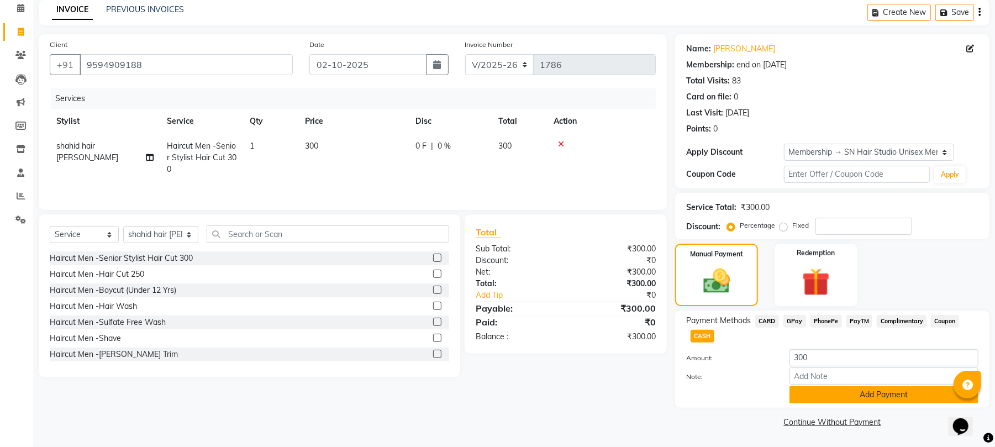
click at [874, 397] on button "Add Payment" at bounding box center [884, 394] width 189 height 17
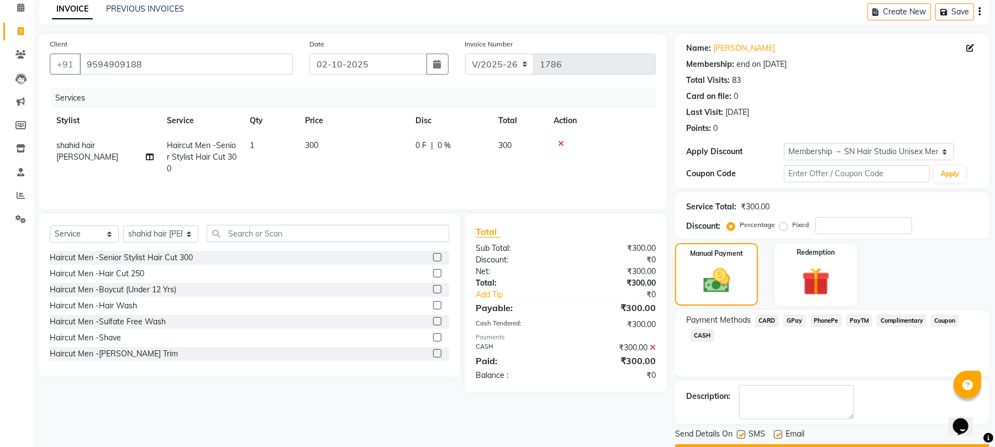
scroll to position [81, 0]
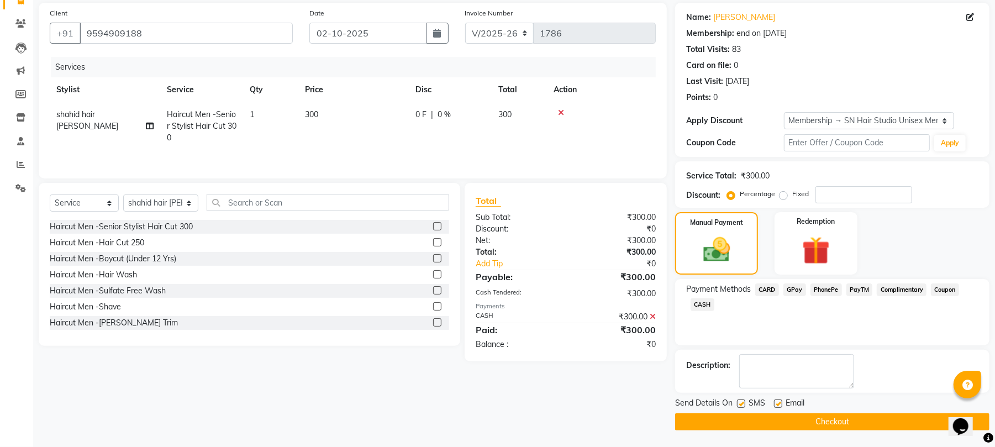
click at [863, 418] on button "Checkout" at bounding box center [832, 421] width 314 height 17
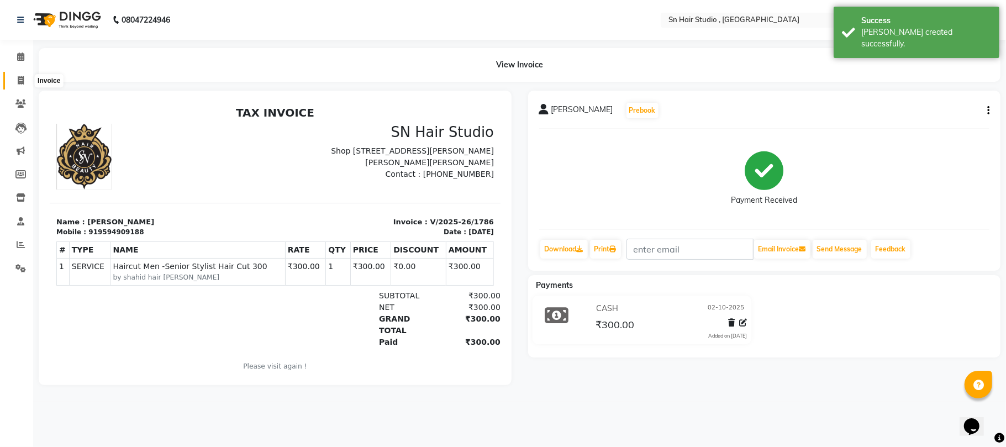
click at [18, 77] on icon at bounding box center [21, 80] width 6 height 8
select select "6415"
select select "service"
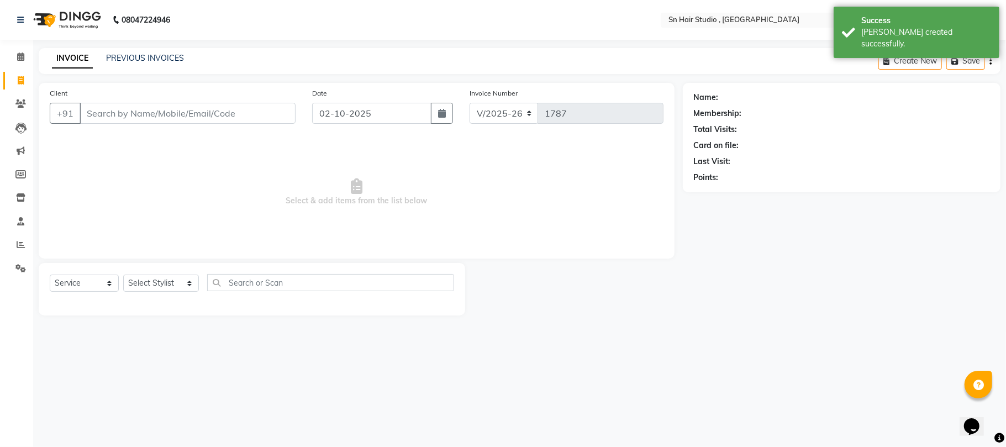
click at [119, 113] on input "Client" at bounding box center [188, 113] width 216 height 21
click at [105, 112] on input "Client" at bounding box center [188, 113] width 216 height 21
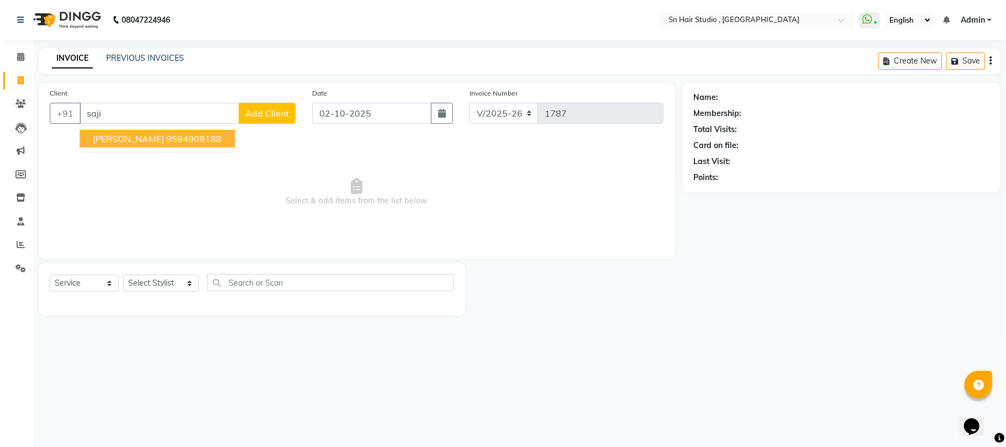
click at [102, 136] on span "[PERSON_NAME]" at bounding box center [128, 138] width 71 height 11
type input "9594909188"
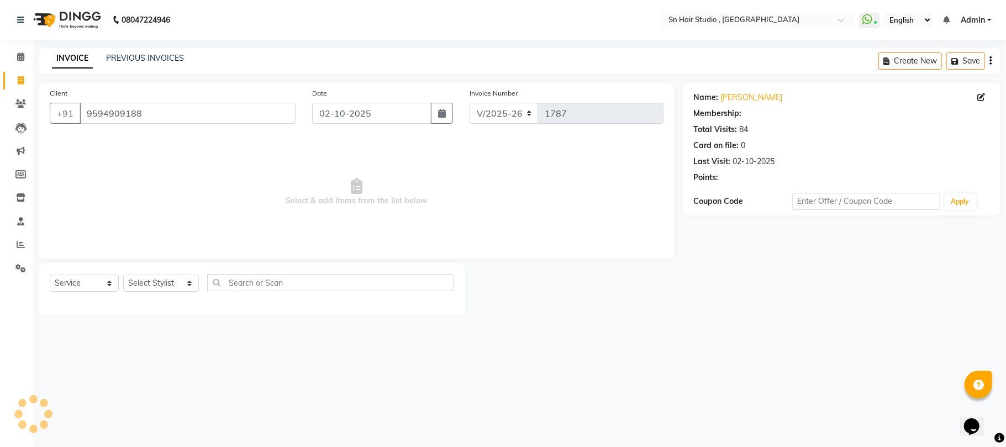
select select "1: Object"
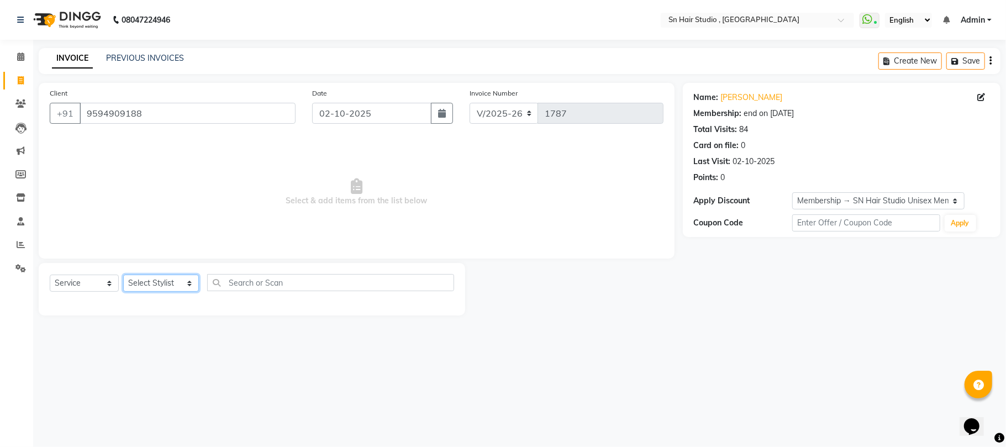
click at [144, 290] on select "Select Stylist [PERSON_NAME] [PERSON_NAME] [PERSON_NAME] hair [PERSON_NAME]" at bounding box center [161, 283] width 76 height 17
select select "67678"
click at [123, 275] on select "Select Stylist [PERSON_NAME] [PERSON_NAME] [PERSON_NAME] hair [PERSON_NAME]" at bounding box center [161, 283] width 76 height 17
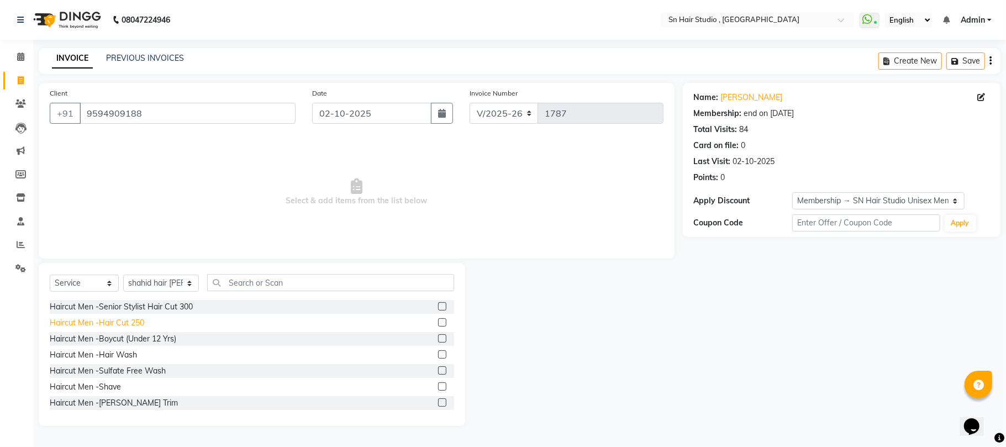
click at [135, 320] on div "Haircut Men -Hair Cut 250" at bounding box center [97, 323] width 94 height 12
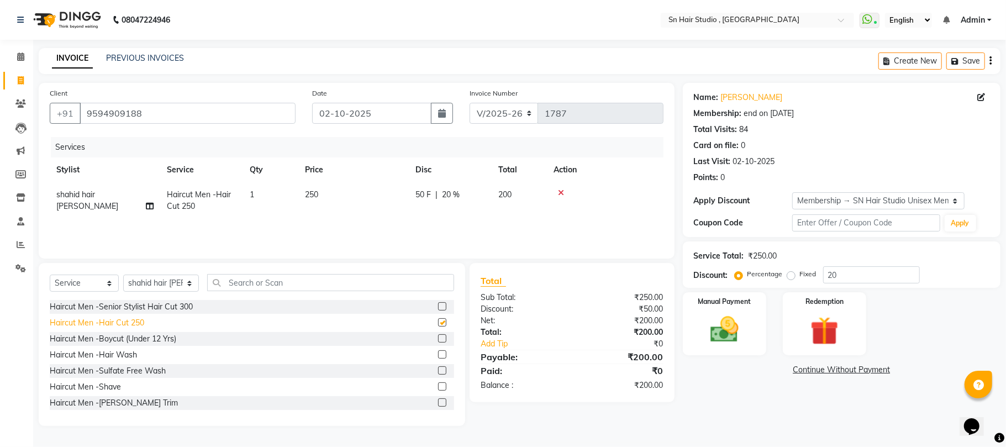
checkbox input "false"
click at [800, 275] on label "Fixed" at bounding box center [808, 274] width 17 height 10
click at [792, 275] on input "Fixed" at bounding box center [794, 274] width 8 height 8
radio input "true"
click at [851, 275] on input "20" at bounding box center [871, 274] width 97 height 17
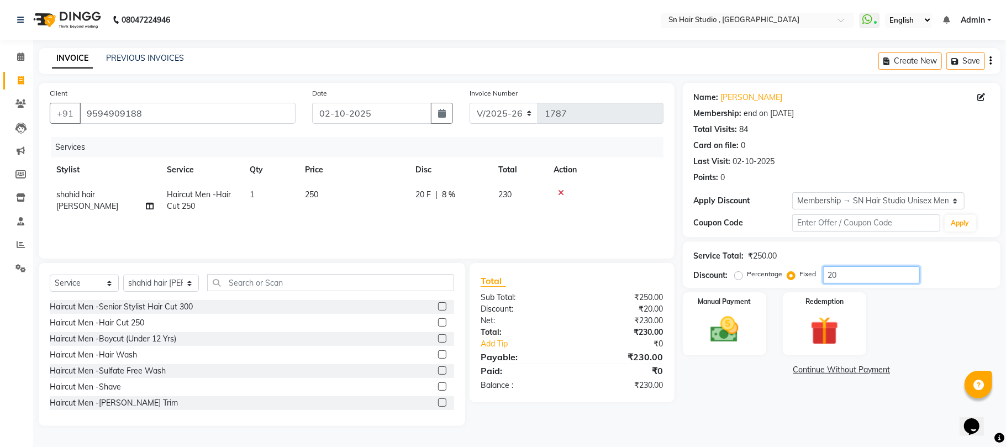
type input "2"
type input "100"
click at [741, 326] on img at bounding box center [725, 330] width 48 height 34
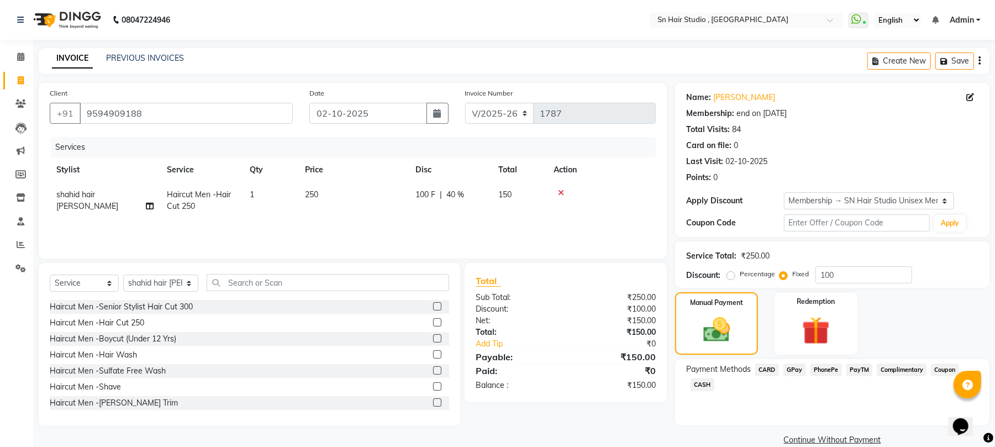
click at [796, 370] on span "GPay" at bounding box center [794, 370] width 23 height 13
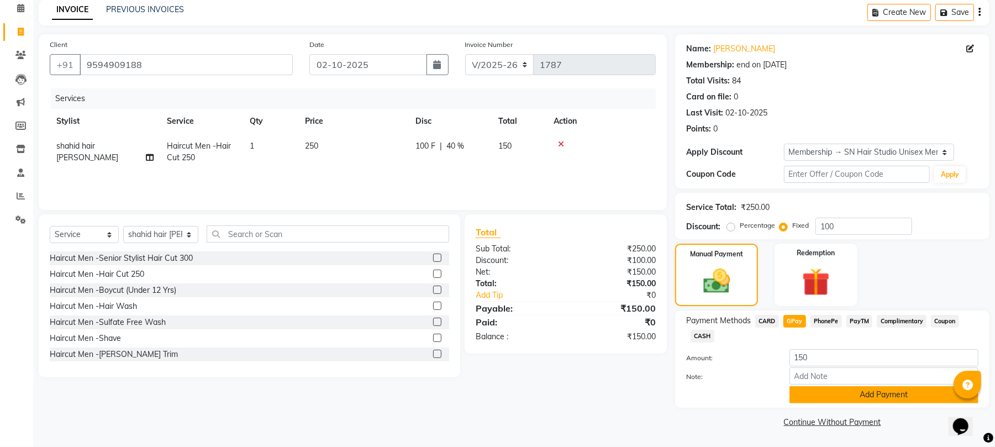
click at [866, 398] on button "Add Payment" at bounding box center [884, 394] width 189 height 17
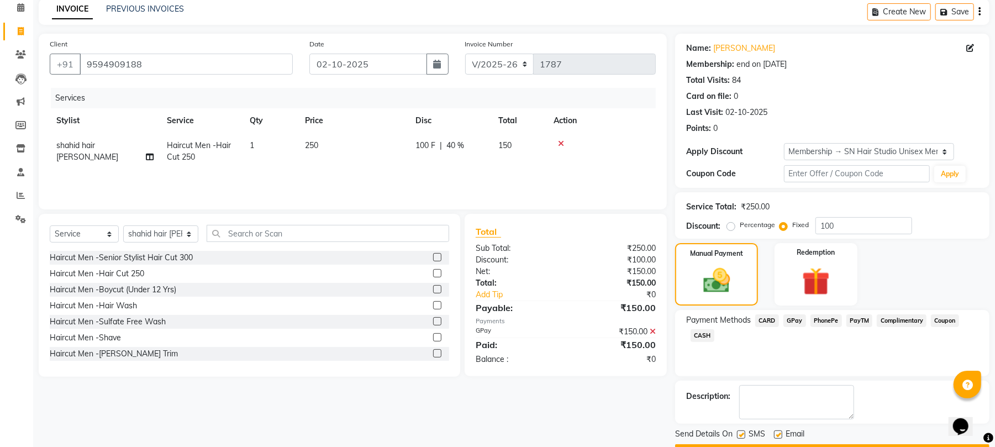
scroll to position [81, 0]
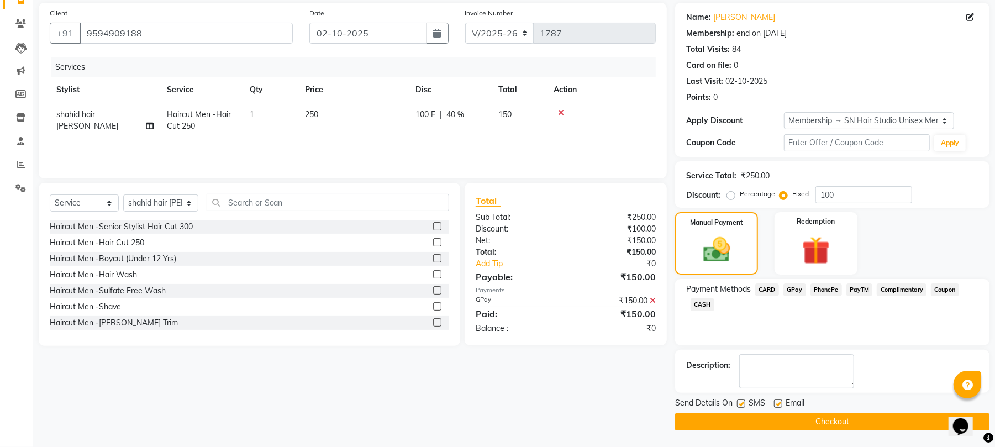
click at [902, 415] on button "Checkout" at bounding box center [832, 421] width 314 height 17
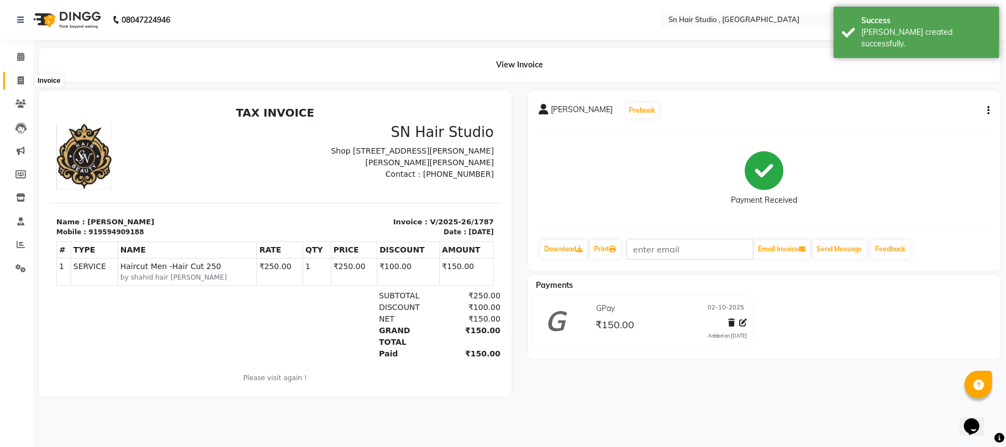
click at [20, 76] on icon at bounding box center [21, 80] width 6 height 8
select select "6415"
select select "service"
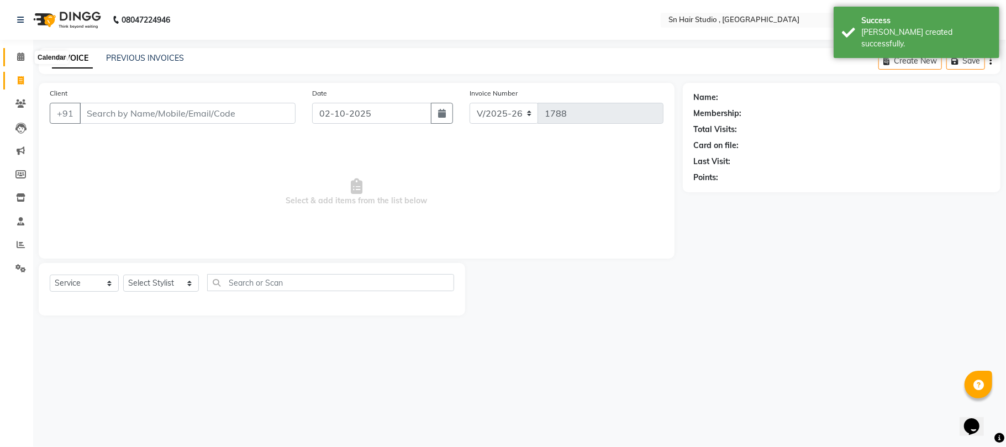
click at [19, 59] on icon at bounding box center [20, 56] width 7 height 8
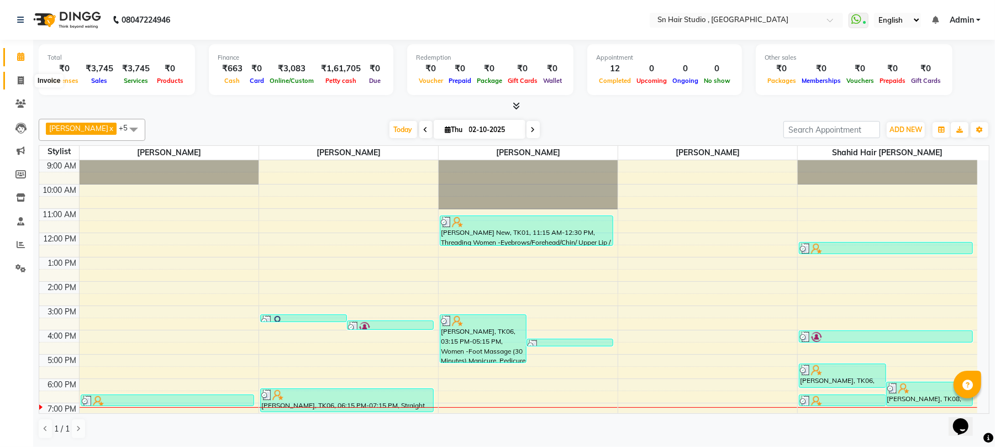
click at [20, 81] on icon at bounding box center [21, 80] width 6 height 8
select select "service"
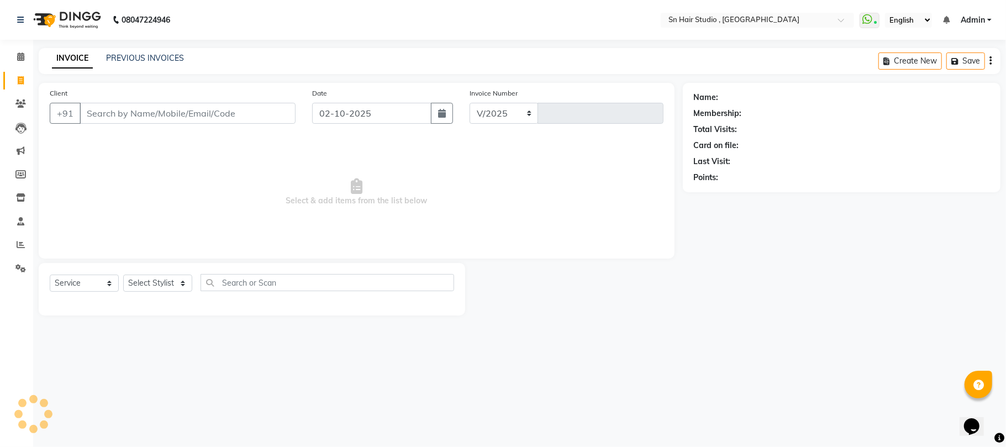
select select "6415"
type input "1788"
click at [135, 56] on link "PREVIOUS INVOICES" at bounding box center [145, 58] width 78 height 10
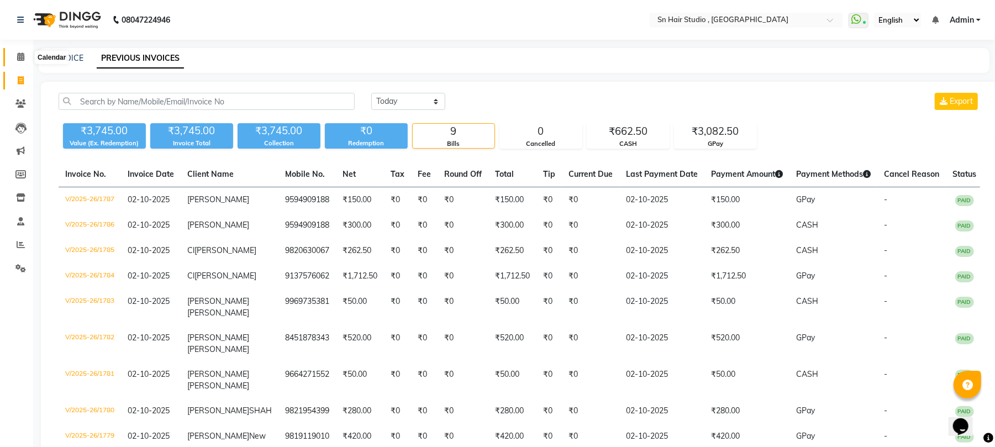
click at [20, 56] on icon at bounding box center [20, 56] width 7 height 8
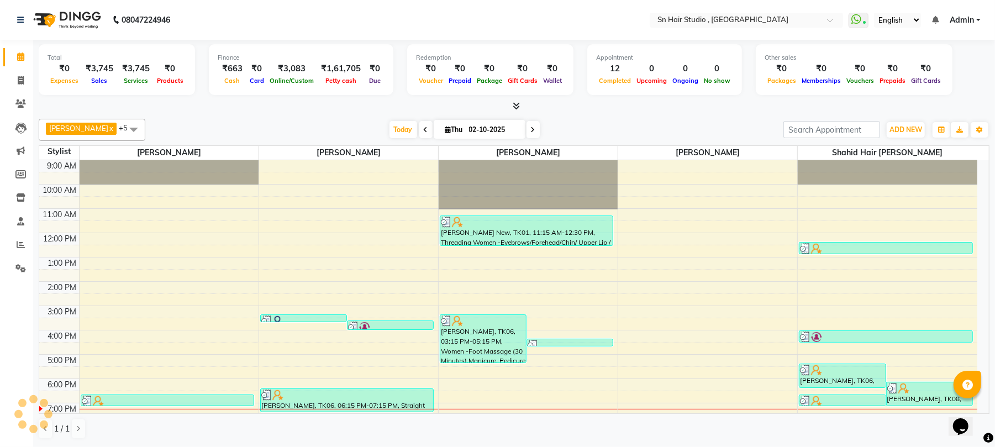
scroll to position [46, 0]
